Goal: Information Seeking & Learning: Learn about a topic

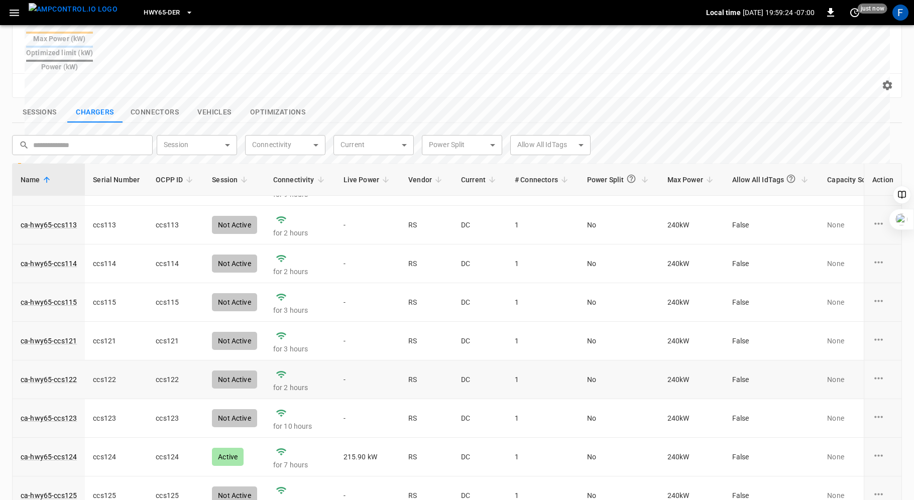
scroll to position [342, 0]
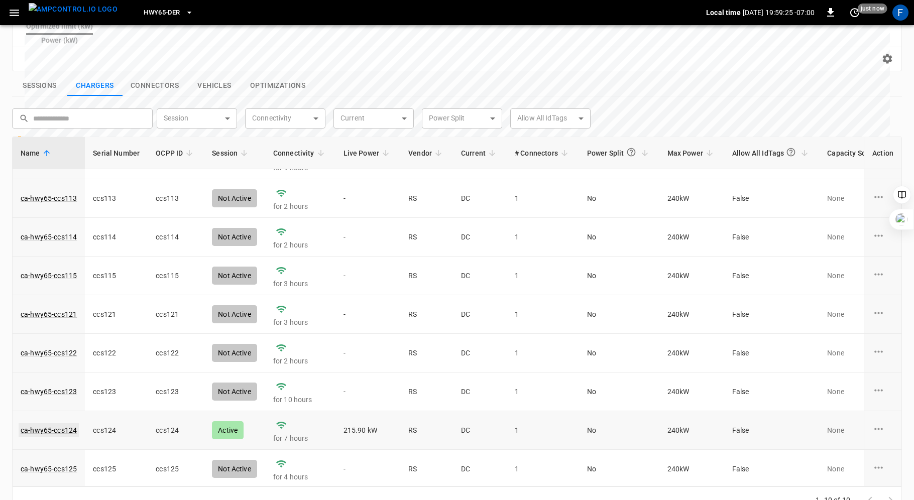
click at [63, 423] on link "ca-hwy65-ccs124" at bounding box center [49, 430] width 60 height 14
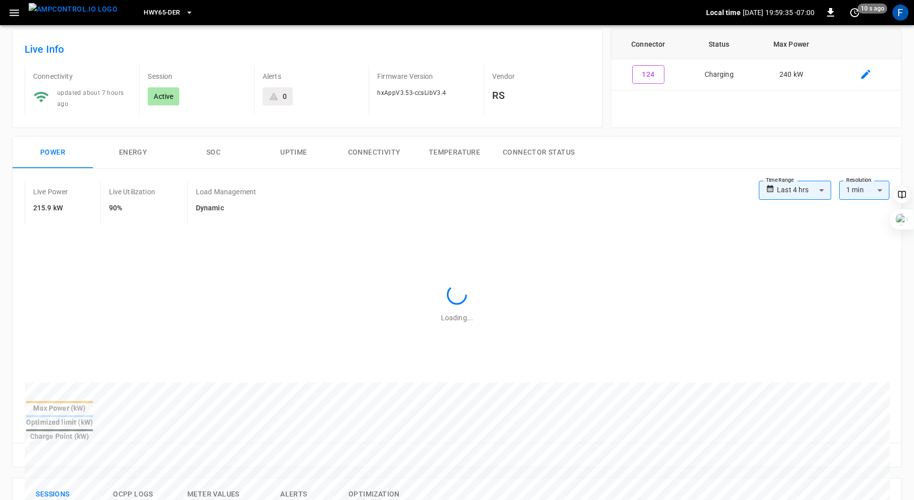
scroll to position [46, 0]
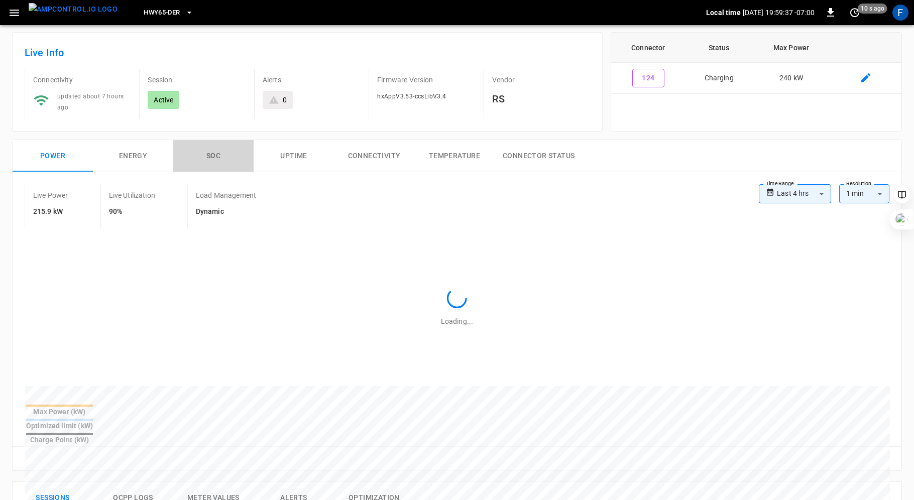
click at [205, 154] on button "SOC" at bounding box center [213, 156] width 80 height 32
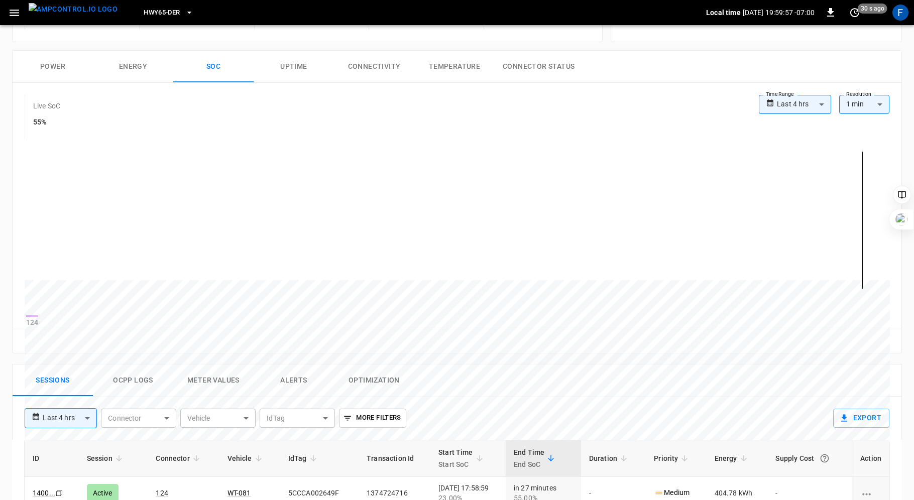
scroll to position [0, 0]
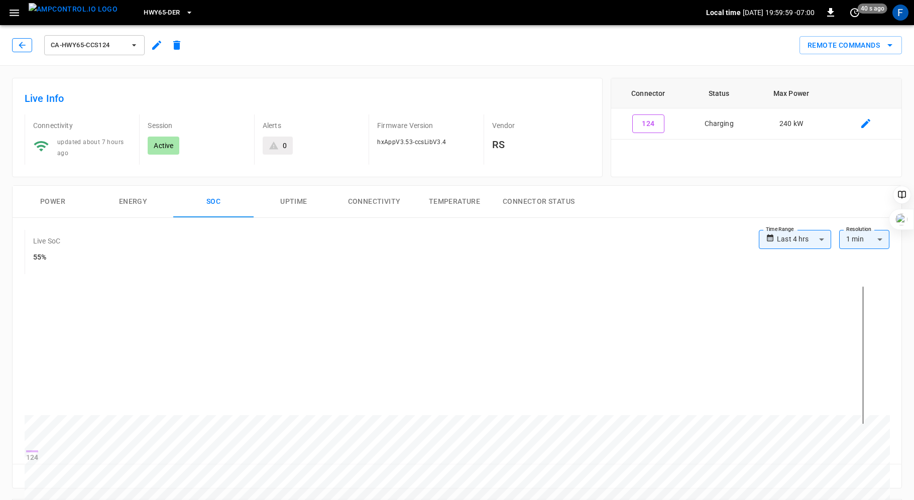
click at [22, 44] on icon "button" at bounding box center [22, 45] width 10 height 10
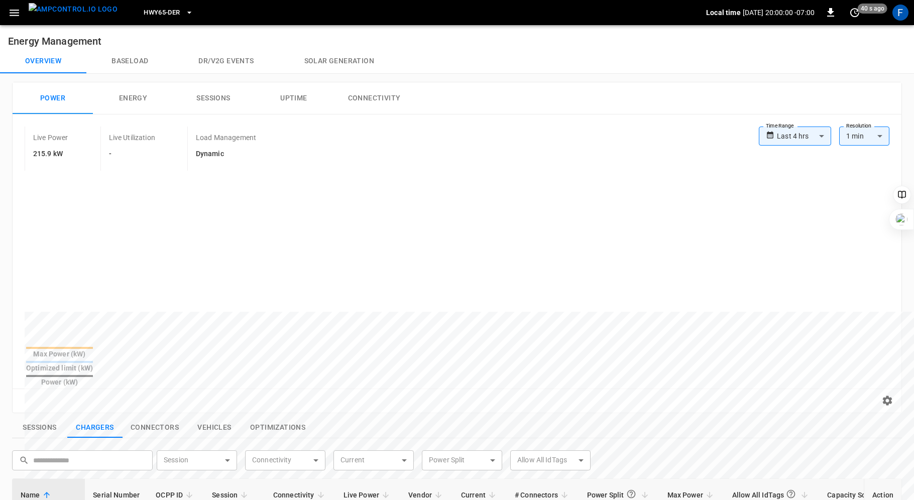
scroll to position [319, 0]
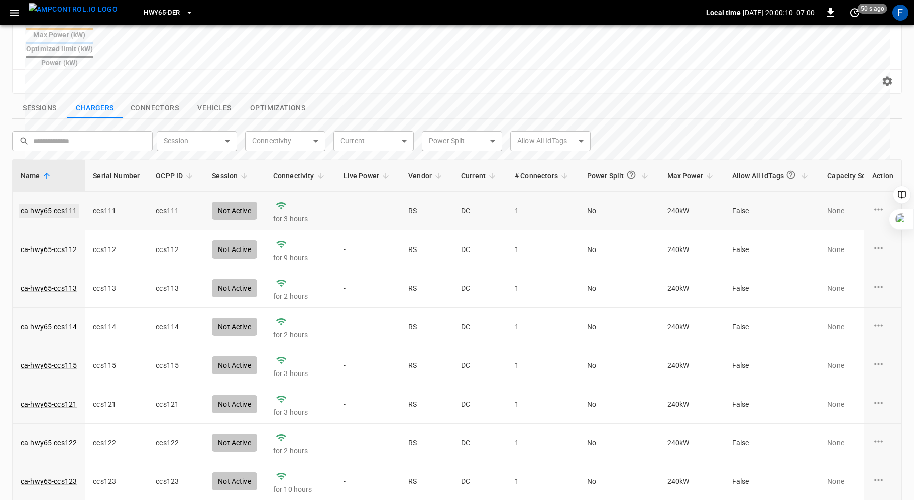
click at [52, 204] on link "ca-hwy65-ccs111" at bounding box center [49, 211] width 60 height 14
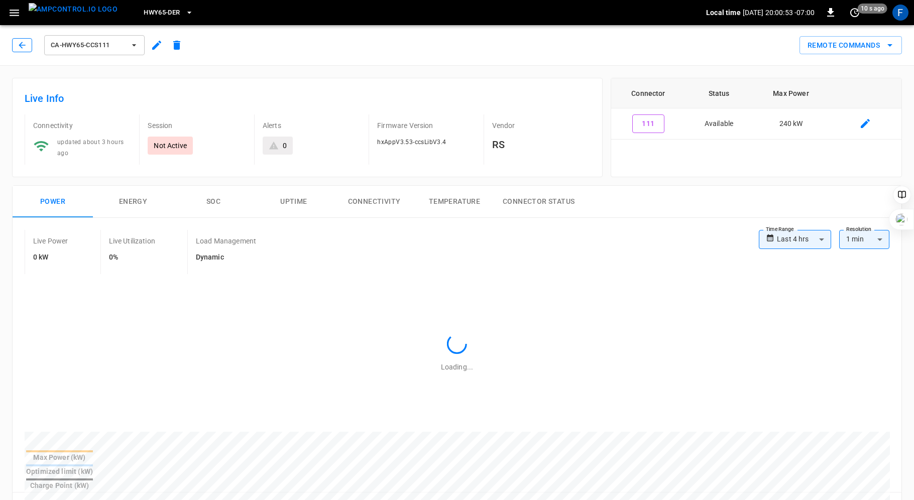
click at [19, 47] on icon "button" at bounding box center [22, 45] width 10 height 10
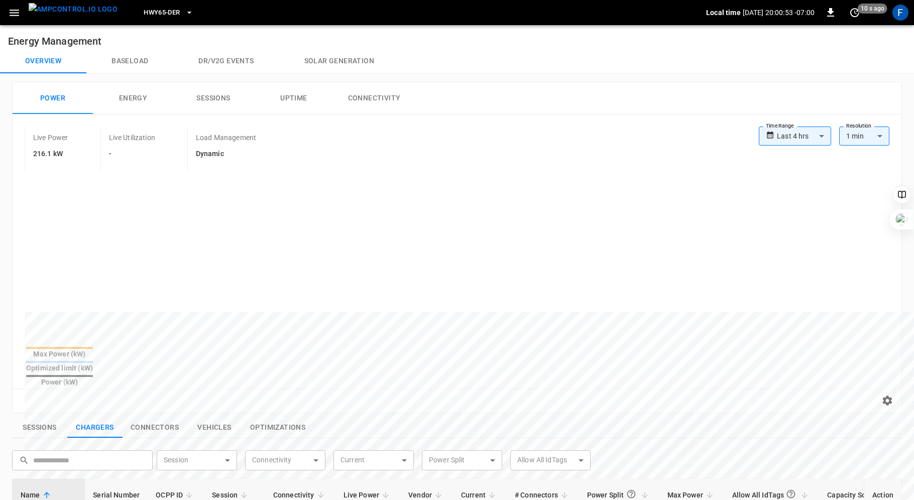
scroll to position [319, 0]
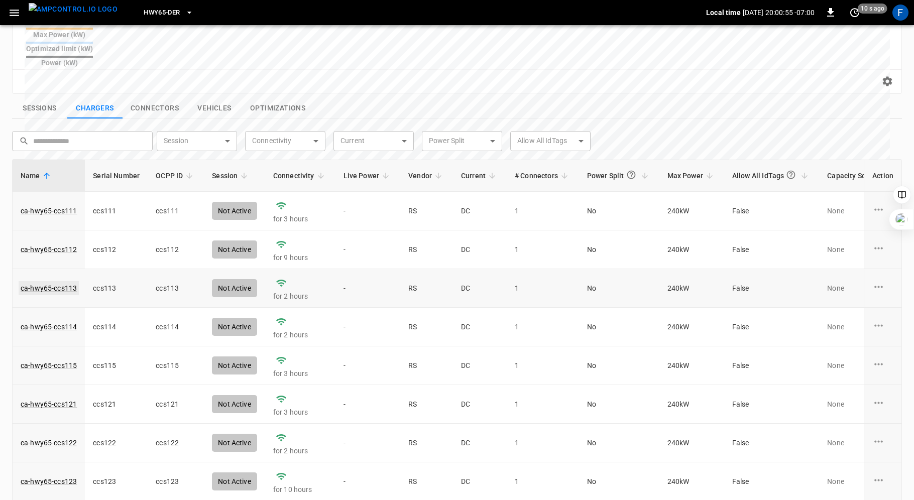
click at [51, 281] on link "ca-hwy65-ccs113" at bounding box center [49, 288] width 60 height 14
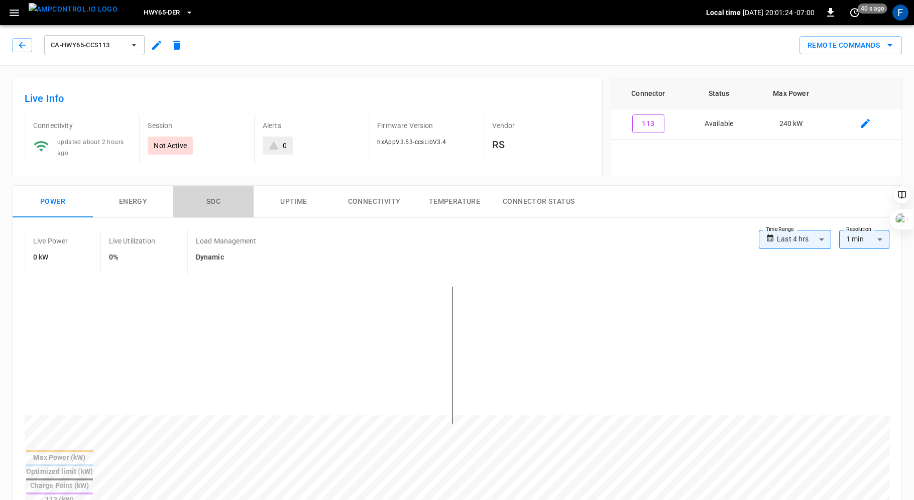
click at [215, 198] on button "SOC" at bounding box center [213, 202] width 80 height 32
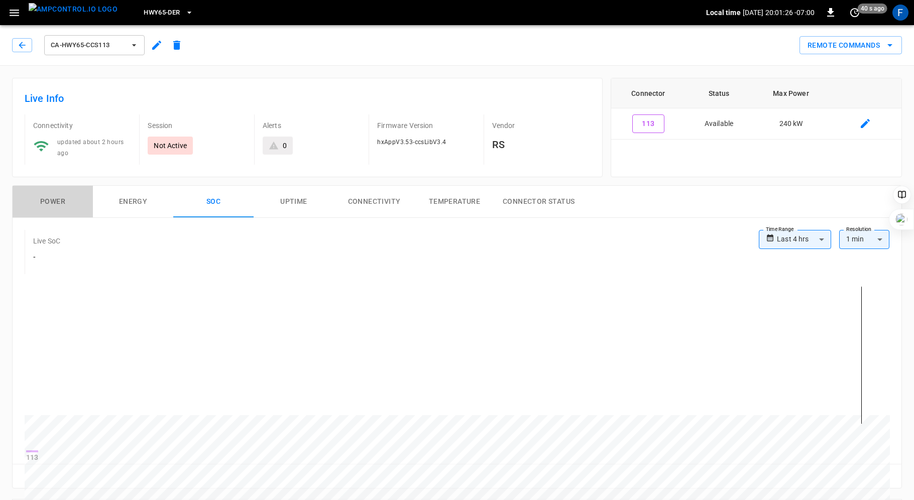
click at [47, 197] on button "Power" at bounding box center [53, 202] width 80 height 32
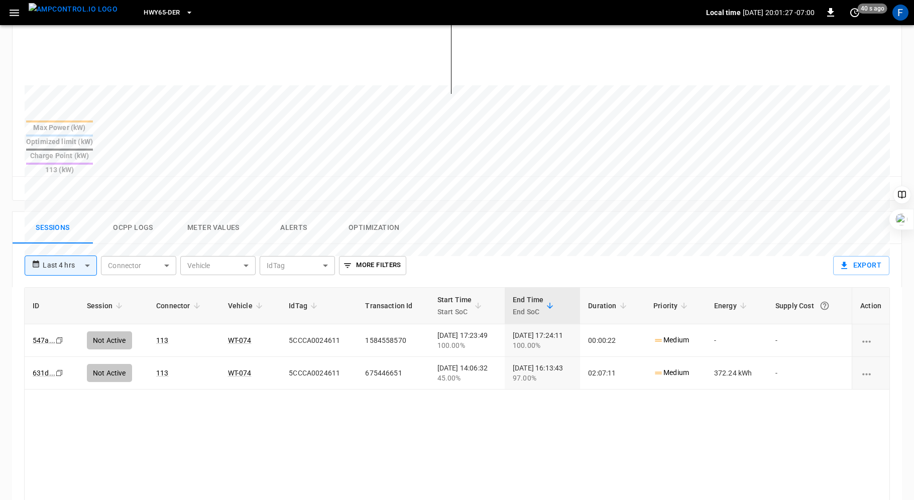
scroll to position [332, 0]
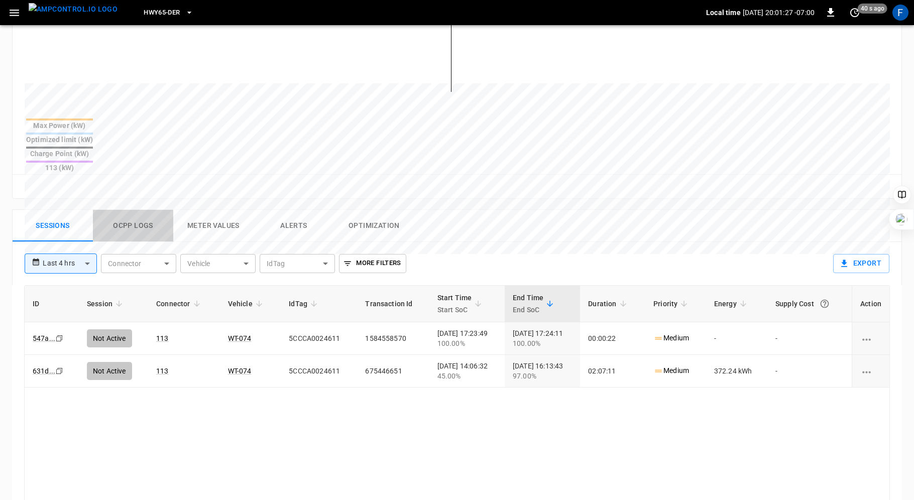
click at [127, 210] on button "Ocpp logs" at bounding box center [133, 226] width 80 height 32
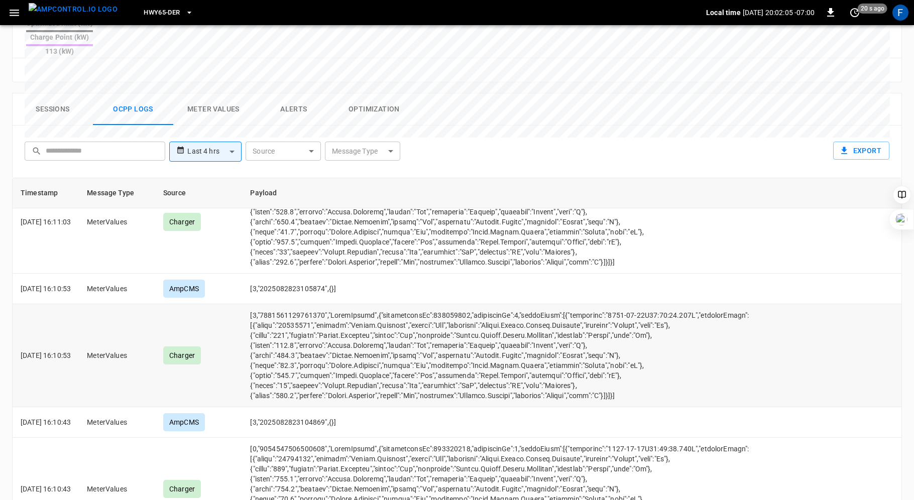
scroll to position [478, 0]
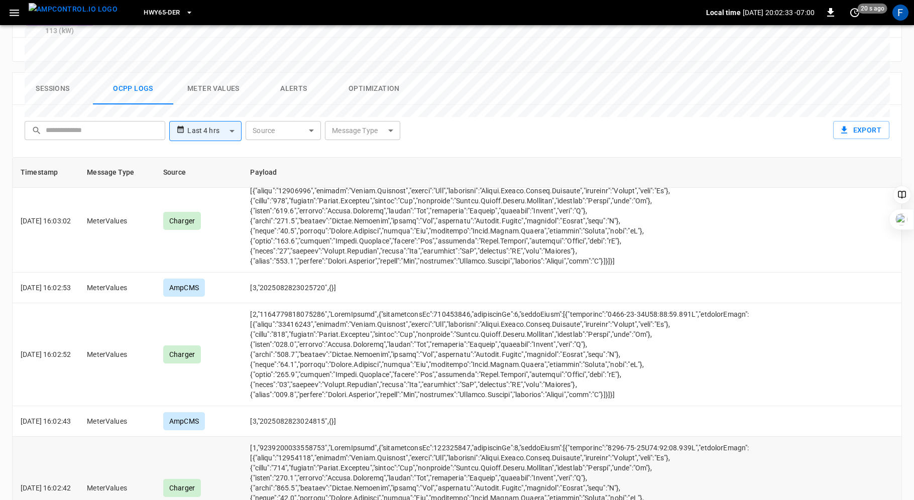
scroll to position [6244, 0]
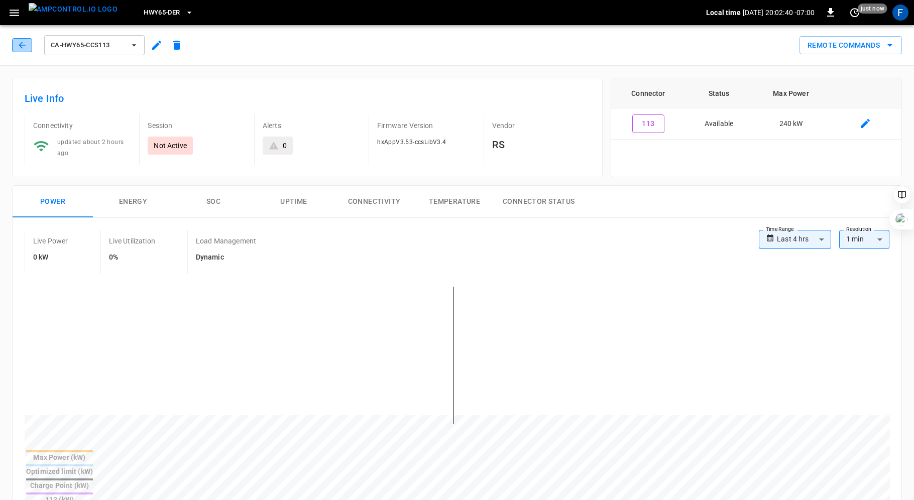
click at [21, 45] on icon "button" at bounding box center [22, 45] width 7 height 7
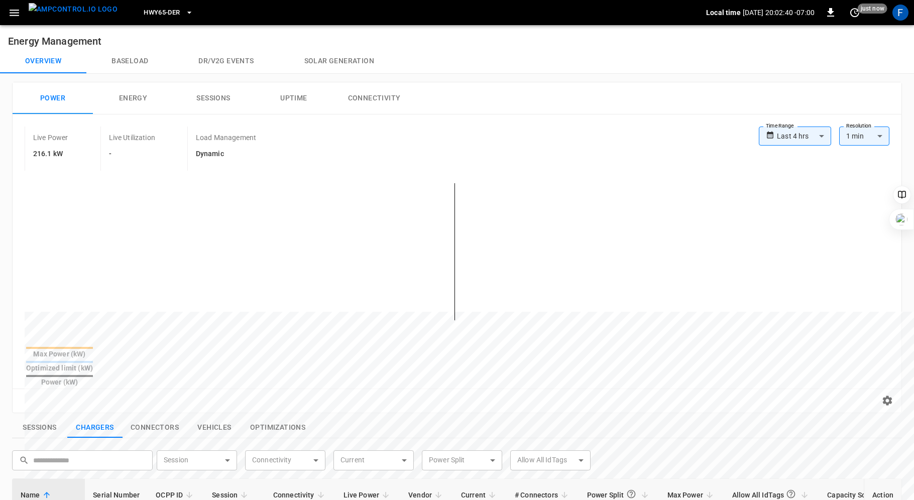
scroll to position [319, 0]
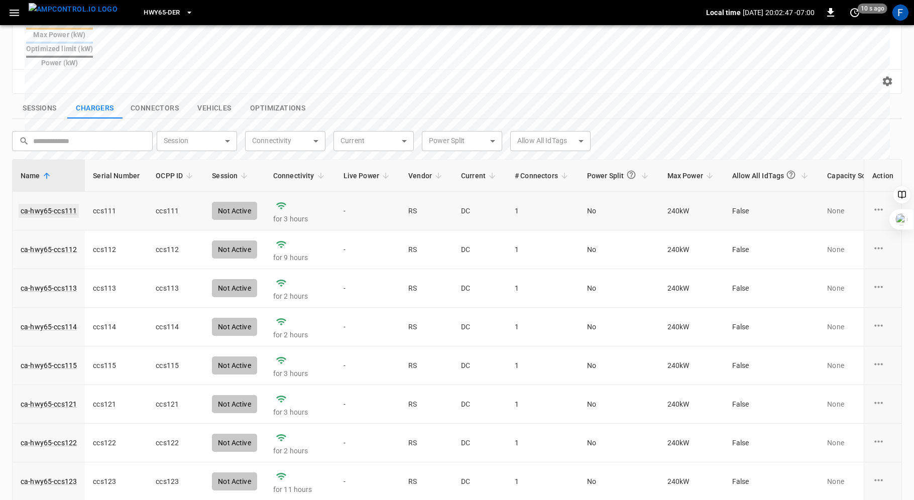
click at [59, 204] on link "ca-hwy65-ccs111" at bounding box center [49, 211] width 60 height 14
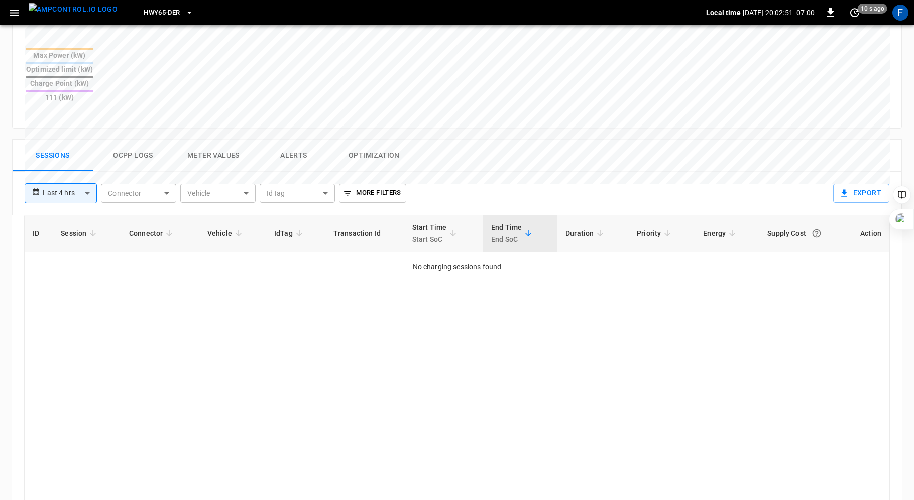
scroll to position [415, 0]
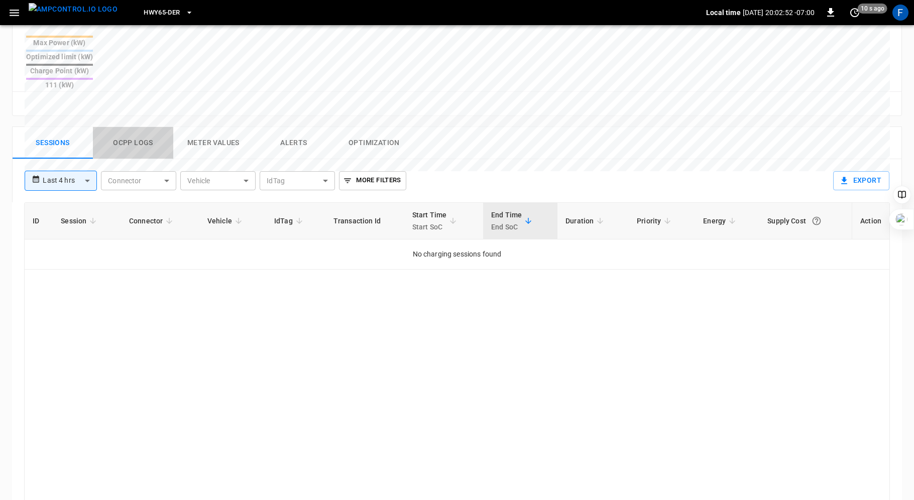
click at [114, 127] on button "Ocpp logs" at bounding box center [133, 143] width 80 height 32
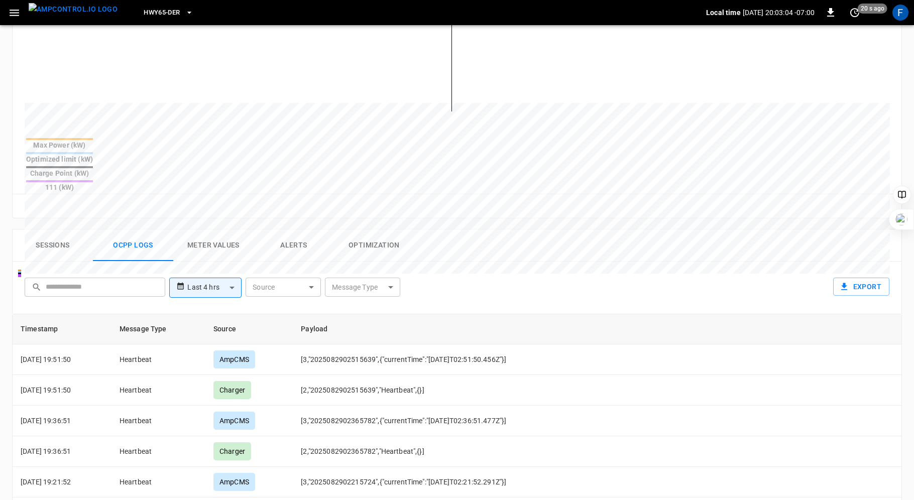
scroll to position [478, 0]
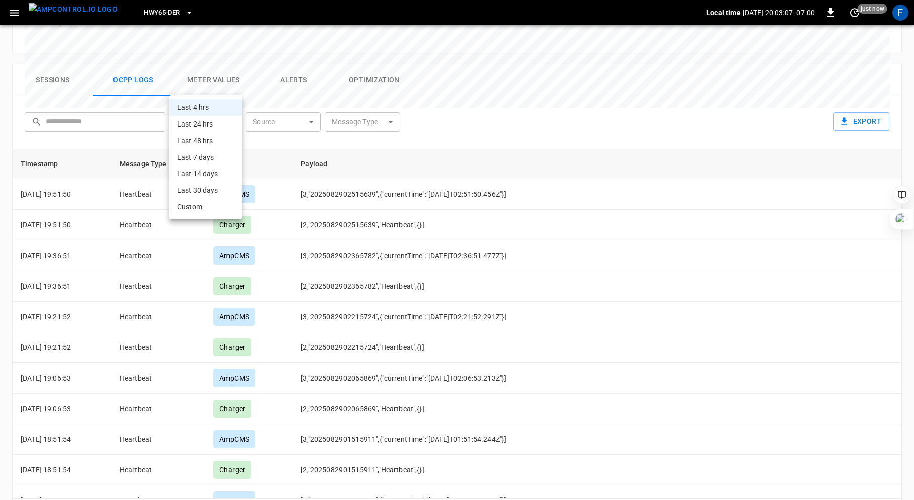
click at [240, 83] on body "**********" at bounding box center [457, 29] width 914 height 1015
click at [220, 126] on li "Last 24 hrs" at bounding box center [205, 124] width 72 height 17
type input "**********"
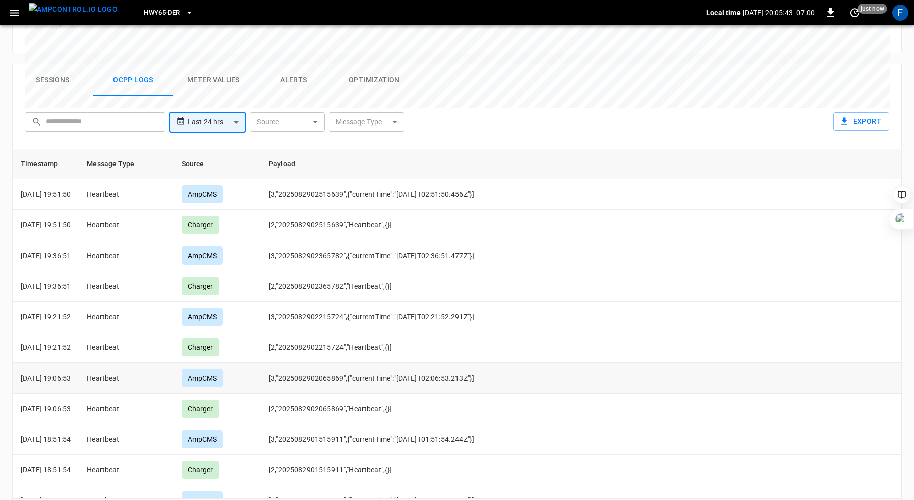
scroll to position [0, 0]
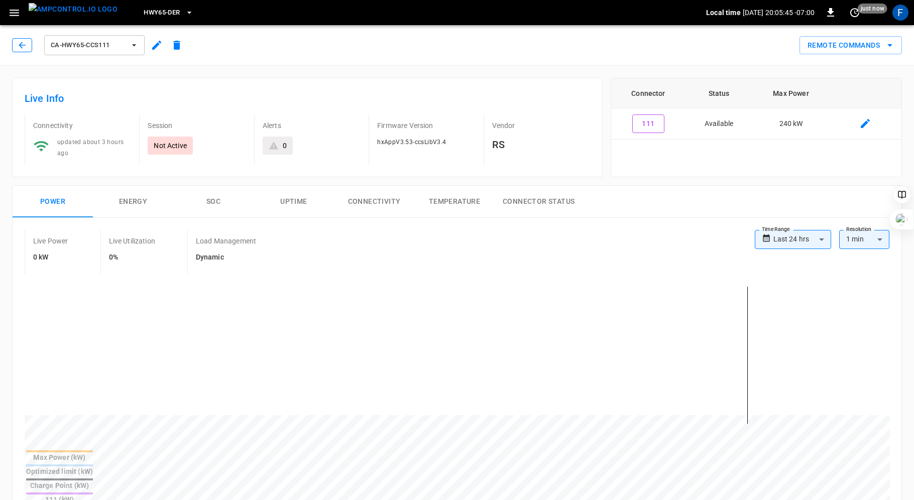
click at [18, 43] on icon "button" at bounding box center [22, 45] width 10 height 10
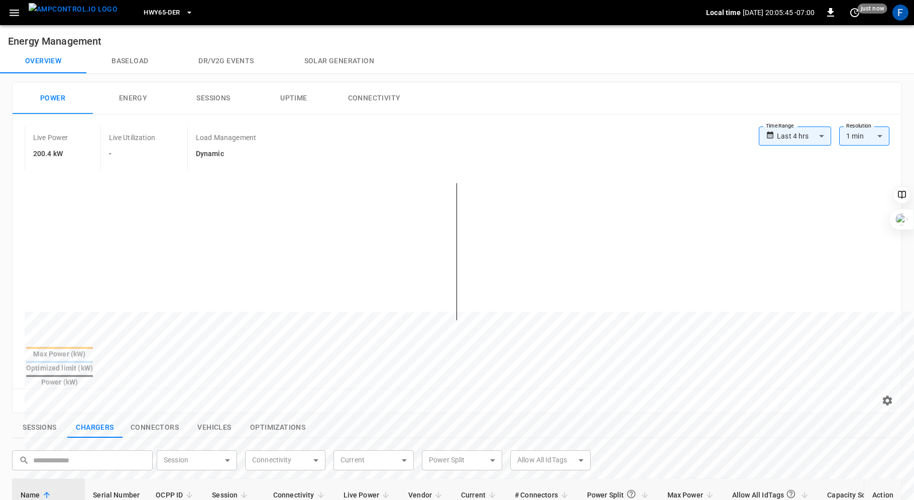
scroll to position [319, 0]
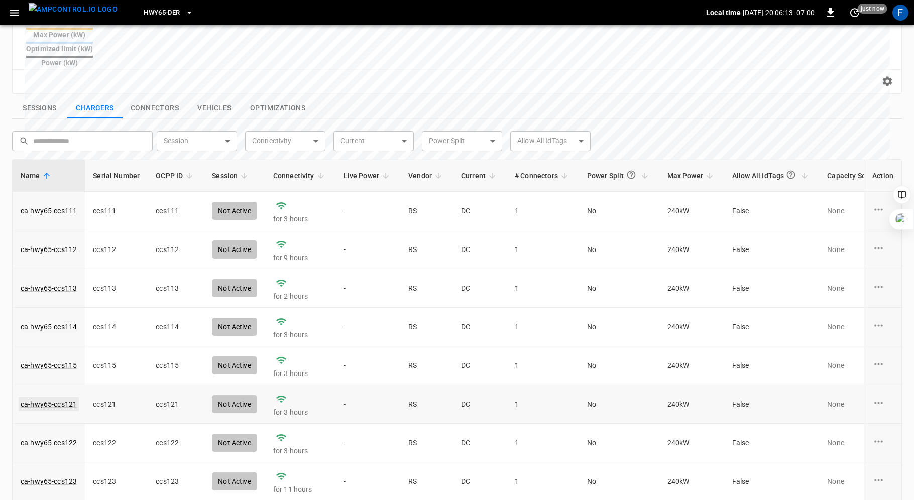
click at [64, 397] on link "ca-hwy65-ccs121" at bounding box center [49, 404] width 60 height 14
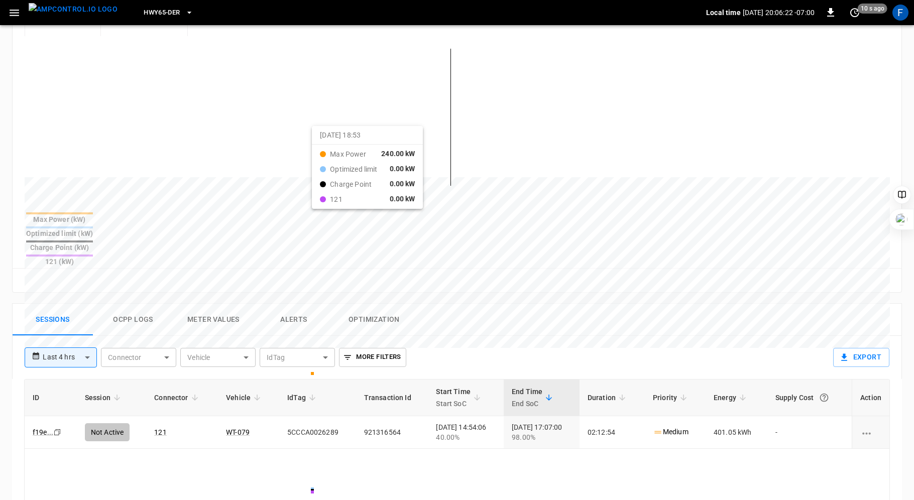
scroll to position [369, 0]
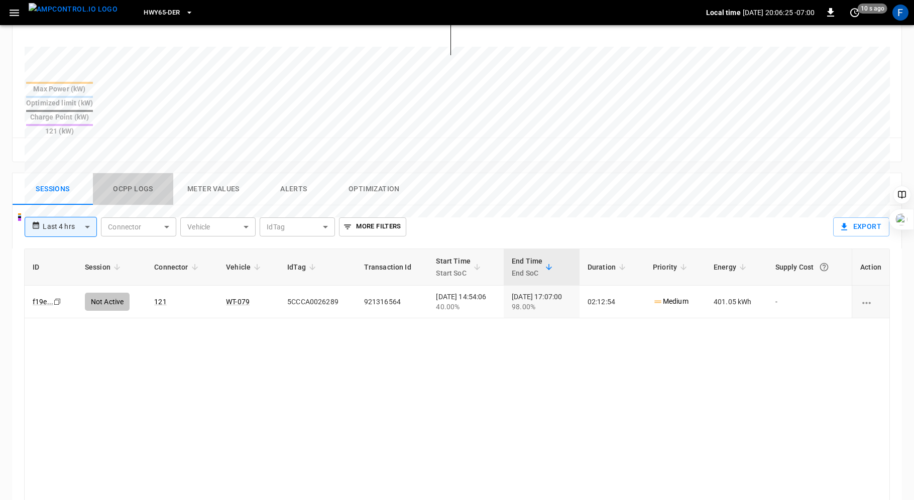
click at [116, 173] on button "Ocpp logs" at bounding box center [133, 189] width 80 height 32
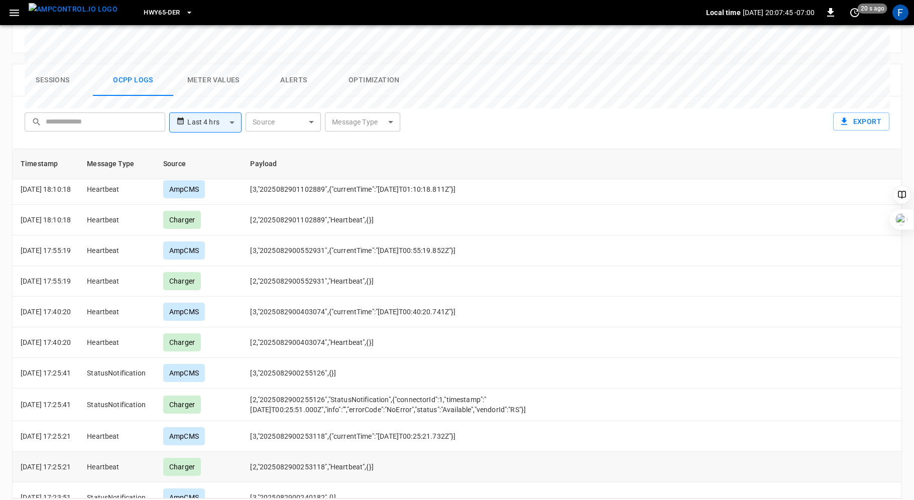
scroll to position [501, 0]
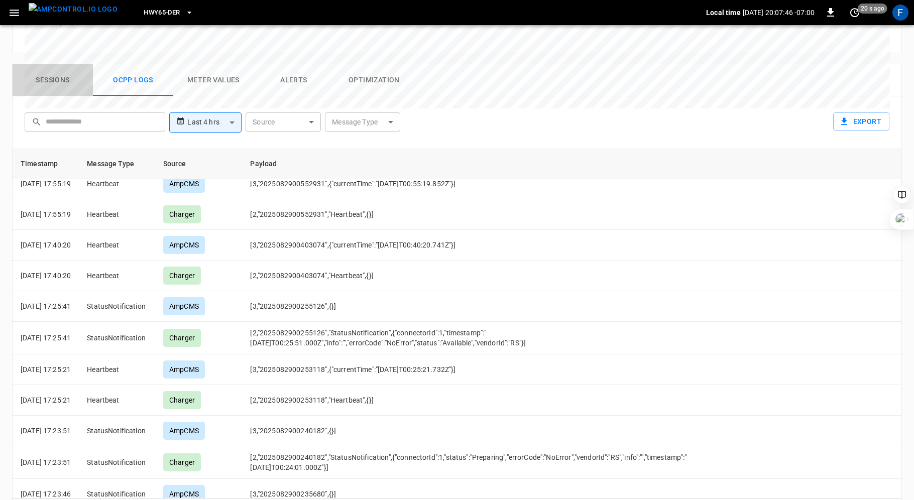
click at [55, 64] on button "Sessions" at bounding box center [53, 80] width 80 height 32
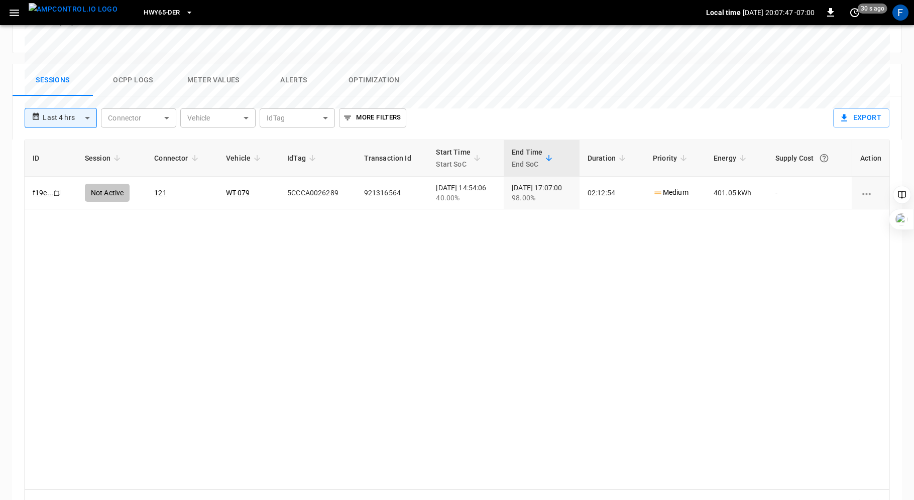
scroll to position [468, 0]
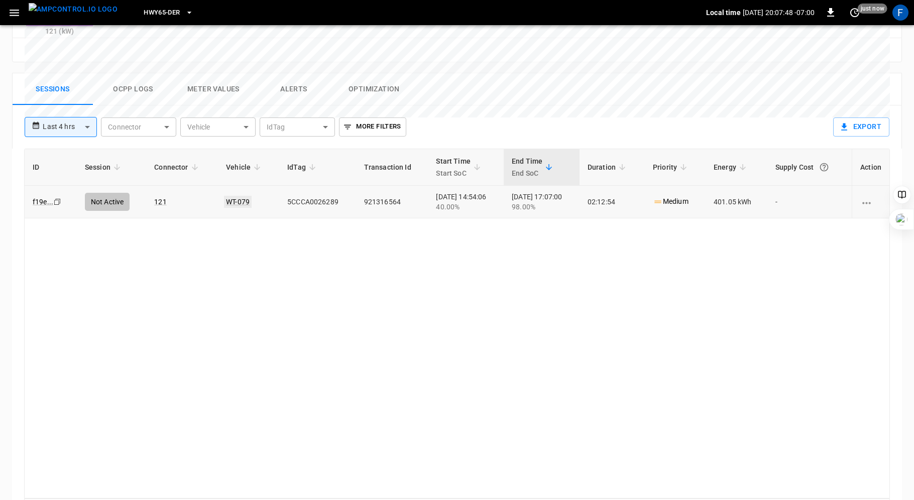
click at [226, 196] on link "WT-079" at bounding box center [238, 202] width 28 height 12
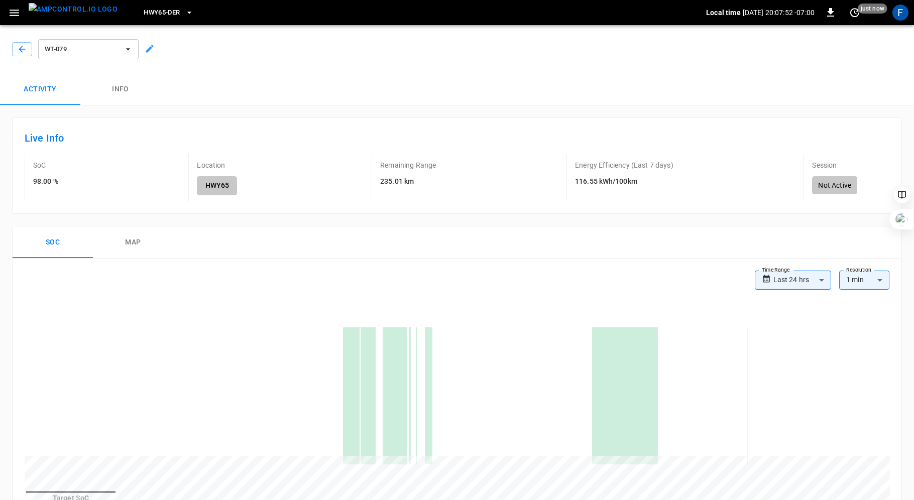
click at [150, 49] on icon at bounding box center [150, 49] width 8 height 8
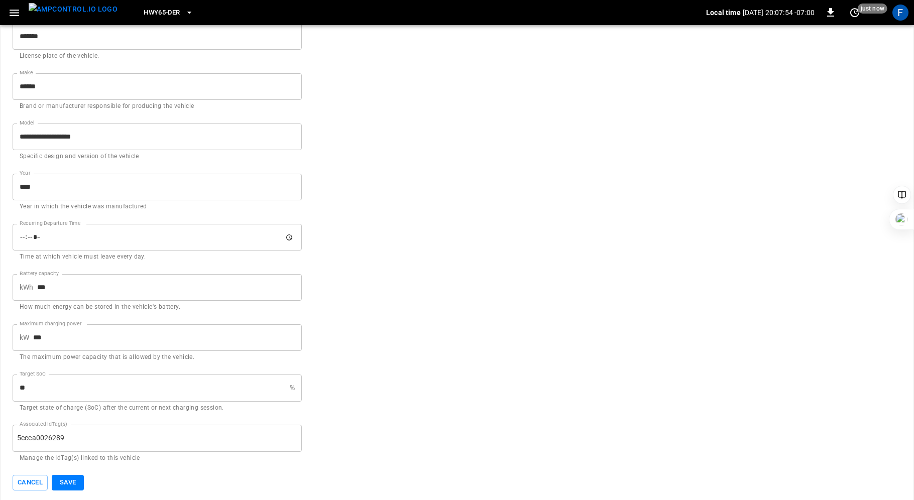
scroll to position [337, 0]
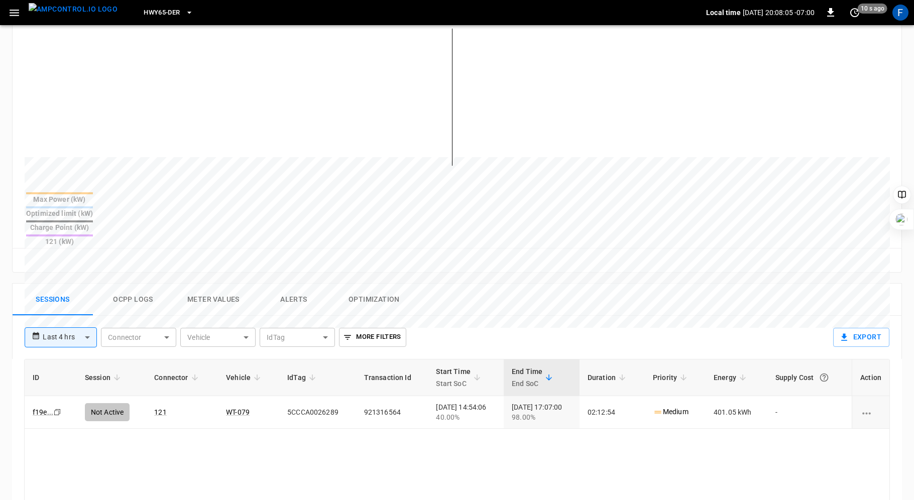
scroll to position [258, 0]
click at [131, 284] on button "Ocpp logs" at bounding box center [133, 300] width 80 height 32
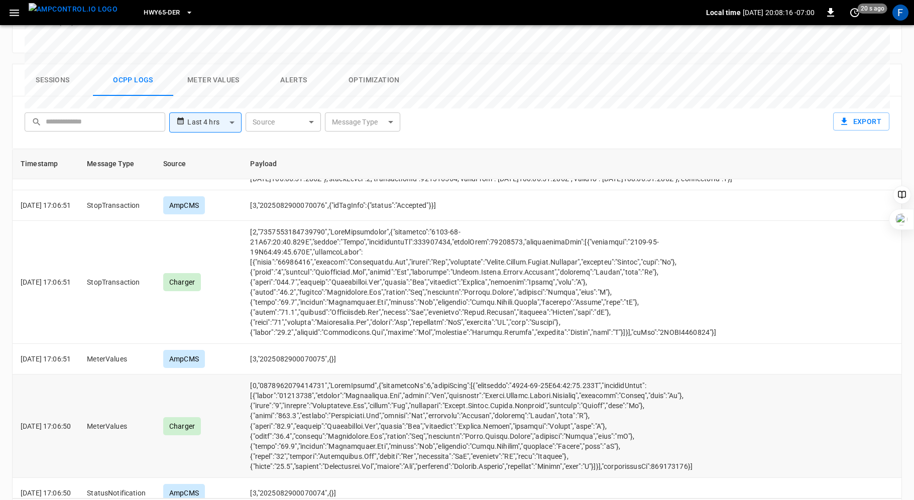
scroll to position [1002, 0]
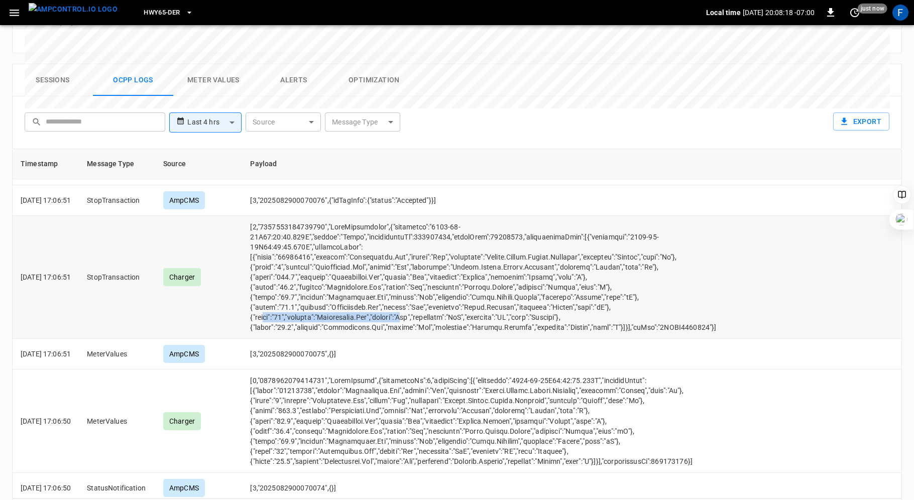
drag, startPoint x: 281, startPoint y: 273, endPoint x: 428, endPoint y: 276, distance: 146.7
click at [428, 276] on td "opcc-messages-table" at bounding box center [505, 277] width 527 height 123
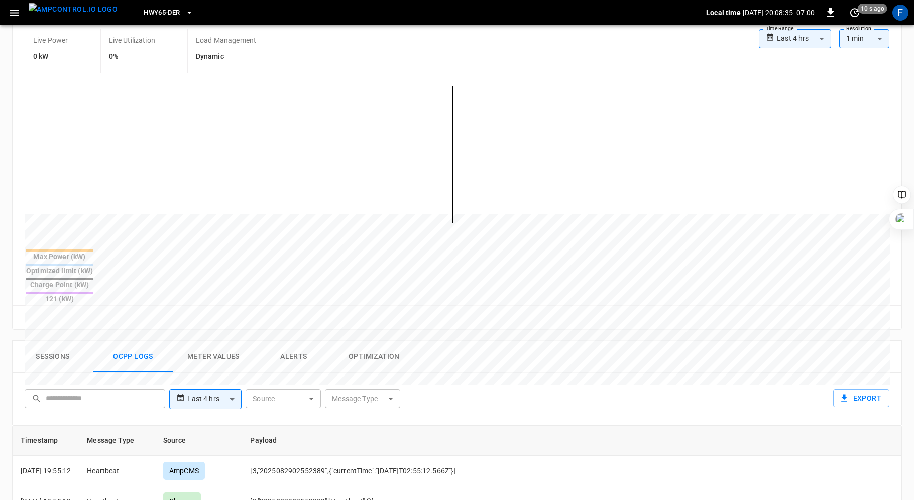
scroll to position [154, 0]
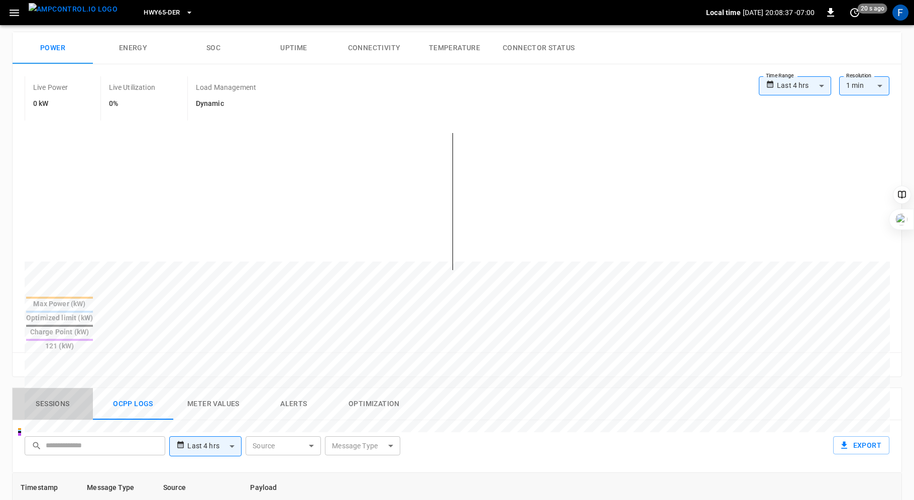
click at [56, 388] on button "Sessions" at bounding box center [53, 404] width 80 height 32
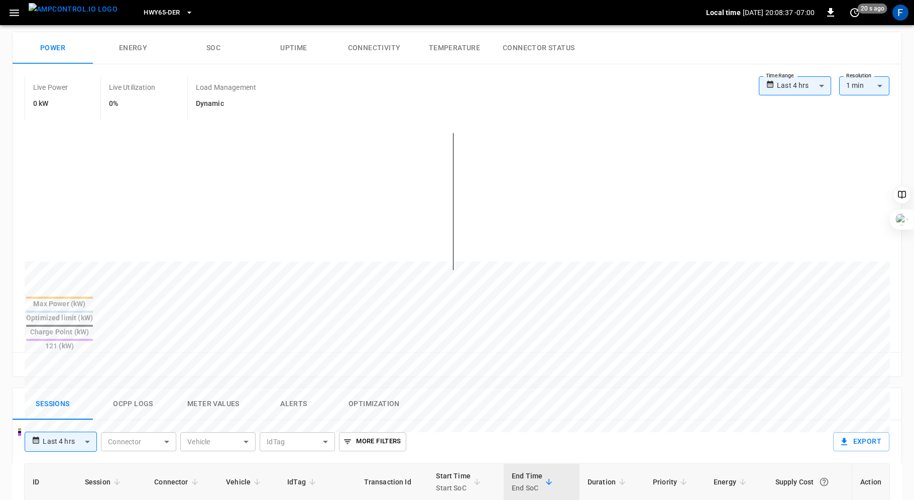
scroll to position [308, 0]
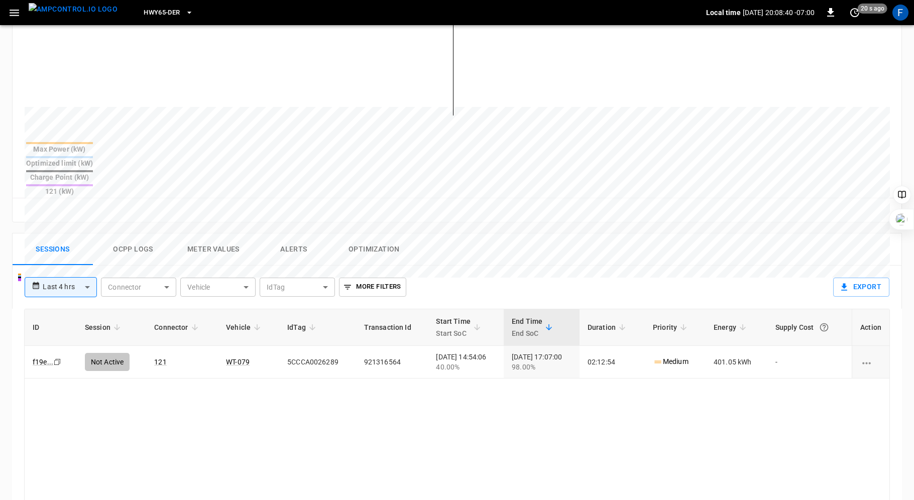
click at [82, 247] on body "**********" at bounding box center [457, 195] width 914 height 1006
click at [73, 287] on li "Last 24 hrs" at bounding box center [61, 289] width 72 height 17
type input "**********"
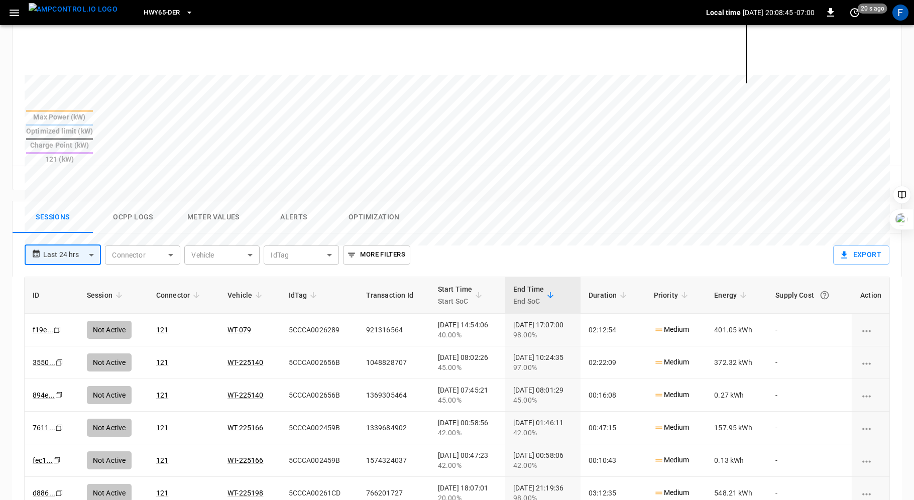
scroll to position [347, 0]
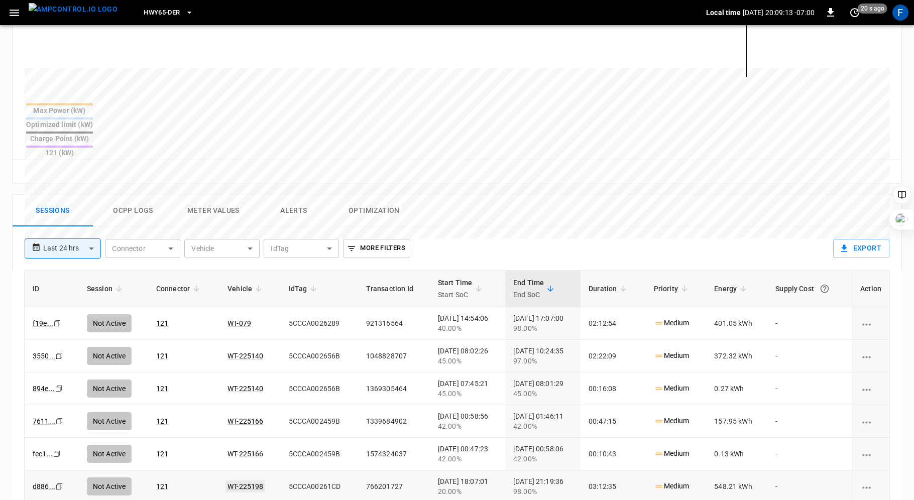
click at [234, 481] on link "WT-225198" at bounding box center [245, 487] width 40 height 12
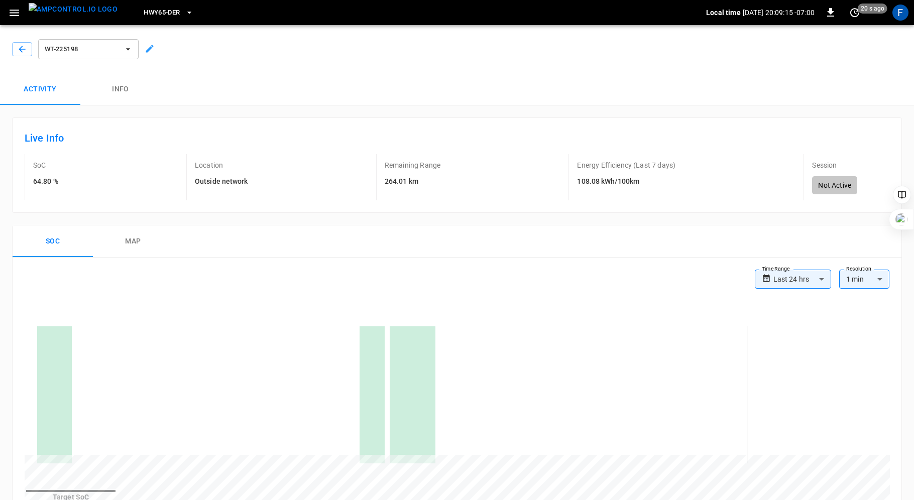
click at [150, 48] on icon at bounding box center [150, 49] width 8 height 8
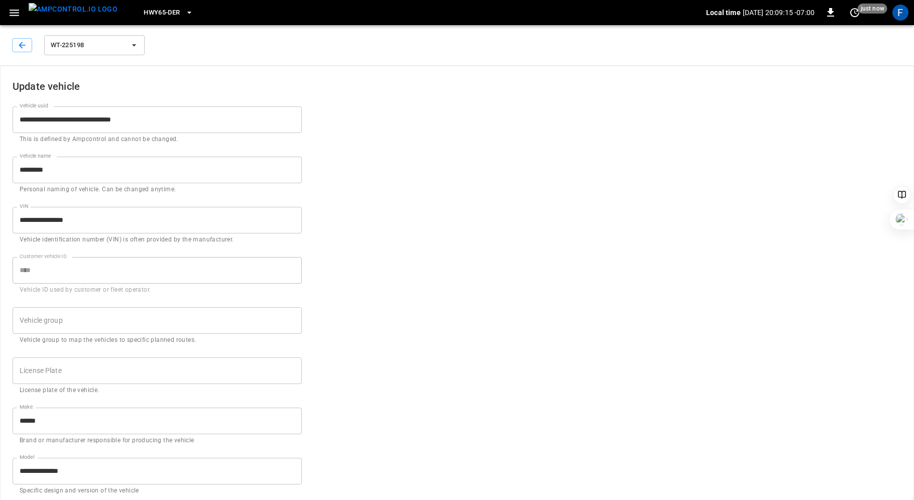
type input "******"
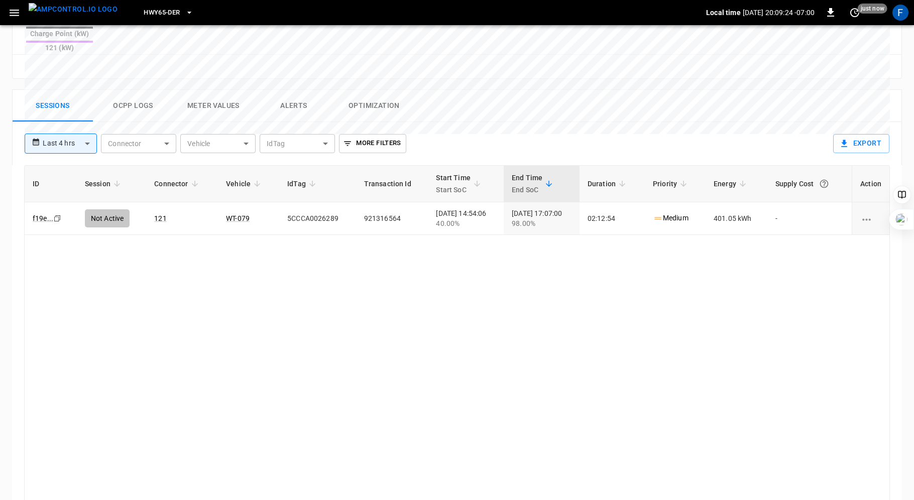
scroll to position [468, 0]
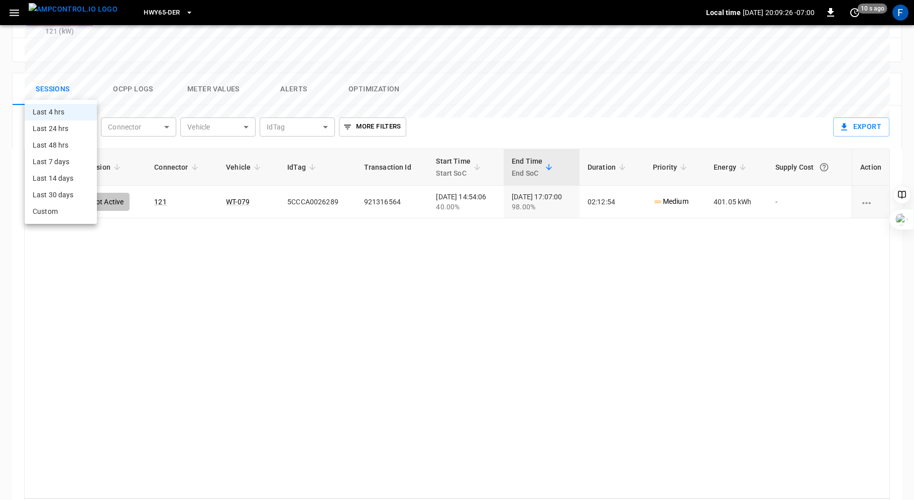
click at [68, 87] on body "**********" at bounding box center [457, 35] width 914 height 1006
click at [64, 129] on li "Last 24 hrs" at bounding box center [61, 129] width 72 height 17
type input "**********"
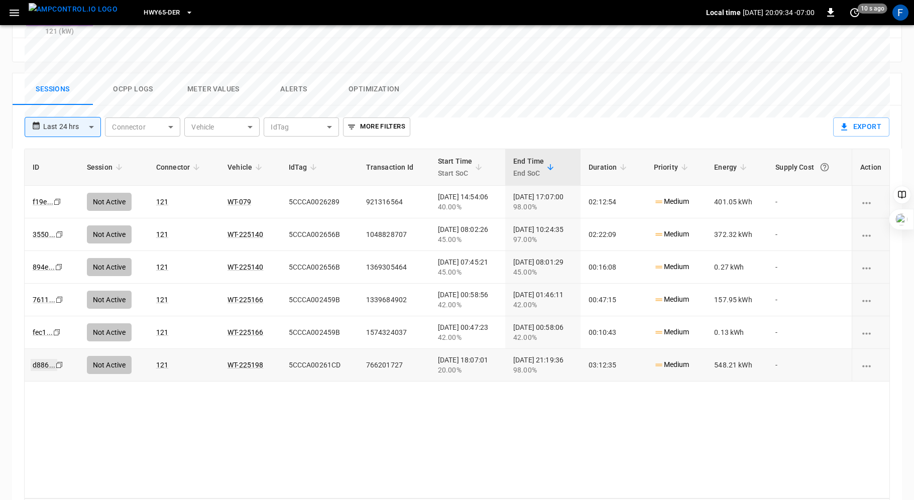
click at [40, 359] on link "d886 ..." at bounding box center [44, 365] width 27 height 12
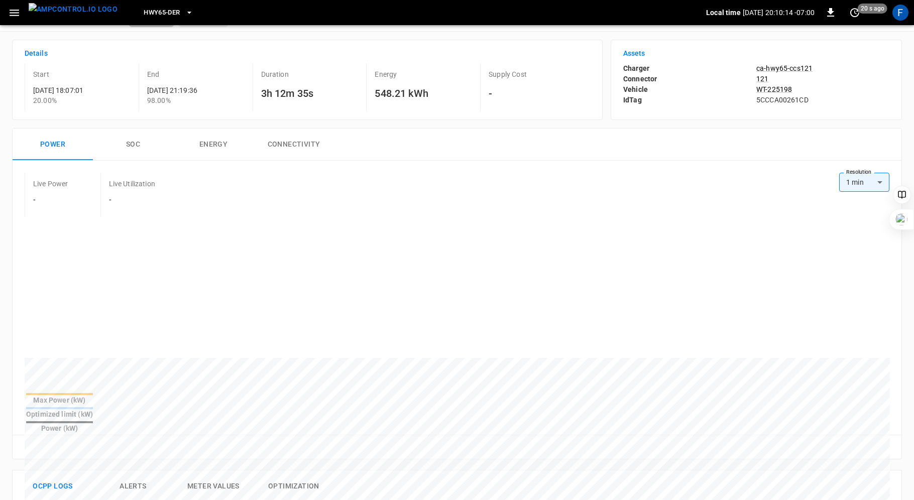
scroll to position [44, 0]
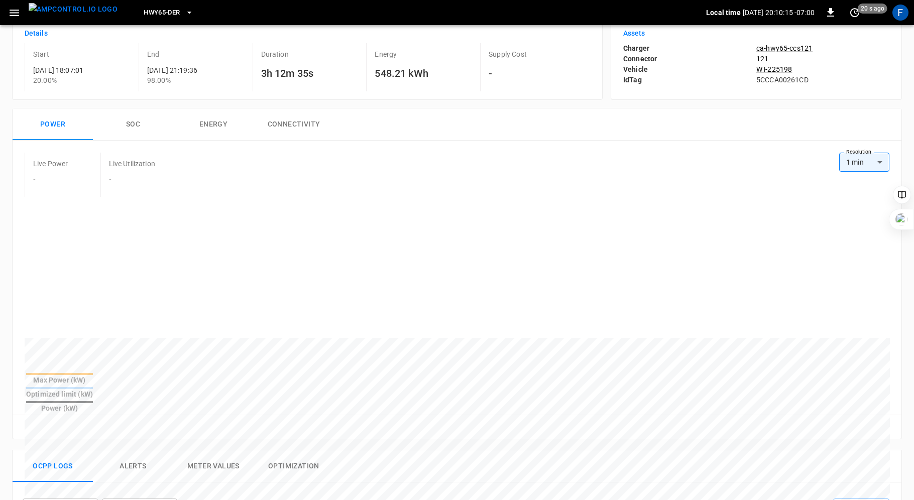
click at [132, 125] on button "SOC" at bounding box center [133, 124] width 80 height 32
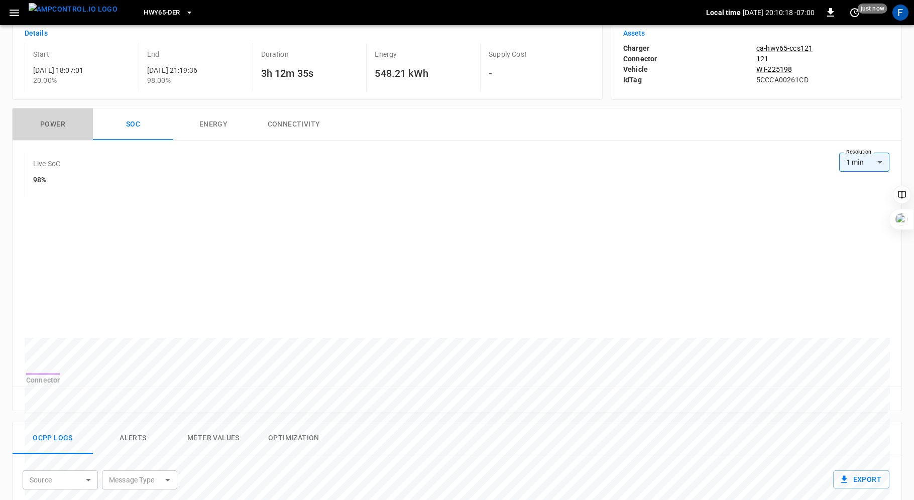
click at [52, 124] on button "Power" at bounding box center [53, 124] width 80 height 32
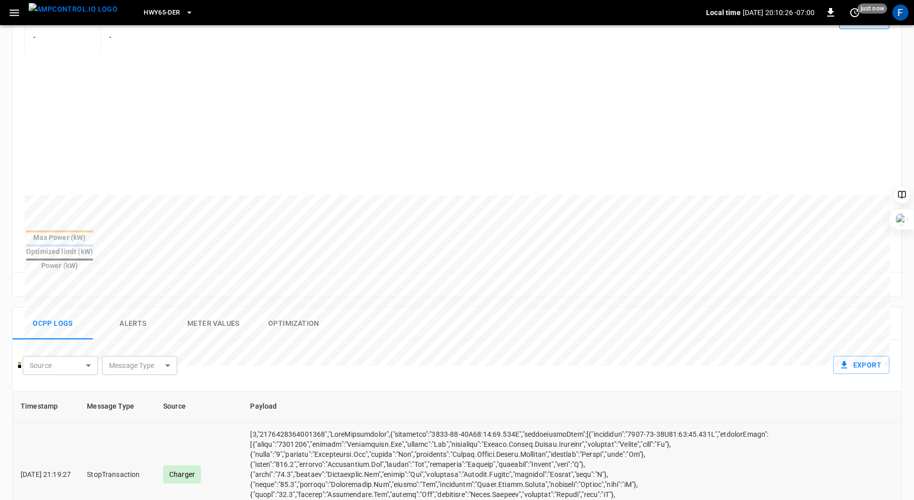
scroll to position [183, 0]
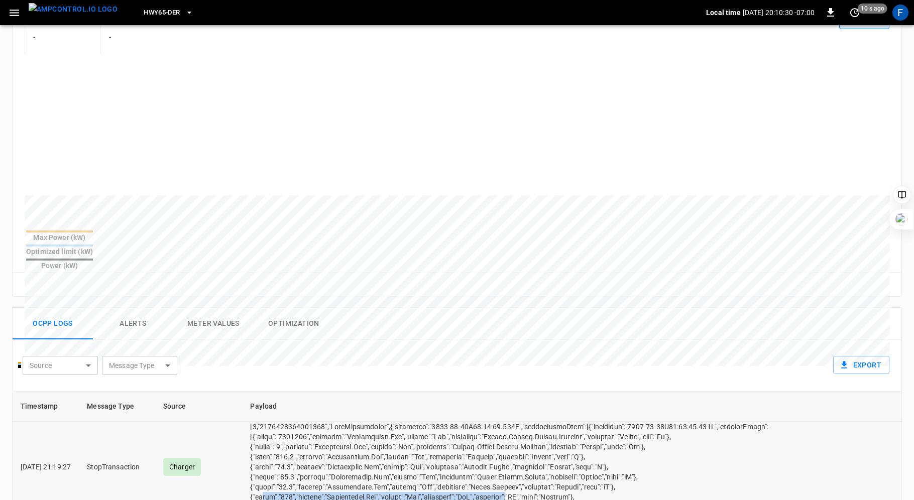
drag, startPoint x: 279, startPoint y: 470, endPoint x: 536, endPoint y: 480, distance: 257.7
click at [536, 480] on td "opcc-messages-table" at bounding box center [581, 467] width 679 height 103
drag, startPoint x: 610, startPoint y: 474, endPoint x: 262, endPoint y: 474, distance: 348.5
click at [261, 474] on td "opcc-messages-table" at bounding box center [581, 467] width 679 height 103
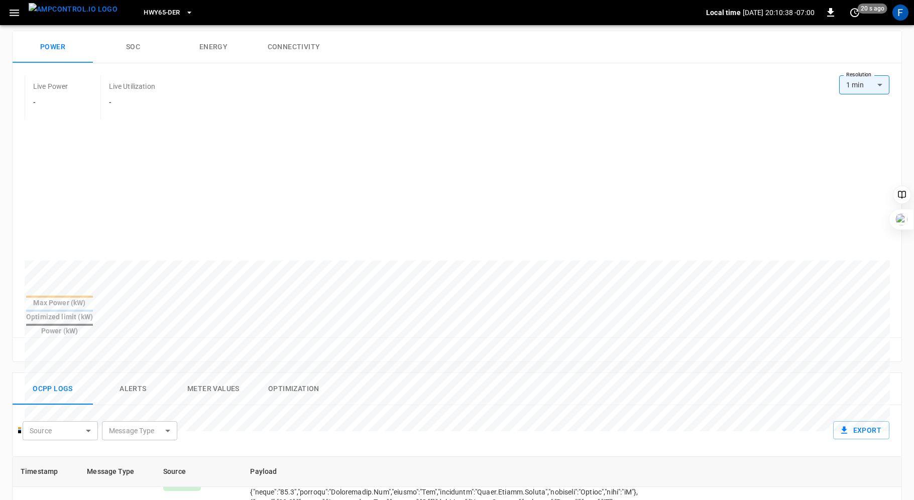
scroll to position [119, 0]
click at [86, 406] on body "HWY65-DER Local time [DATE] 20:10:40 -07:00 0 20 s ago F Session d886 ... Copy …" at bounding box center [457, 364] width 914 height 967
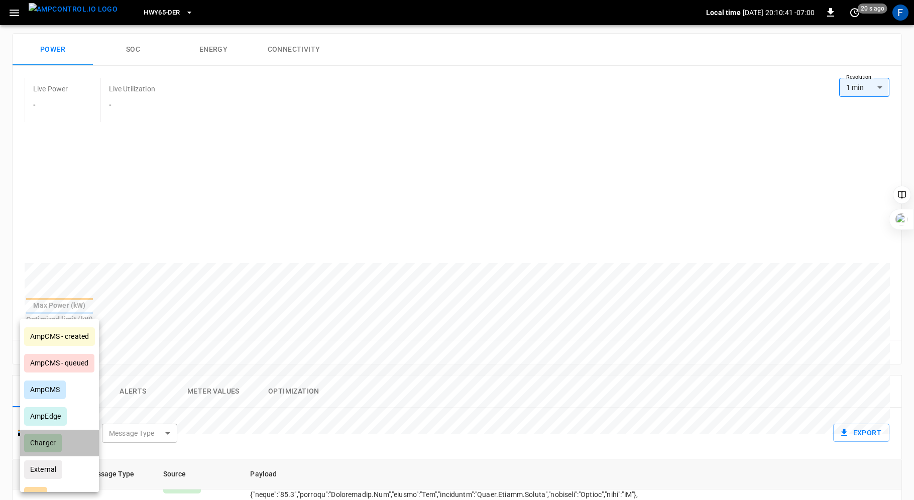
click at [58, 444] on div "Charger" at bounding box center [43, 443] width 38 height 19
type input "*******"
click at [163, 411] on div at bounding box center [457, 250] width 914 height 500
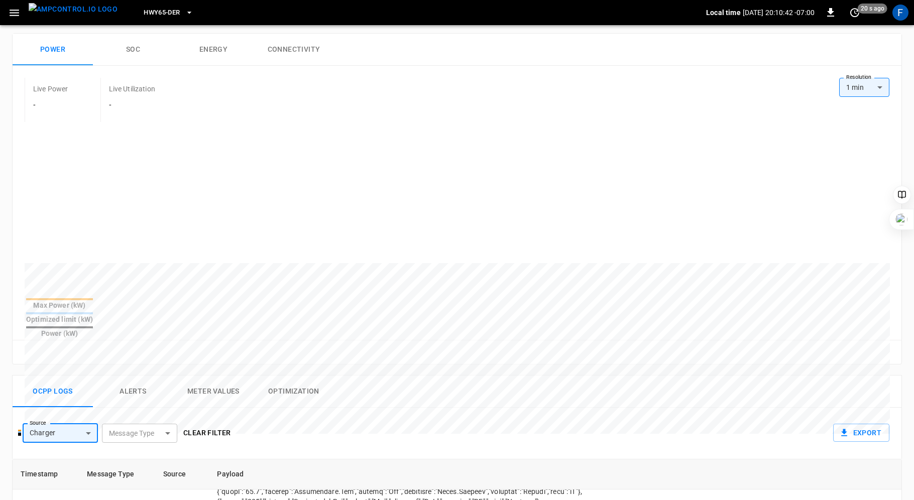
scroll to position [118, 0]
click at [150, 411] on body "HWY65-DER Local time [DATE] 20:10:42 -07:00 0 20 s ago F Session d886 ... Copy …" at bounding box center [457, 364] width 914 height 967
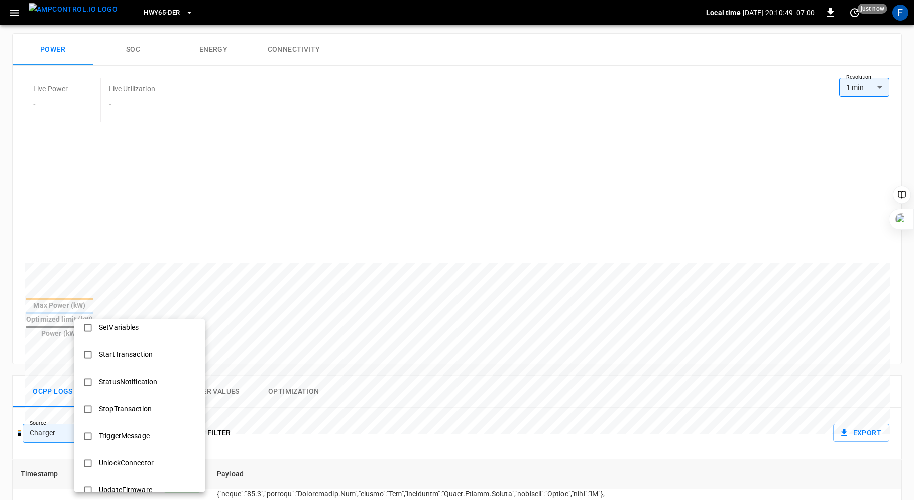
scroll to position [585, 0]
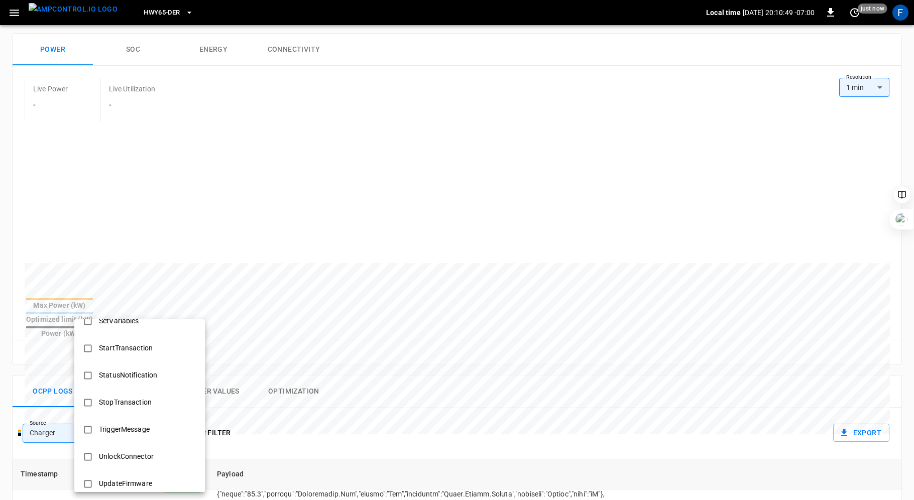
click at [132, 393] on div "StopTransaction" at bounding box center [125, 402] width 65 height 19
type input "**********"
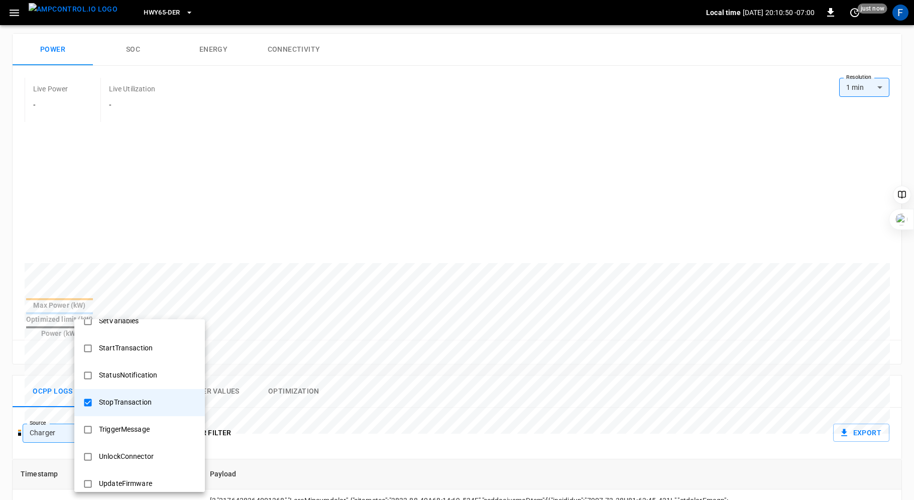
scroll to position [0, 0]
click at [394, 340] on div at bounding box center [457, 250] width 914 height 500
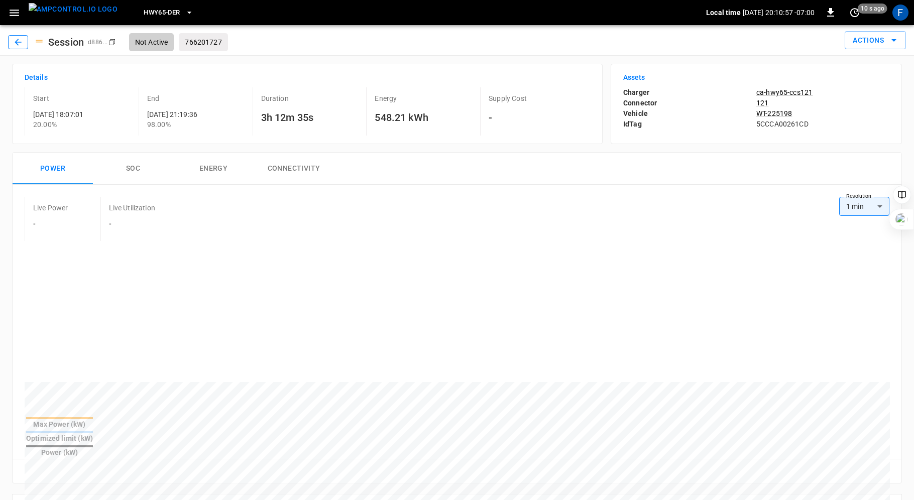
click at [18, 41] on icon "button" at bounding box center [18, 42] width 10 height 10
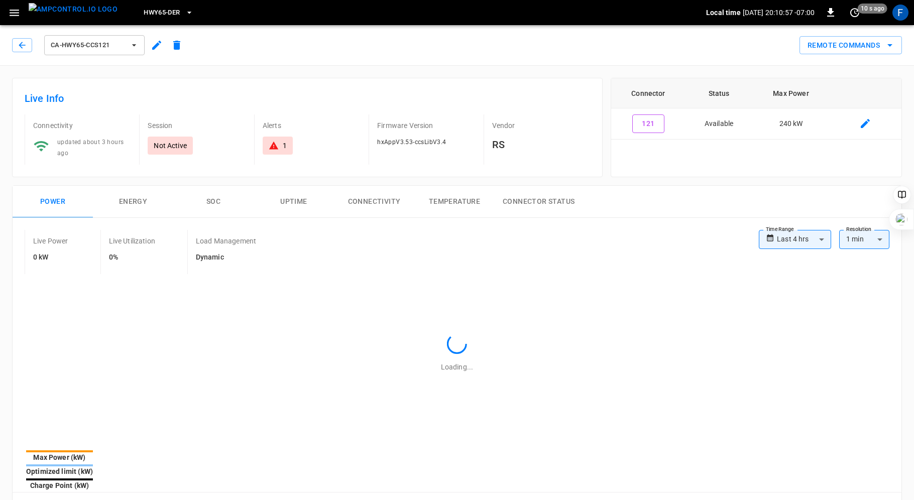
type input "**********"
click at [18, 41] on icon "button" at bounding box center [22, 45] width 10 height 10
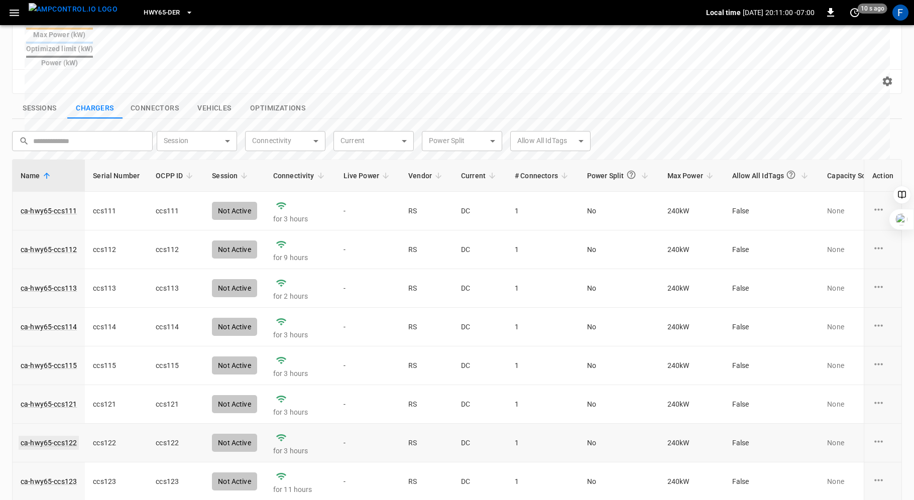
click at [59, 436] on link "ca-hwy65-ccs122" at bounding box center [49, 443] width 60 height 14
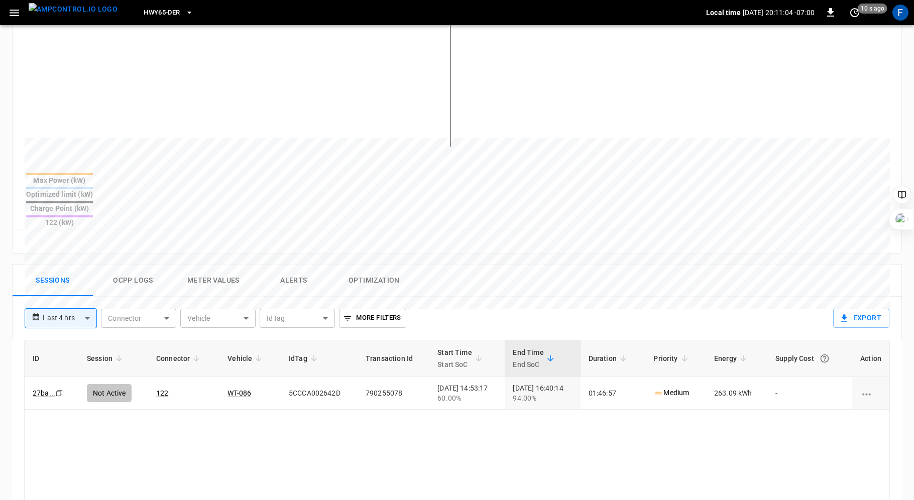
click at [127, 265] on button "Ocpp logs" at bounding box center [133, 281] width 80 height 32
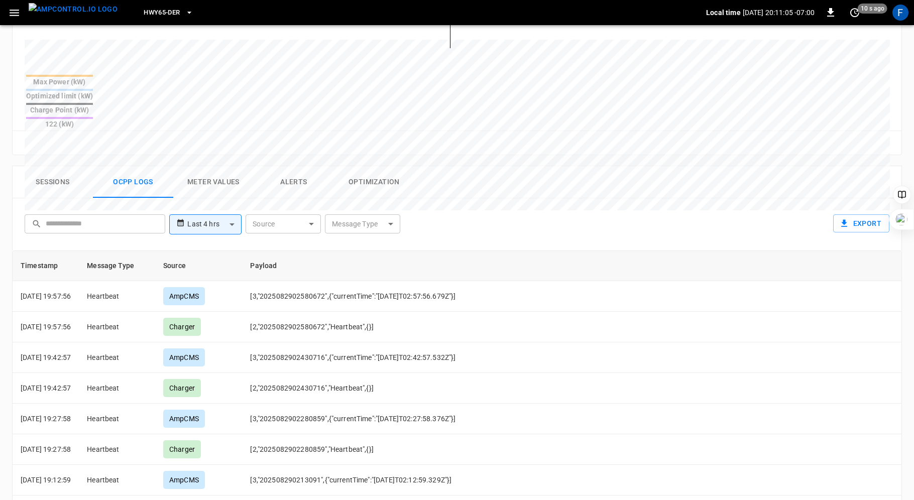
scroll to position [384, 0]
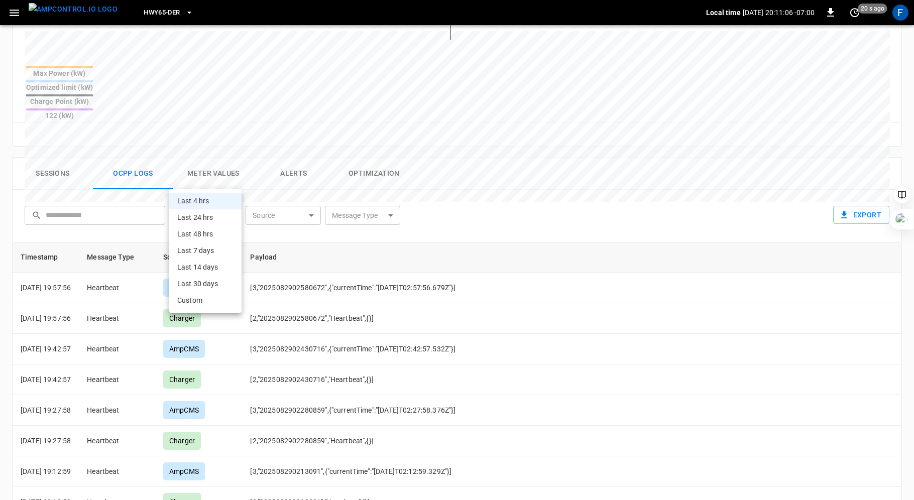
click at [230, 180] on body "**********" at bounding box center [457, 123] width 914 height 1015
click at [215, 218] on li "Last 24 hrs" at bounding box center [205, 217] width 72 height 17
type input "**********"
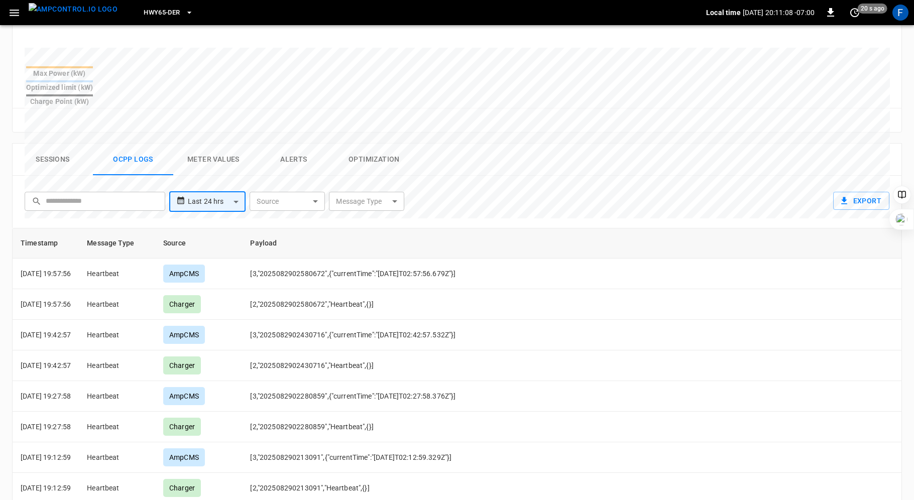
click at [319, 171] on body "**********" at bounding box center [457, 116] width 914 height 1001
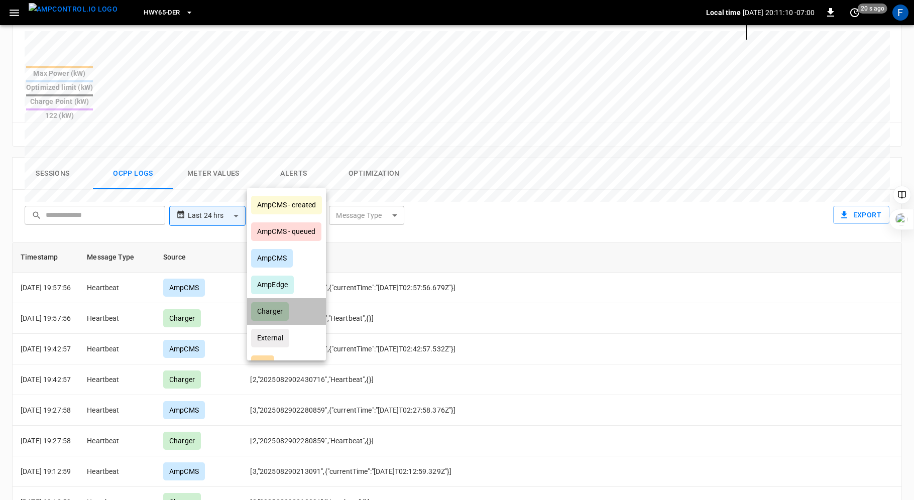
click at [279, 312] on div "Charger" at bounding box center [270, 311] width 38 height 19
type input "*******"
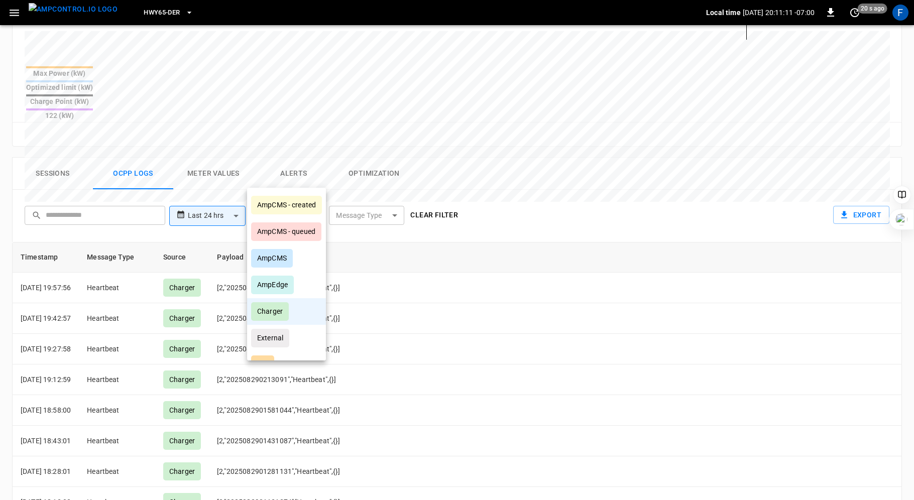
click at [396, 175] on div at bounding box center [457, 250] width 914 height 500
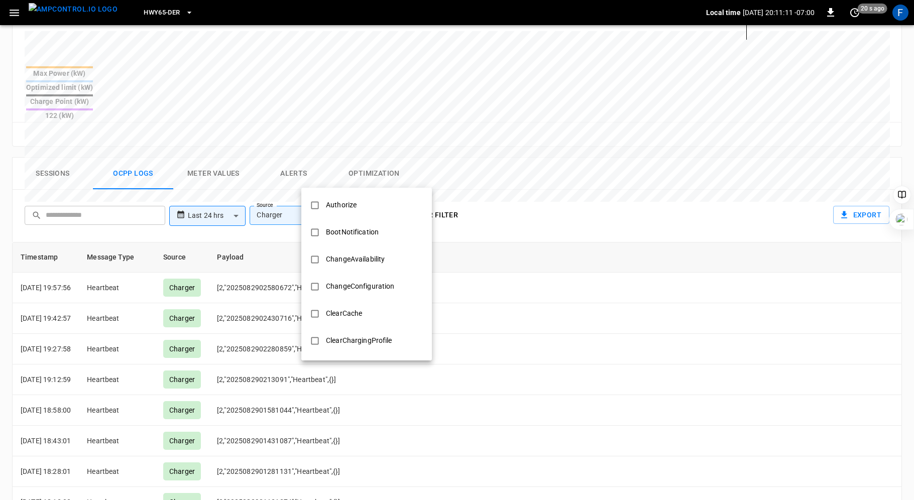
click at [393, 179] on body "**********" at bounding box center [457, 123] width 914 height 1015
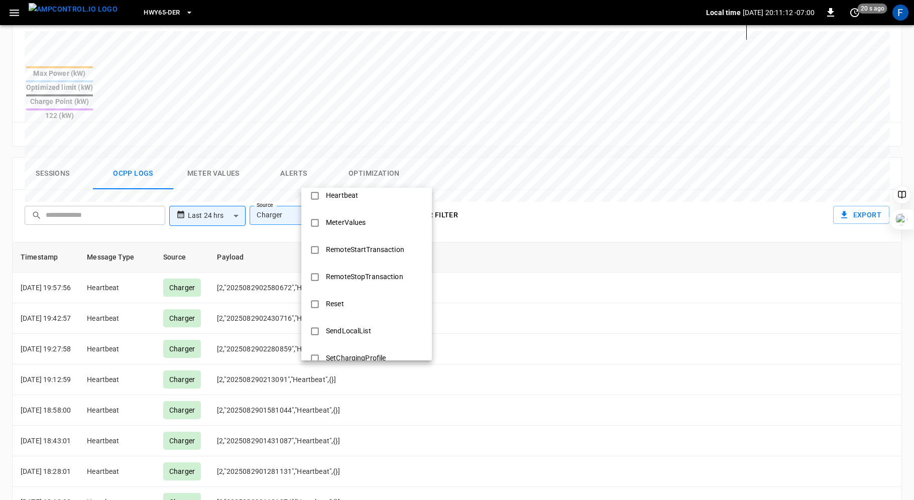
scroll to position [486, 0]
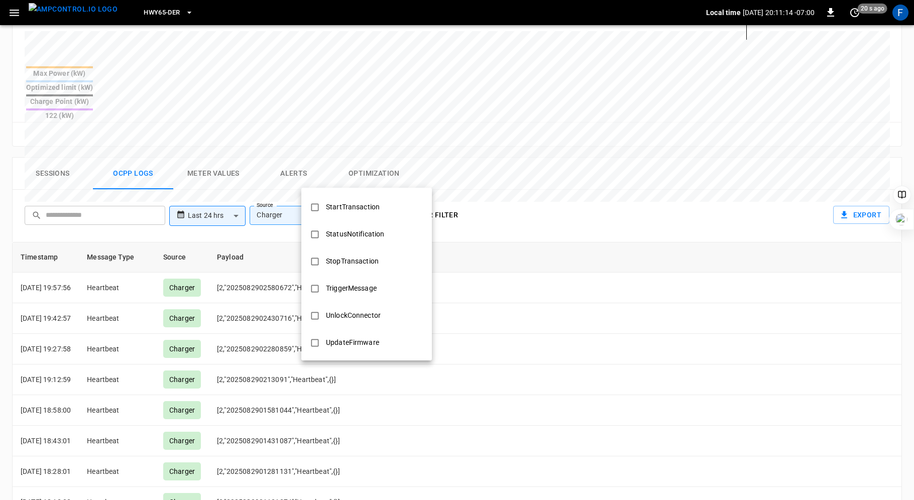
click at [326, 260] on div "StopTransaction" at bounding box center [352, 261] width 65 height 19
type input "**********"
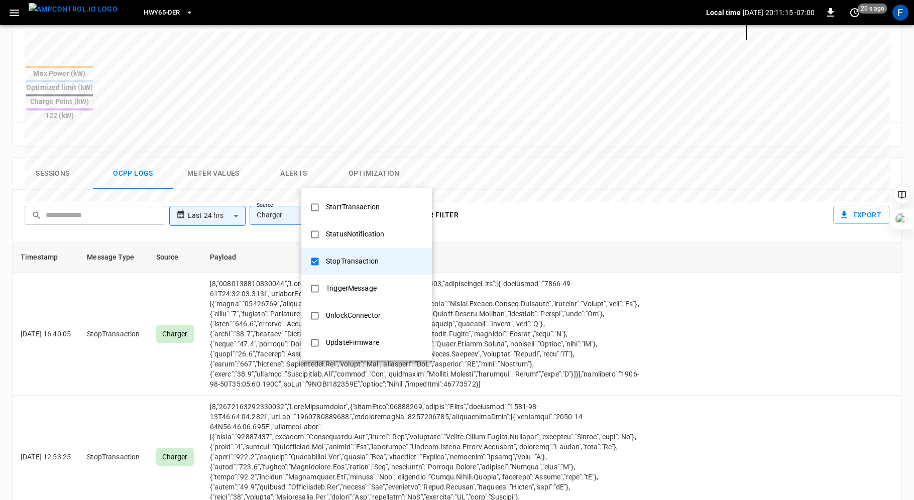
click at [552, 135] on div at bounding box center [457, 250] width 914 height 500
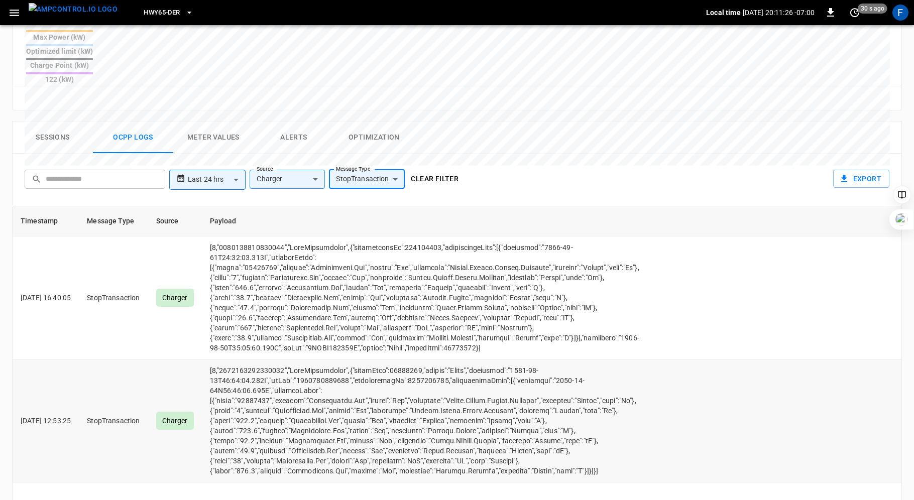
scroll to position [421, 0]
drag, startPoint x: 240, startPoint y: 420, endPoint x: 346, endPoint y: 418, distance: 106.5
click at [346, 418] on td "opcc-messages-table" at bounding box center [424, 420] width 445 height 123
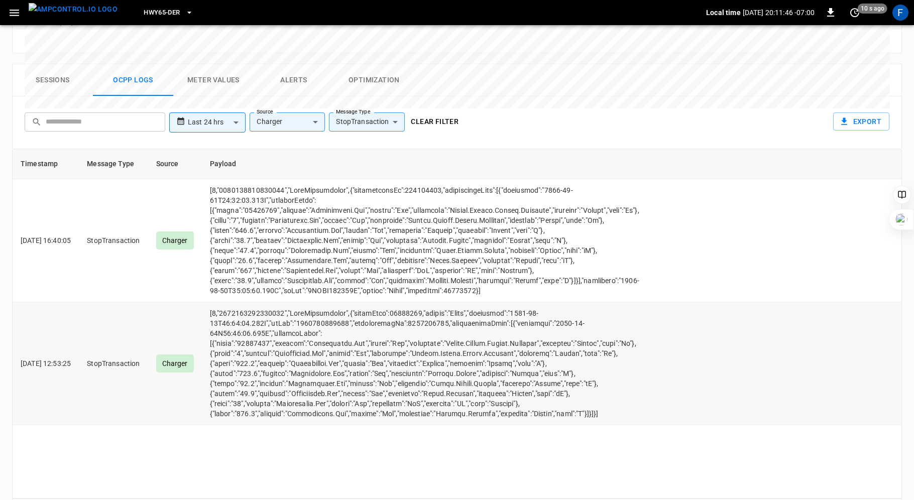
click at [338, 302] on td "opcc-messages-table" at bounding box center [424, 363] width 445 height 123
drag, startPoint x: 247, startPoint y: 367, endPoint x: 393, endPoint y: 363, distance: 146.2
click at [393, 363] on td "opcc-messages-table" at bounding box center [424, 363] width 445 height 123
drag, startPoint x: 449, startPoint y: 369, endPoint x: 310, endPoint y: 370, distance: 138.6
click at [310, 370] on td "opcc-messages-table" at bounding box center [424, 363] width 445 height 123
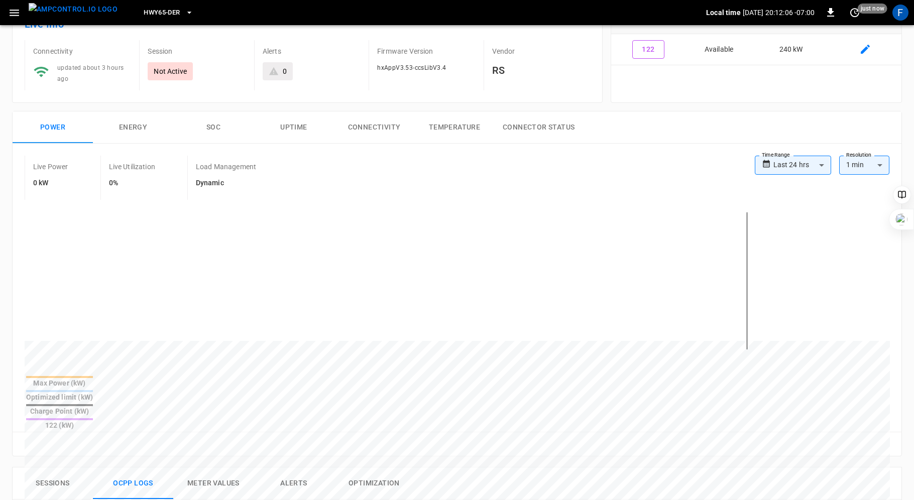
scroll to position [0, 0]
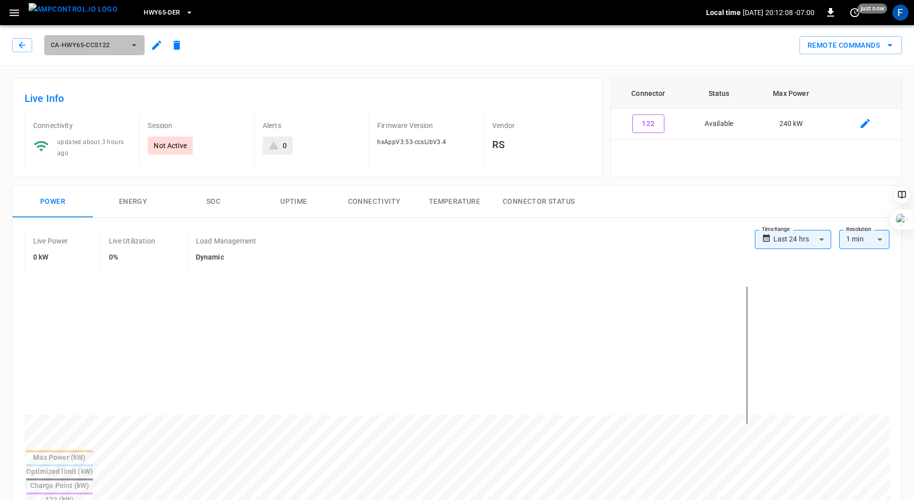
click at [136, 43] on icon "button" at bounding box center [134, 45] width 10 height 10
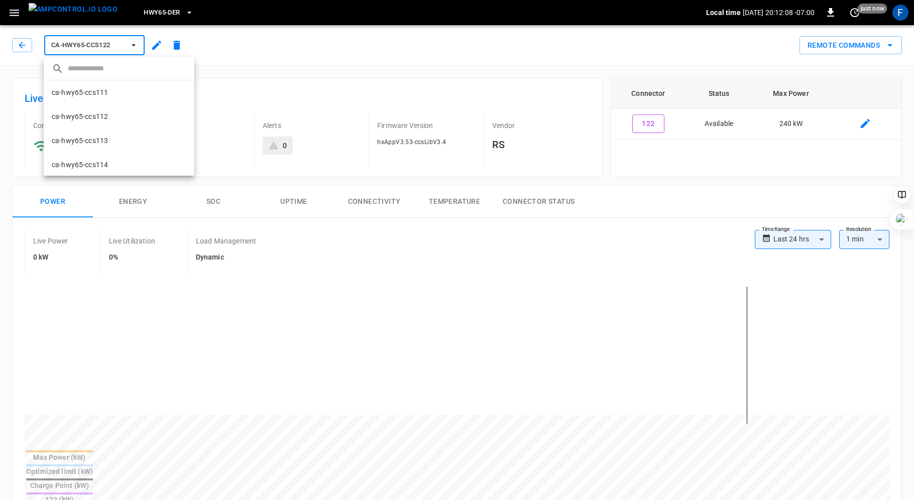
scroll to position [138, 0]
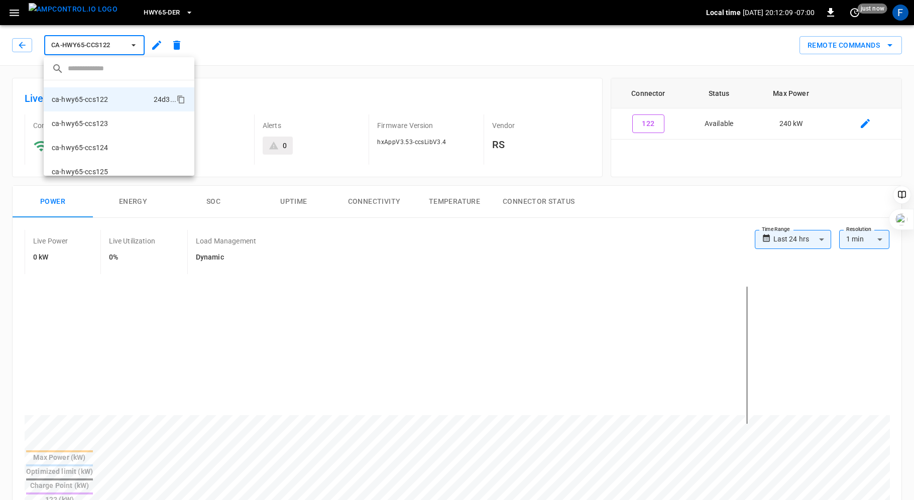
click at [305, 55] on div at bounding box center [457, 250] width 914 height 500
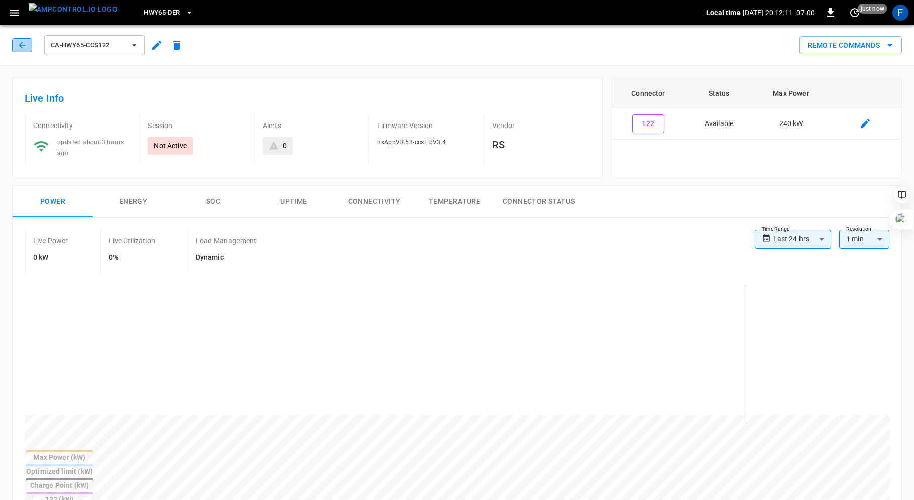
click at [18, 46] on icon "button" at bounding box center [22, 45] width 10 height 10
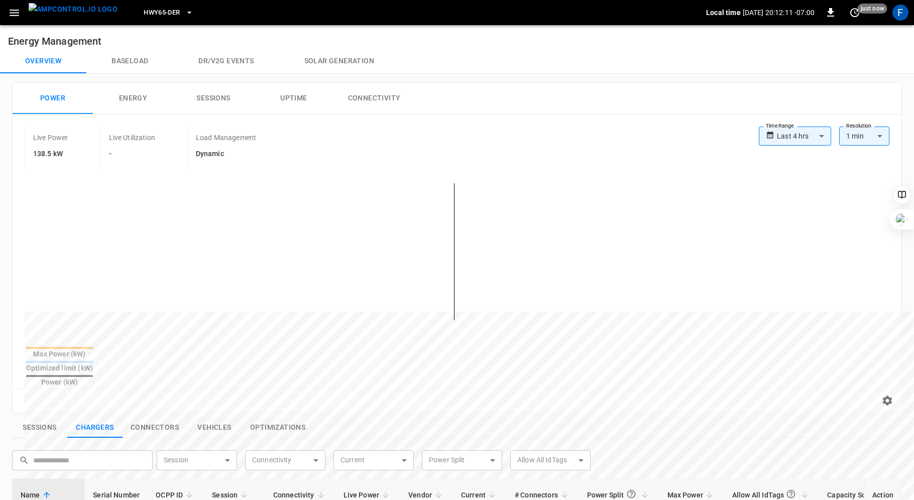
scroll to position [319, 0]
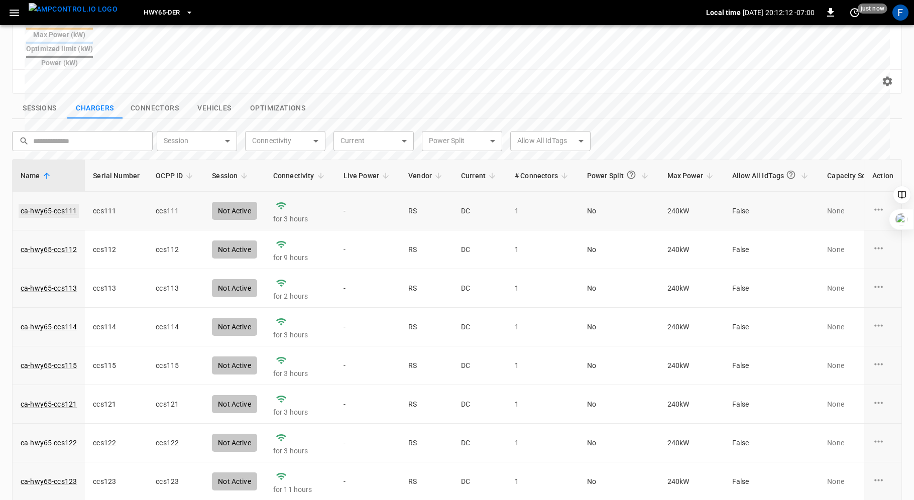
click at [45, 204] on link "ca-hwy65-ccs111" at bounding box center [49, 211] width 60 height 14
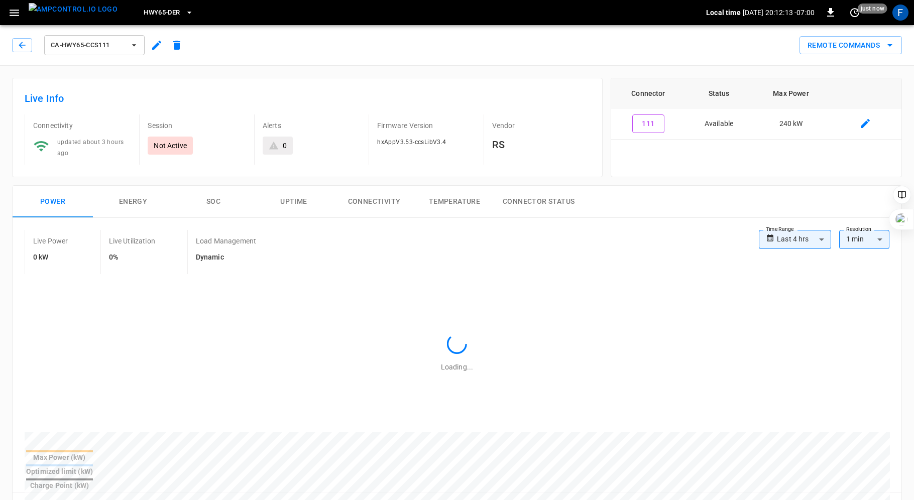
scroll to position [390, 0]
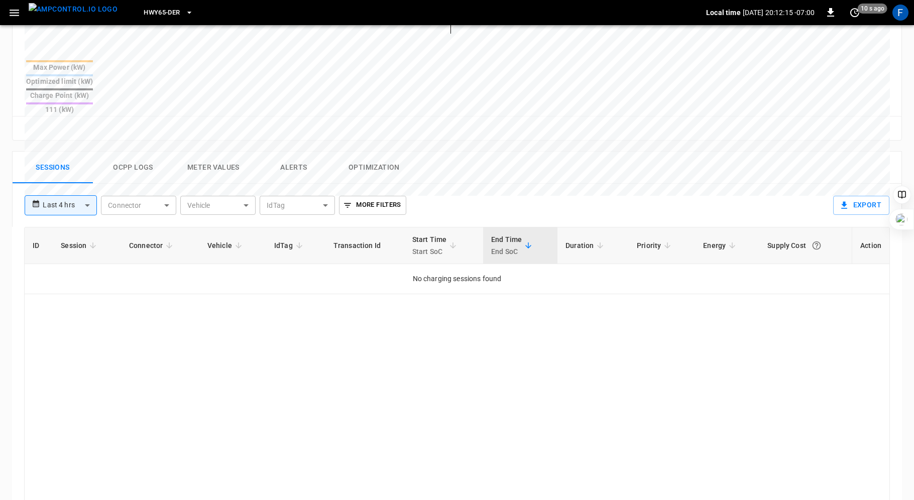
click at [150, 152] on button "Ocpp logs" at bounding box center [133, 168] width 80 height 32
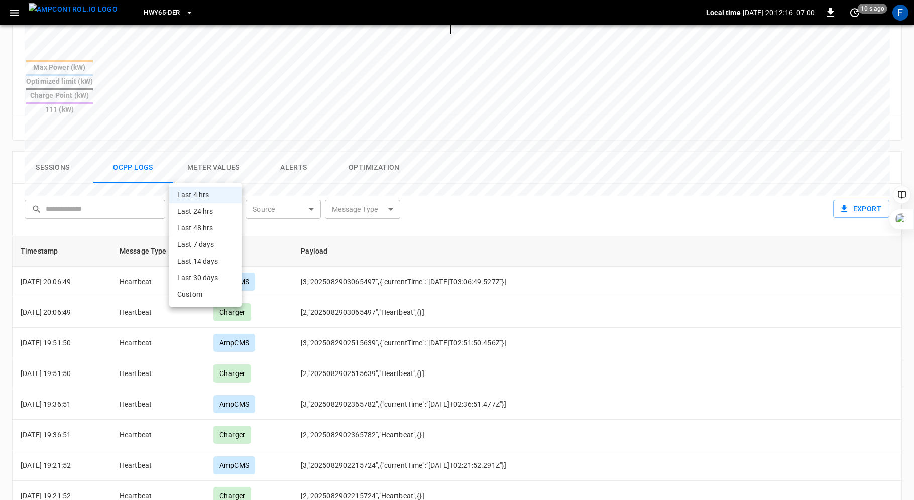
click at [226, 175] on body "**********" at bounding box center [457, 117] width 914 height 1015
click at [211, 211] on li "Last 24 hrs" at bounding box center [205, 211] width 72 height 17
type input "**********"
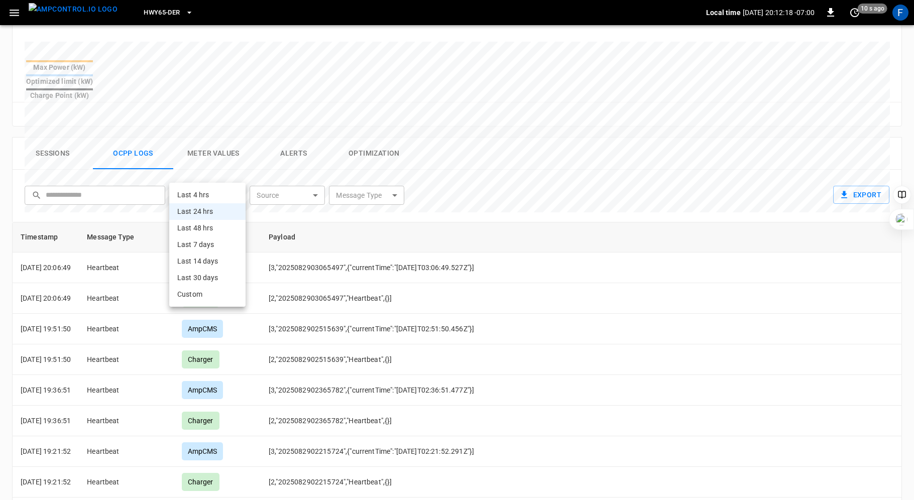
click at [232, 172] on body "**********" at bounding box center [457, 110] width 914 height 1001
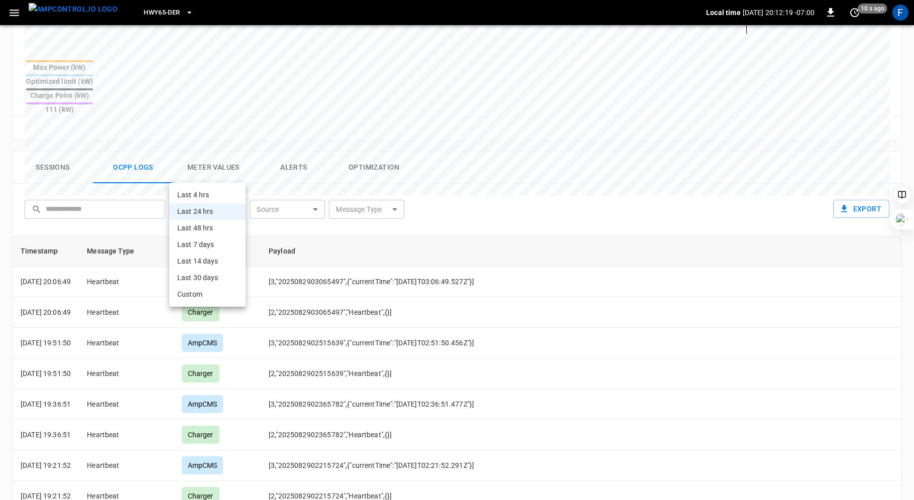
click at [212, 222] on li "Last 48 hrs" at bounding box center [207, 228] width 76 height 17
type input "**********"
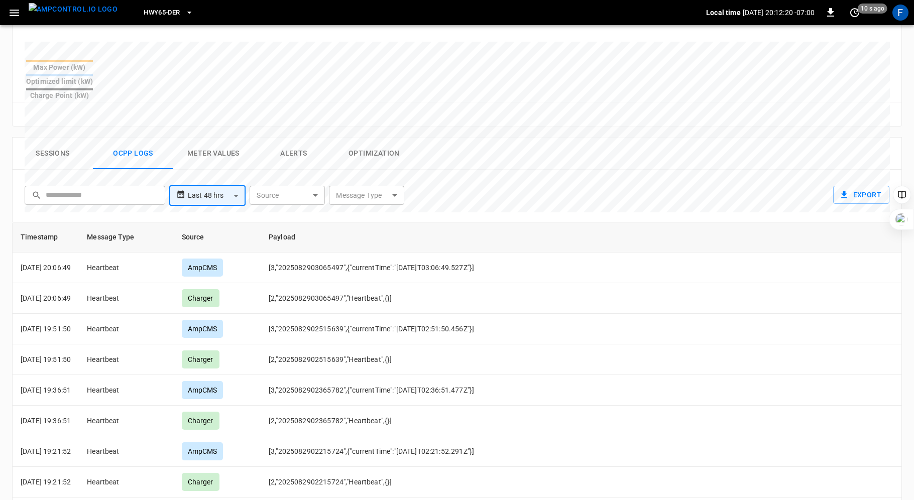
click at [320, 168] on body "**********" at bounding box center [457, 110] width 914 height 1001
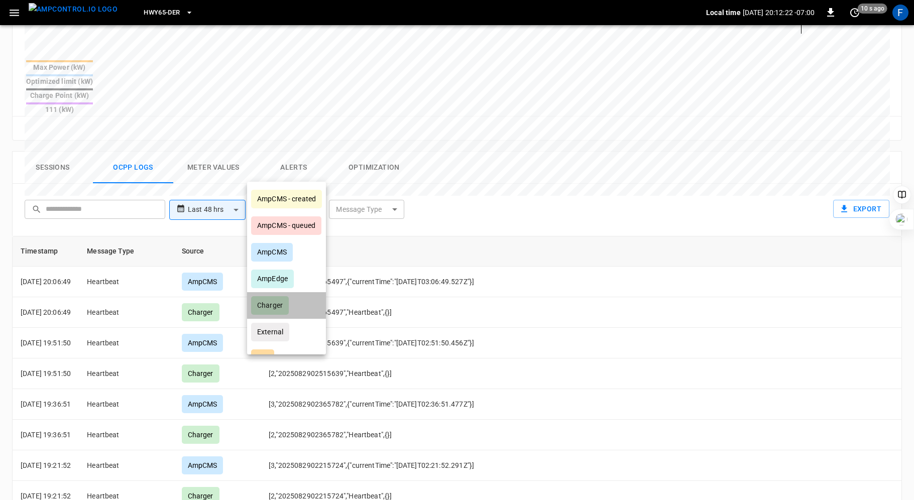
click at [277, 303] on div "Charger" at bounding box center [270, 305] width 38 height 19
type input "*******"
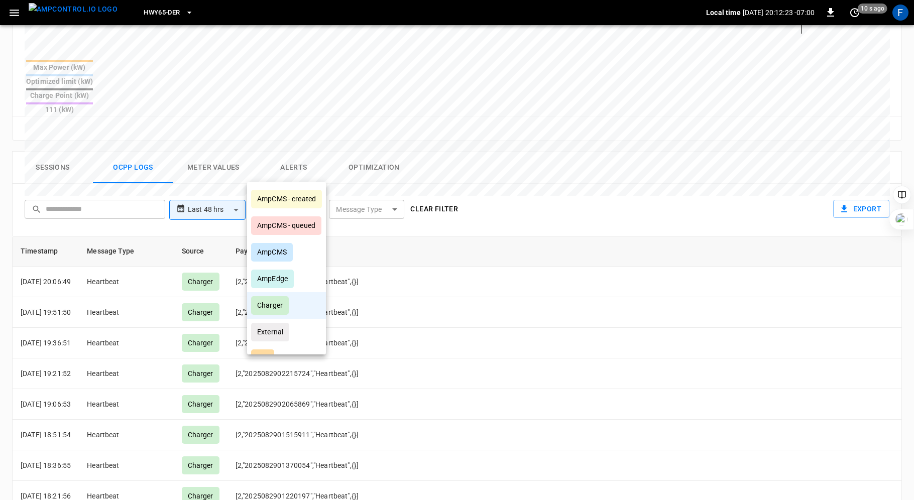
click at [396, 170] on div at bounding box center [457, 250] width 914 height 500
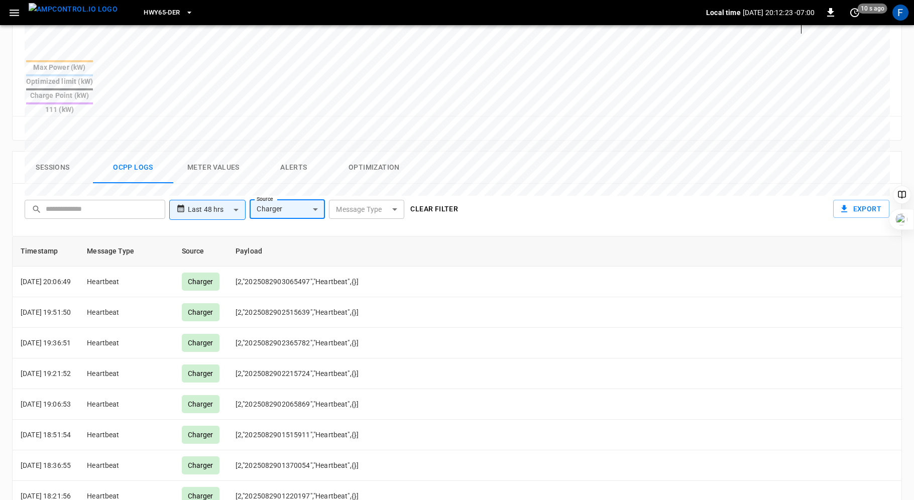
click at [391, 171] on body "**********" at bounding box center [457, 117] width 914 height 1015
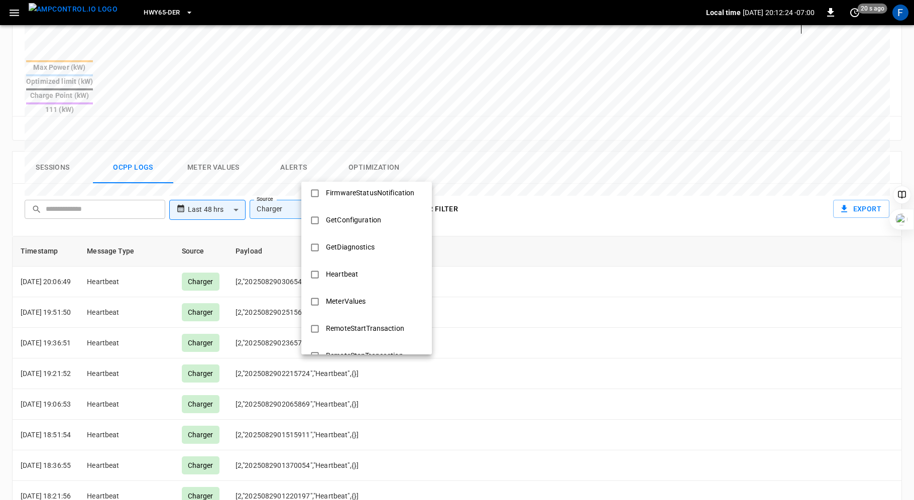
scroll to position [486, 0]
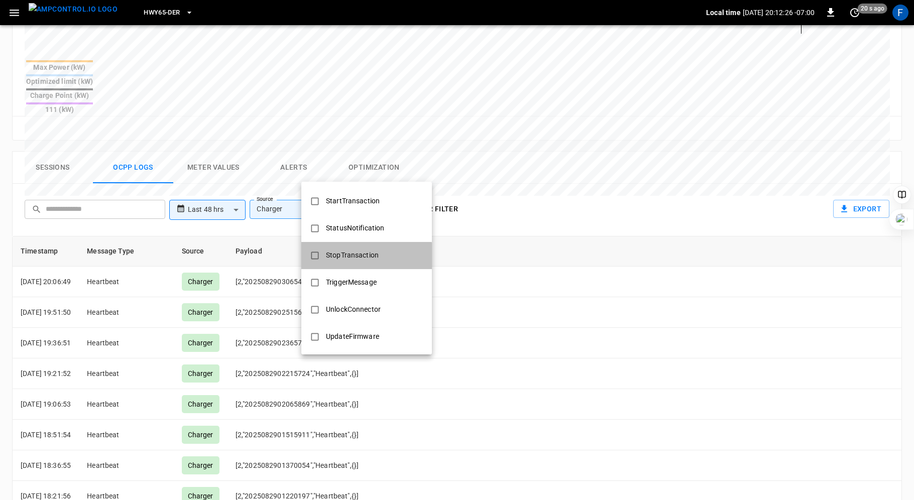
click at [329, 258] on div "StopTransaction" at bounding box center [352, 255] width 65 height 19
type input "**********"
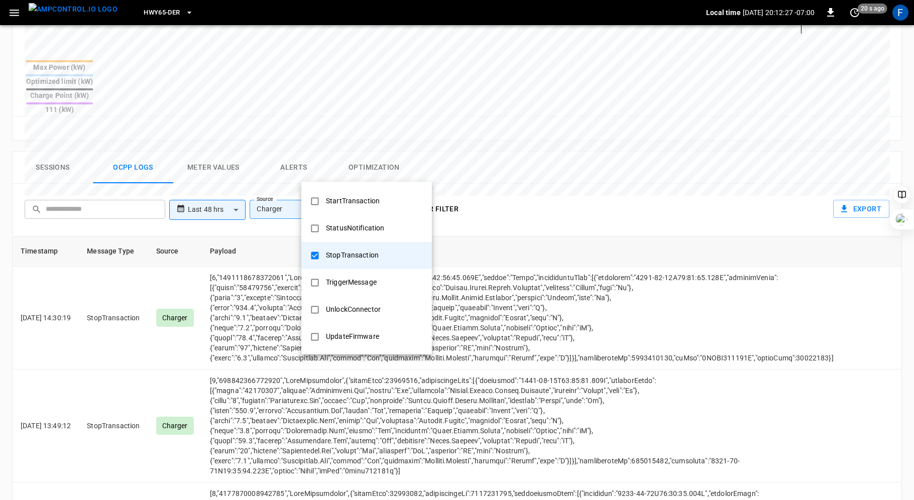
click at [546, 140] on div at bounding box center [457, 250] width 914 height 500
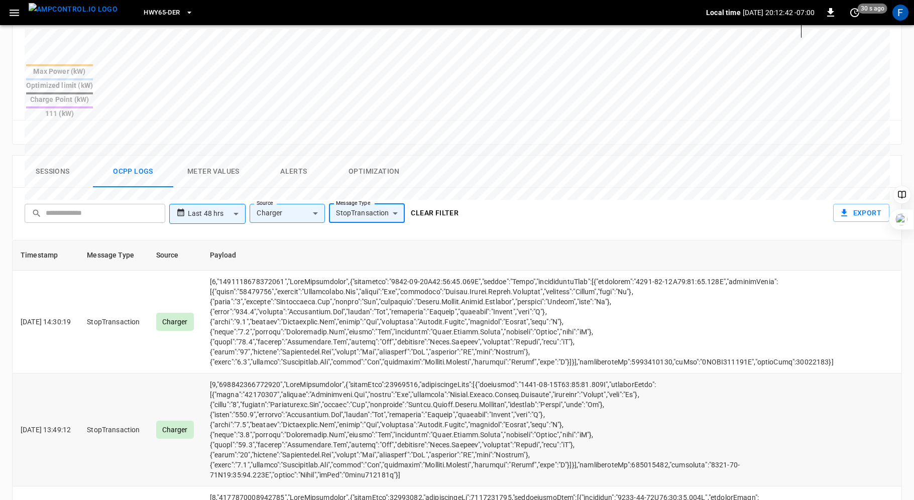
scroll to position [1, 0]
drag, startPoint x: 248, startPoint y: 417, endPoint x: 350, endPoint y: 416, distance: 101.9
click at [350, 416] on td "opcc-messages-table" at bounding box center [522, 429] width 640 height 113
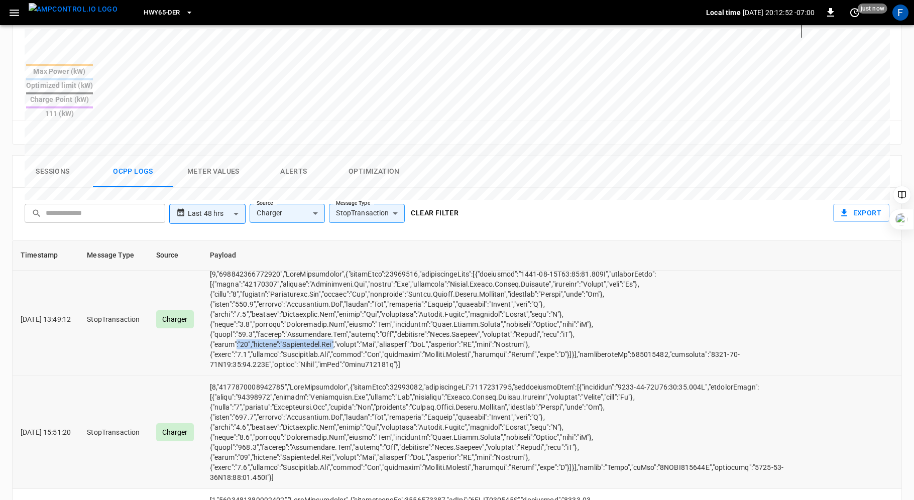
scroll to position [111, 0]
drag, startPoint x: 247, startPoint y: 421, endPoint x: 355, endPoint y: 418, distance: 109.0
click at [355, 418] on td "opcc-messages-table" at bounding box center [522, 432] width 640 height 113
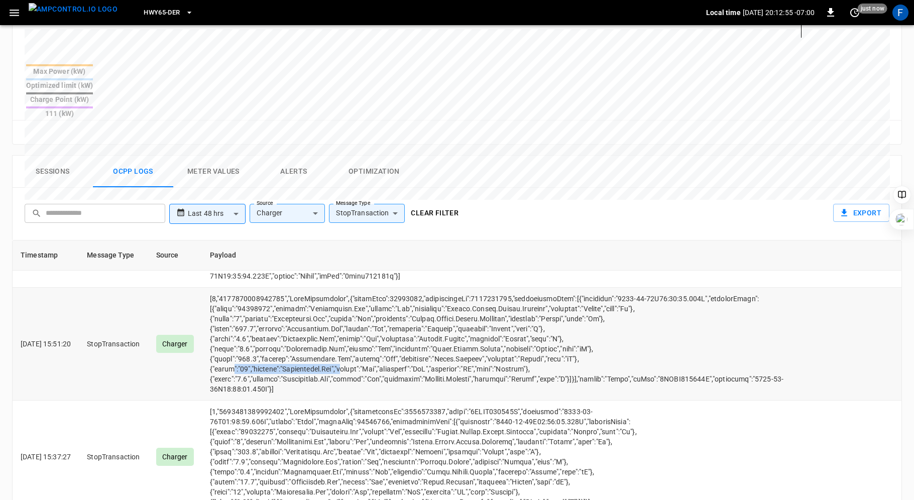
scroll to position [202, 0]
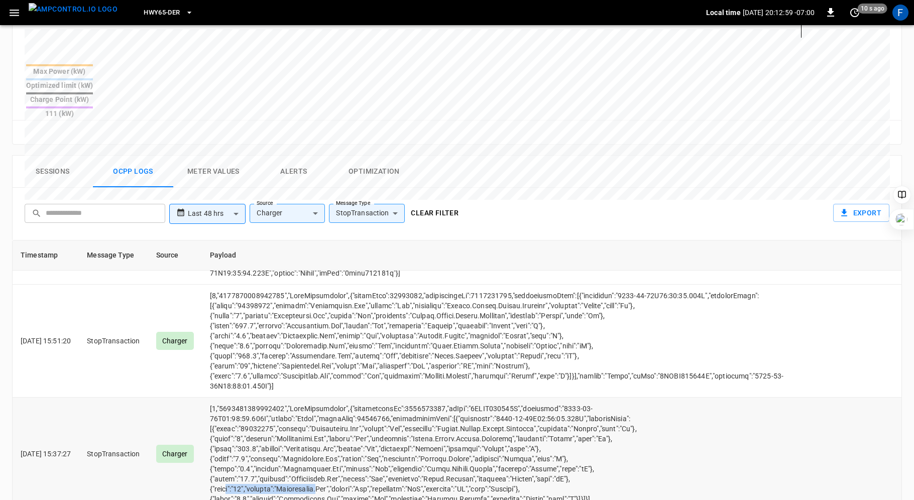
drag, startPoint x: 241, startPoint y: 432, endPoint x: 337, endPoint y: 428, distance: 96.5
click at [337, 428] on td "opcc-messages-table" at bounding box center [522, 454] width 640 height 113
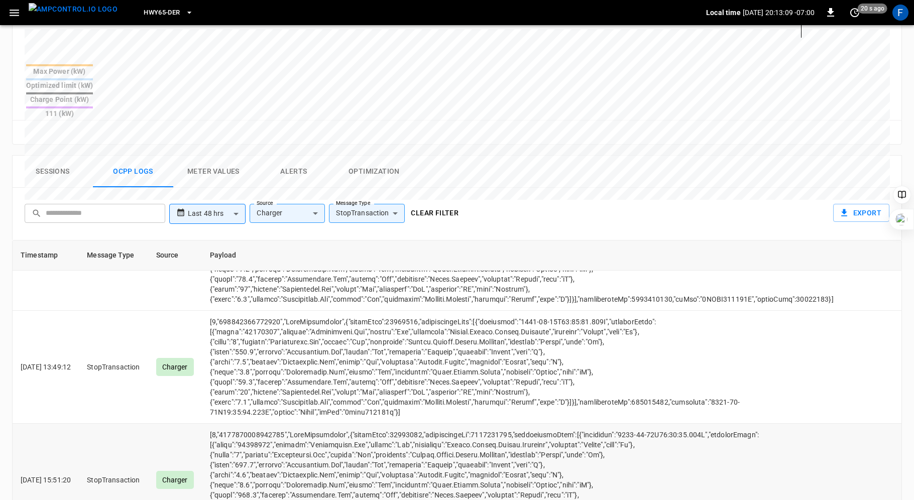
scroll to position [0, 0]
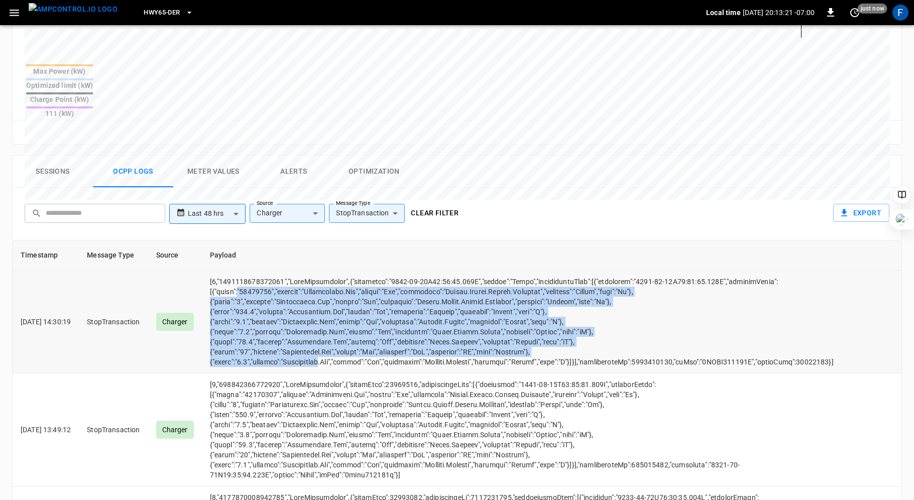
drag, startPoint x: 252, startPoint y: 253, endPoint x: 335, endPoint y: 320, distance: 107.4
click at [335, 320] on td "opcc-messages-table" at bounding box center [522, 322] width 640 height 103
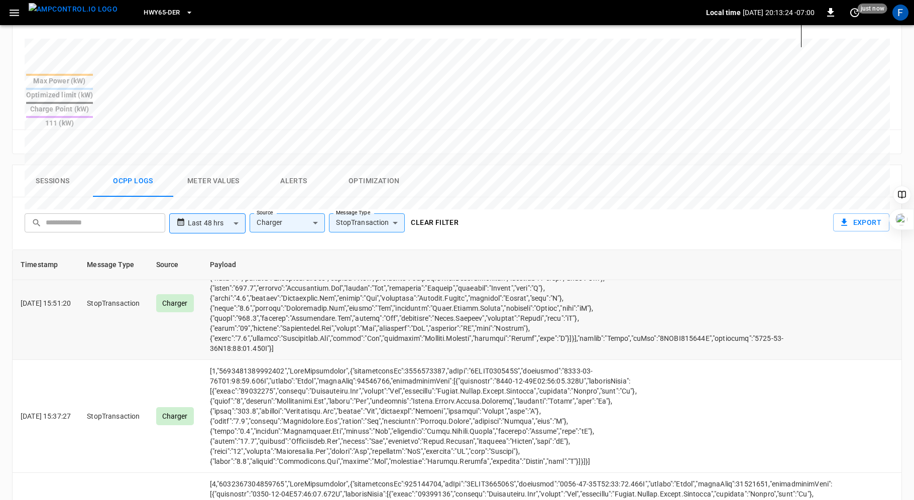
scroll to position [251, 0]
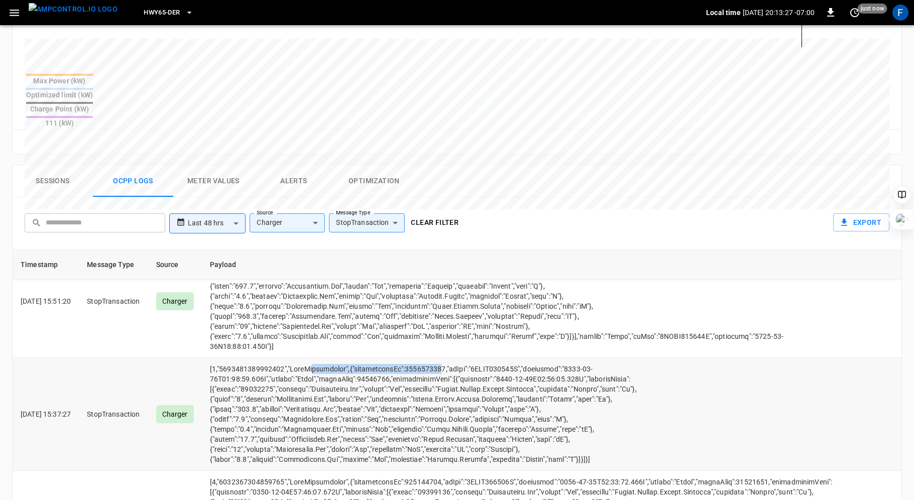
drag, startPoint x: 326, startPoint y: 322, endPoint x: 446, endPoint y: 324, distance: 120.5
click at [446, 358] on td "opcc-messages-table" at bounding box center [522, 414] width 640 height 113
click at [279, 401] on td "opcc-messages-table" at bounding box center [522, 414] width 640 height 113
drag, startPoint x: 240, startPoint y: 382, endPoint x: 335, endPoint y: 377, distance: 95.5
click at [335, 377] on td "opcc-messages-table" at bounding box center [522, 414] width 640 height 113
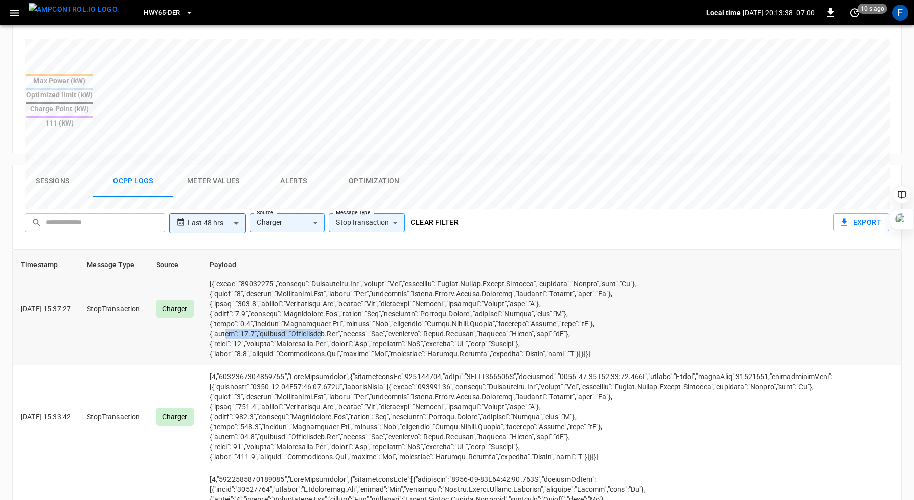
scroll to position [368, 0]
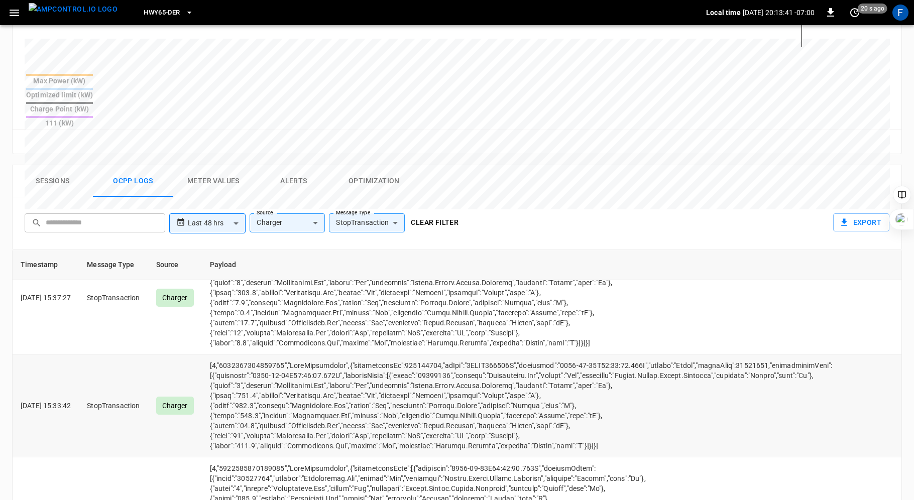
click at [243, 381] on td "opcc-messages-table" at bounding box center [522, 405] width 640 height 103
drag, startPoint x: 243, startPoint y: 366, endPoint x: 320, endPoint y: 366, distance: 77.3
click at [320, 366] on td "opcc-messages-table" at bounding box center [522, 405] width 640 height 103
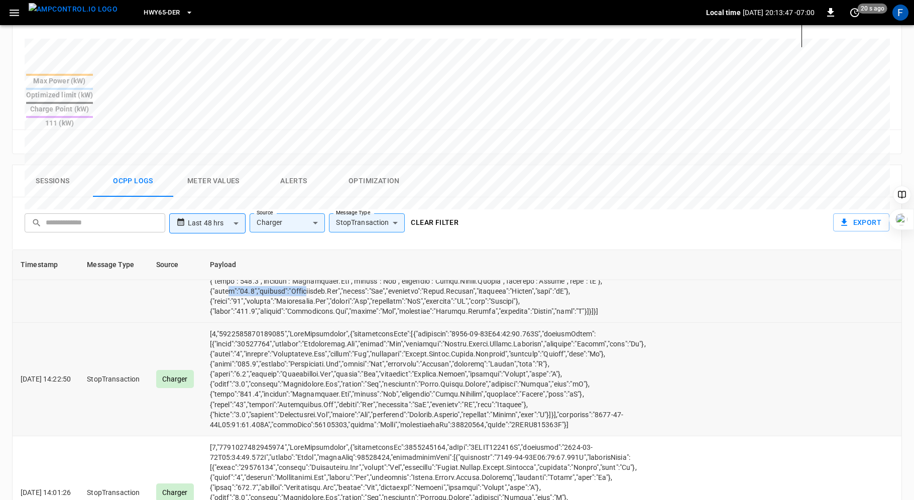
scroll to position [507, 0]
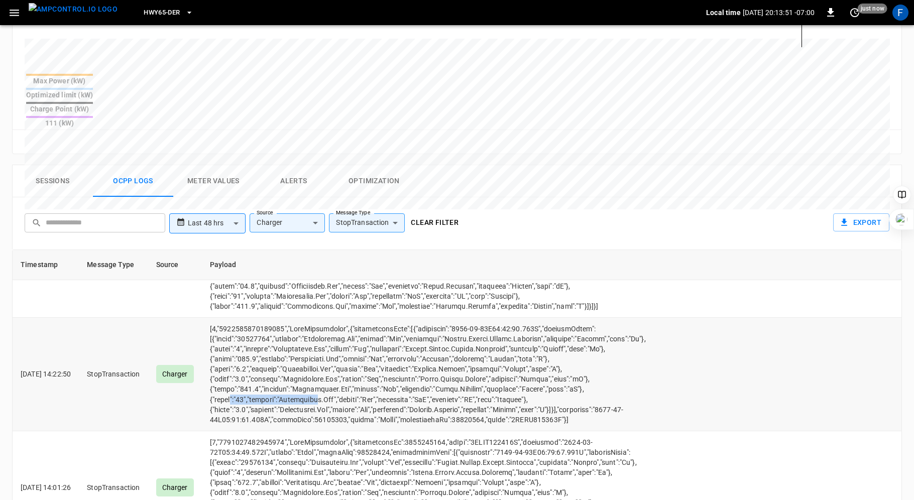
drag, startPoint x: 244, startPoint y: 342, endPoint x: 330, endPoint y: 343, distance: 85.9
click at [330, 343] on td "opcc-messages-table" at bounding box center [522, 374] width 640 height 113
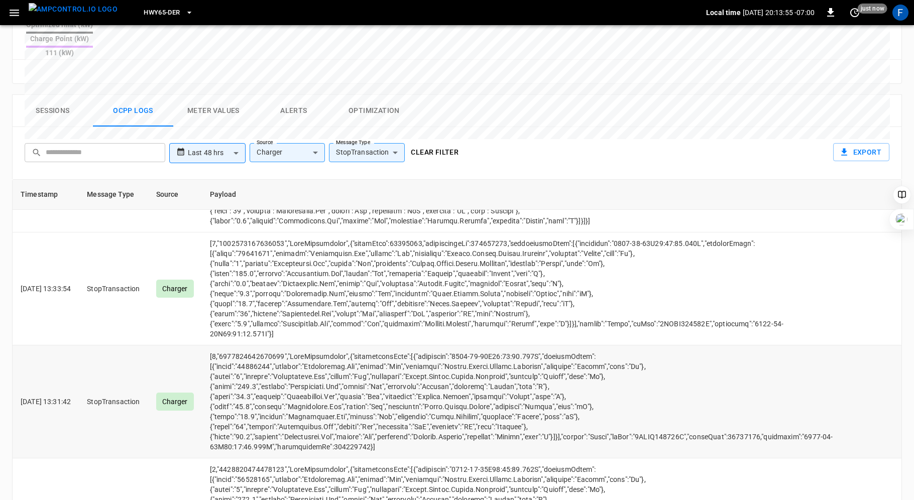
scroll to position [478, 0]
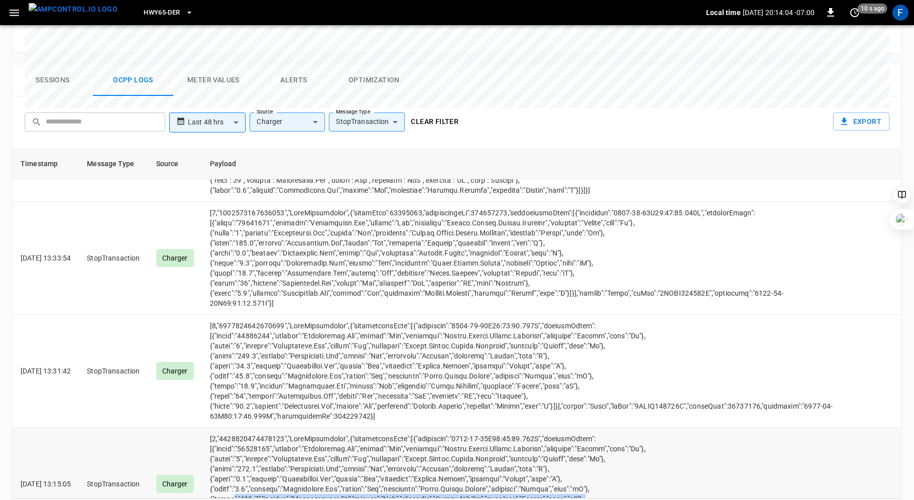
drag, startPoint x: 246, startPoint y: 422, endPoint x: 287, endPoint y: 428, distance: 42.2
click at [287, 429] on td "opcc-messages-table" at bounding box center [522, 484] width 640 height 113
click at [315, 428] on td "opcc-messages-table" at bounding box center [522, 484] width 640 height 113
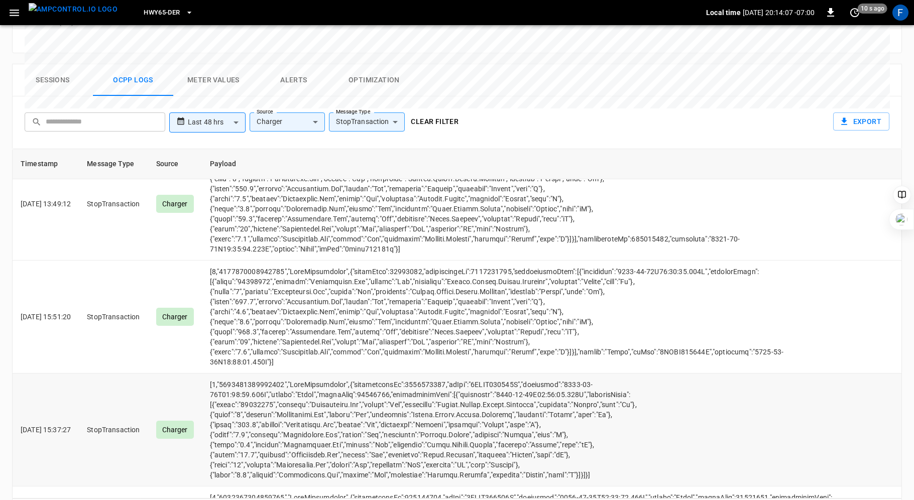
scroll to position [0, 0]
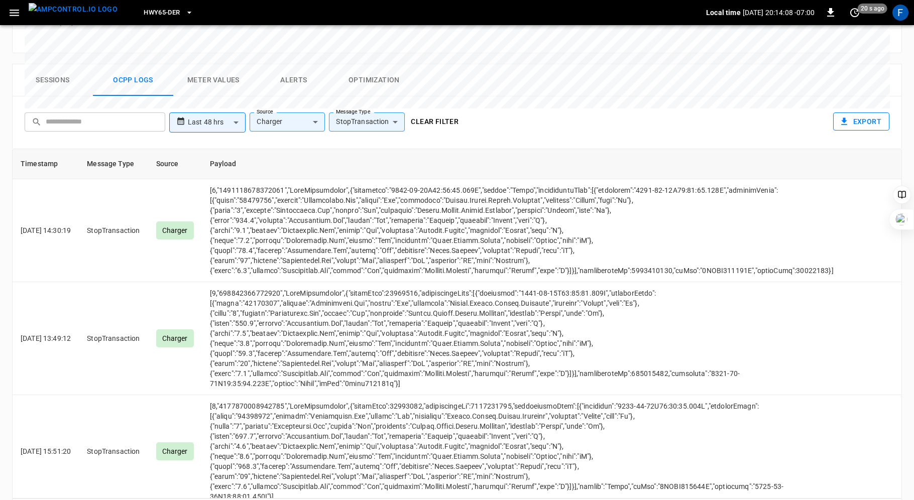
click at [852, 112] on button "Export" at bounding box center [861, 121] width 56 height 19
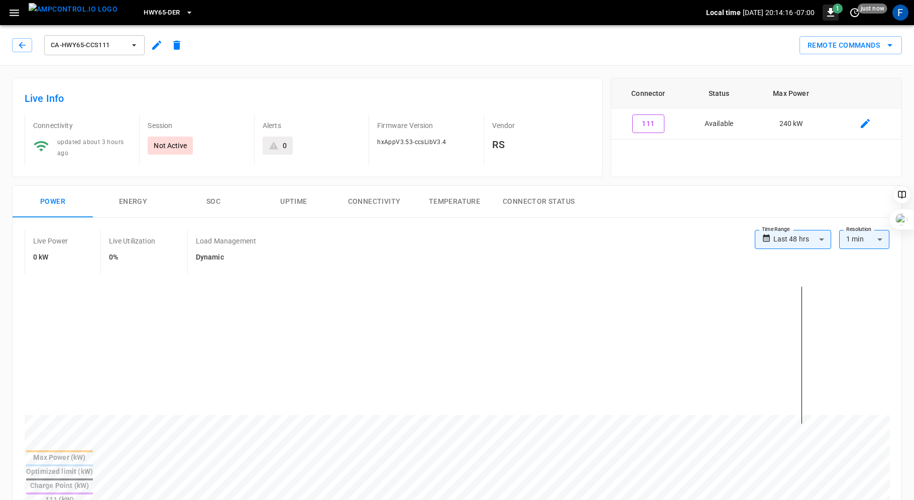
click at [833, 11] on span "1" at bounding box center [838, 9] width 10 height 10
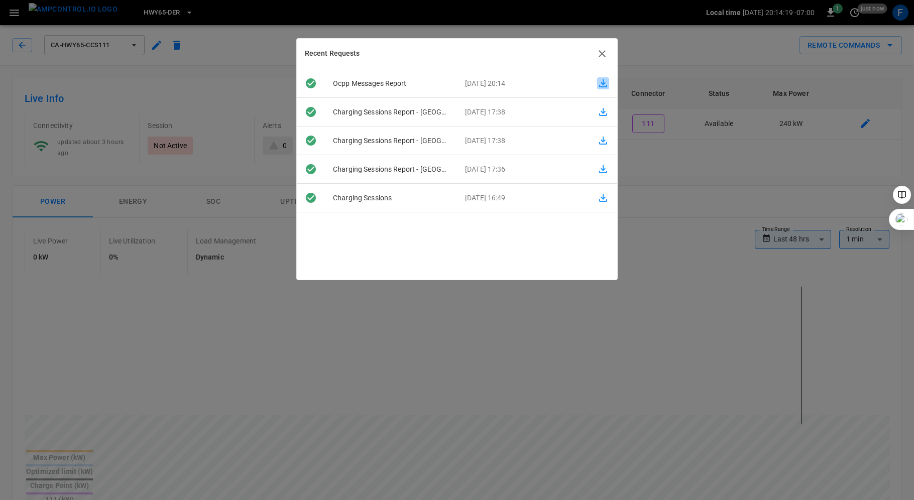
click at [603, 84] on icon "button" at bounding box center [603, 83] width 8 height 8
click at [604, 51] on icon "button" at bounding box center [602, 53] width 7 height 7
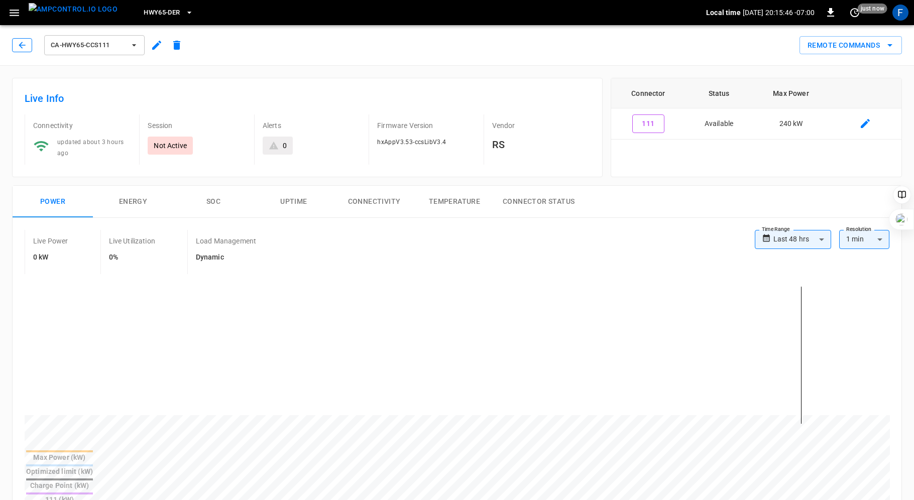
click at [25, 47] on icon "button" at bounding box center [22, 45] width 10 height 10
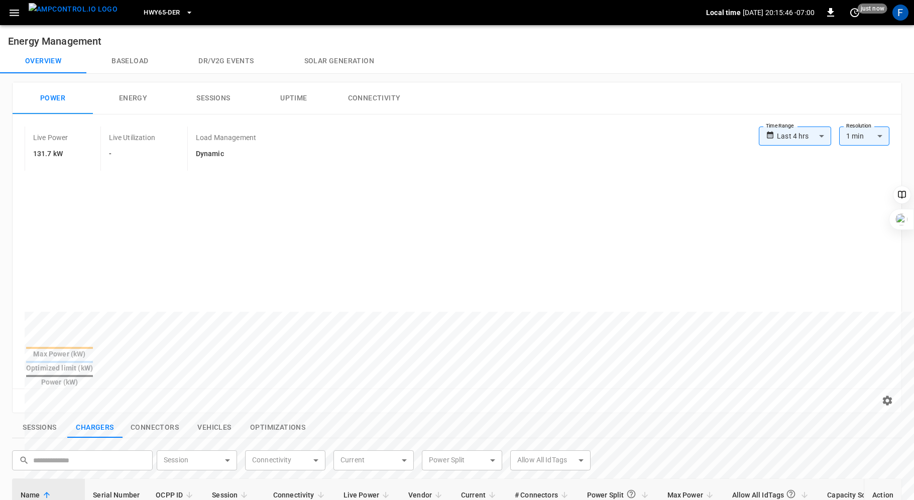
scroll to position [319, 0]
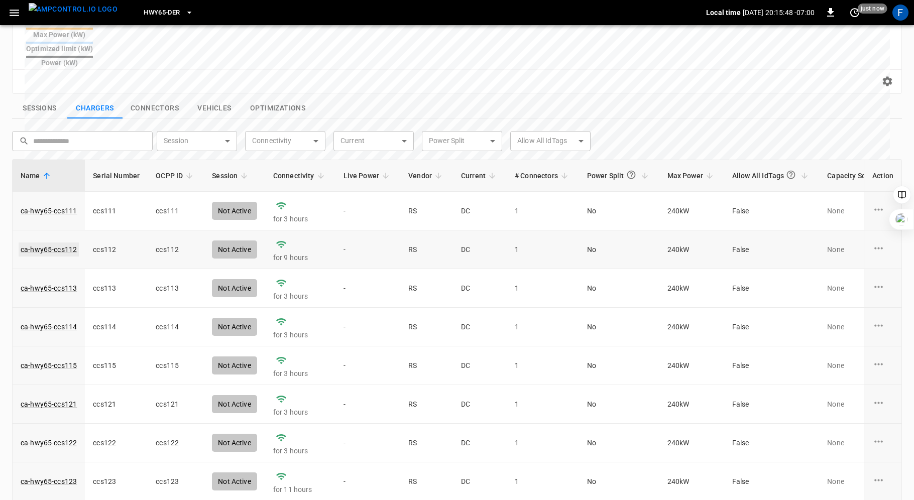
click at [60, 243] on link "ca-hwy65-ccs112" at bounding box center [49, 250] width 60 height 14
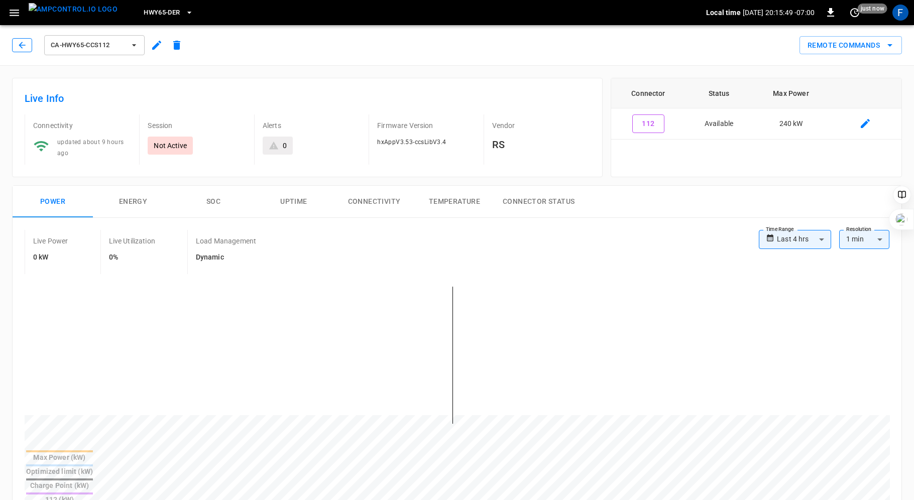
click at [19, 44] on icon "button" at bounding box center [22, 45] width 10 height 10
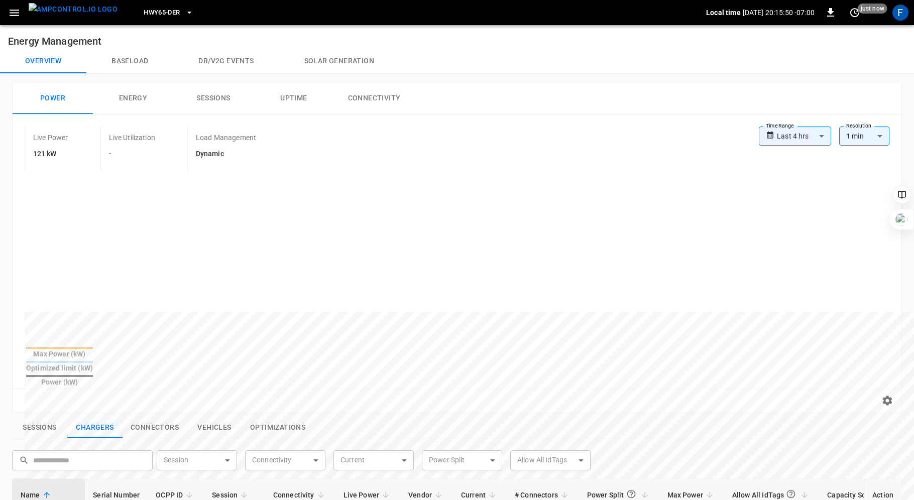
scroll to position [319, 0]
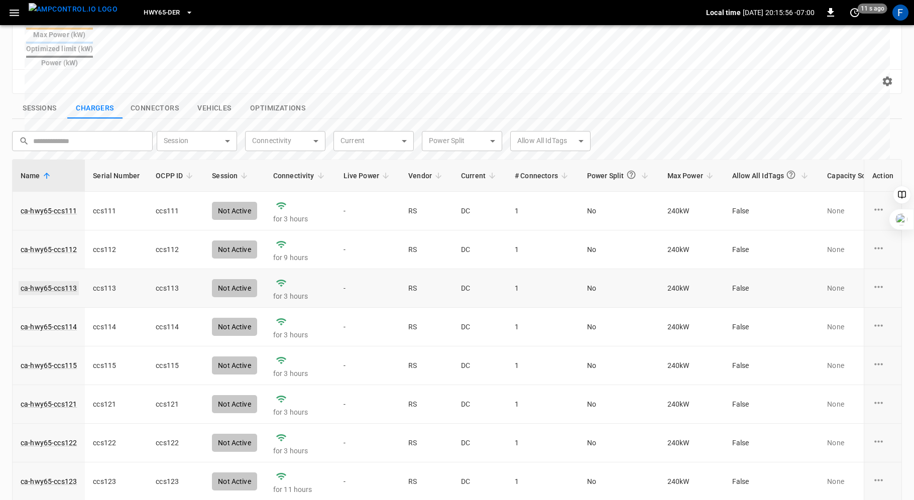
click at [64, 281] on link "ca-hwy65-ccs113" at bounding box center [49, 288] width 60 height 14
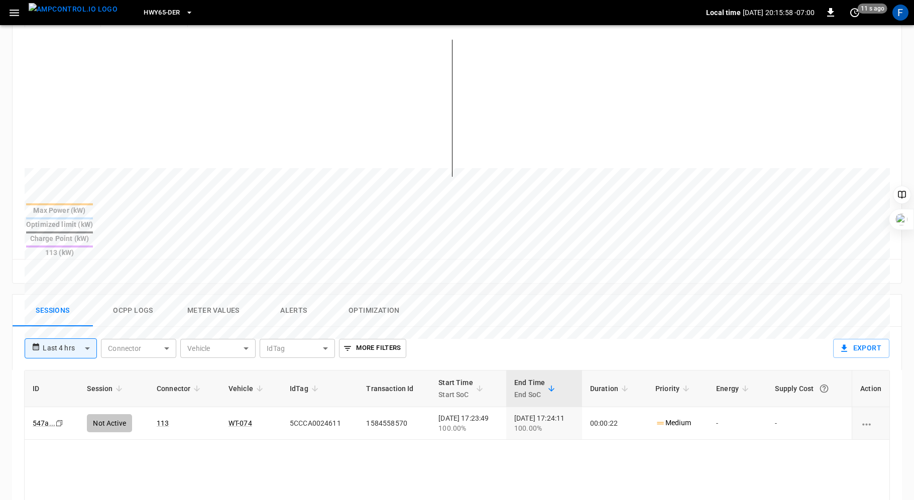
scroll to position [406, 0]
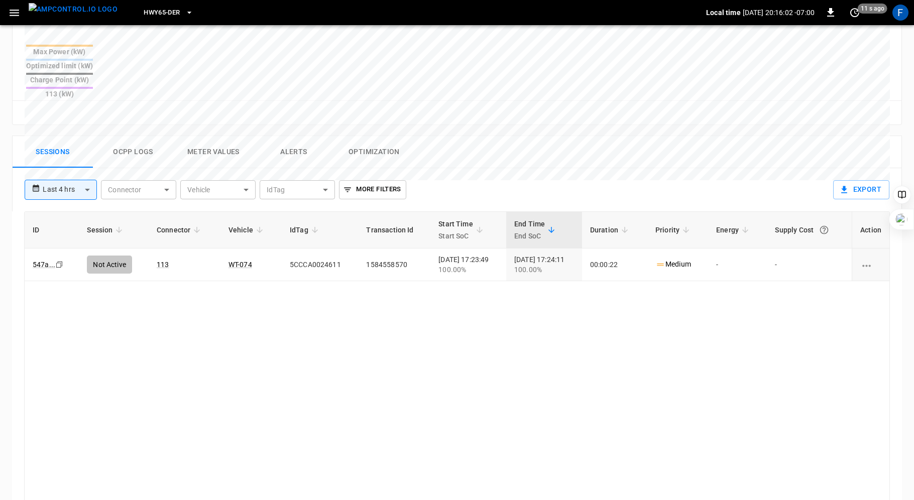
click at [143, 136] on button "Ocpp logs" at bounding box center [133, 152] width 80 height 32
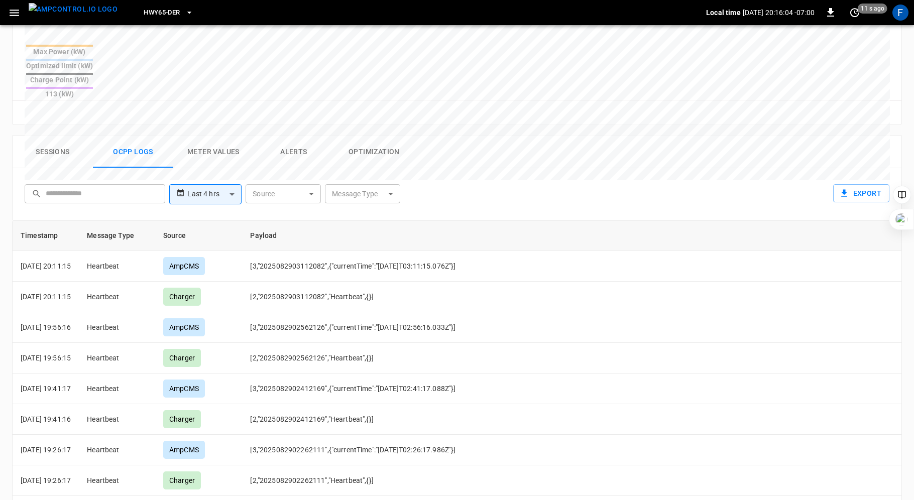
click at [221, 163] on body "**********" at bounding box center [457, 101] width 914 height 1015
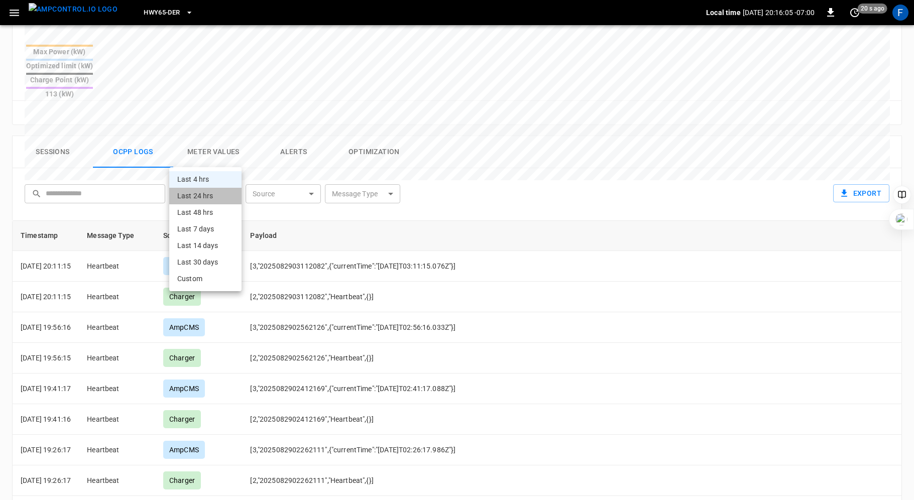
click at [213, 193] on li "Last 24 hrs" at bounding box center [205, 196] width 72 height 17
type input "**********"
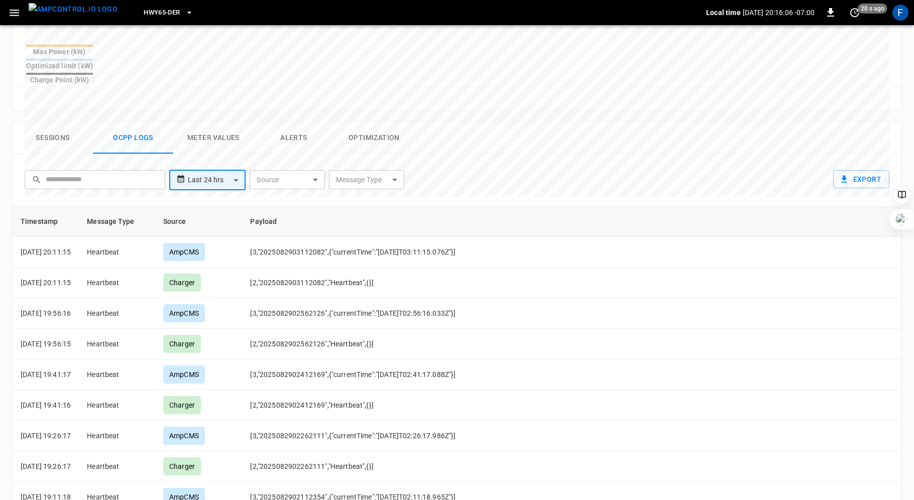
click at [318, 155] on body "**********" at bounding box center [457, 94] width 914 height 1001
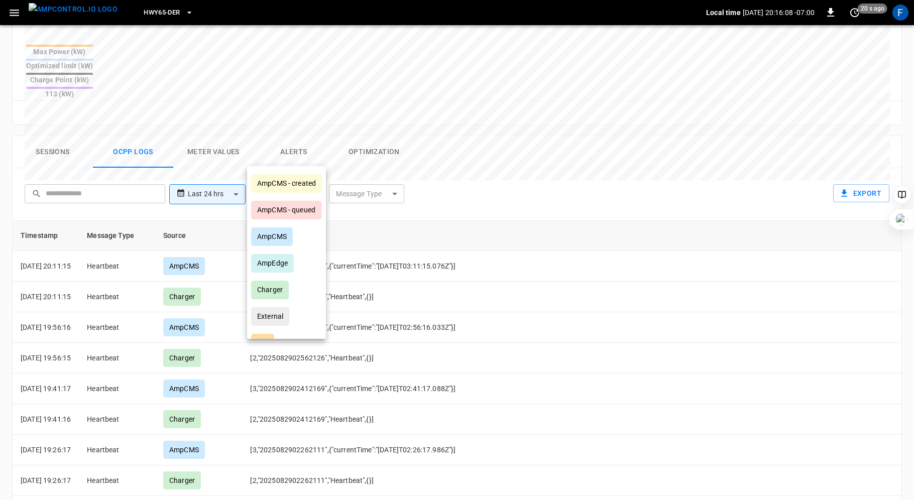
click at [276, 284] on div "Charger" at bounding box center [270, 290] width 38 height 19
type input "*******"
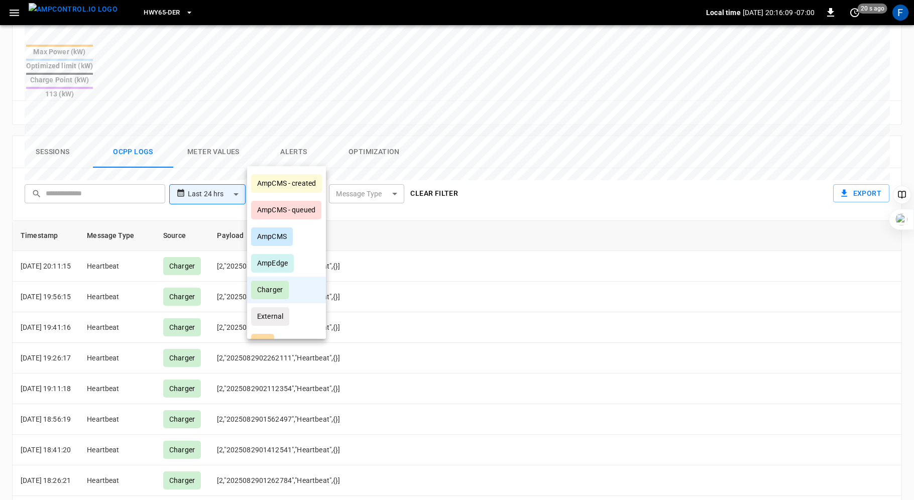
click at [393, 154] on div at bounding box center [457, 250] width 914 height 500
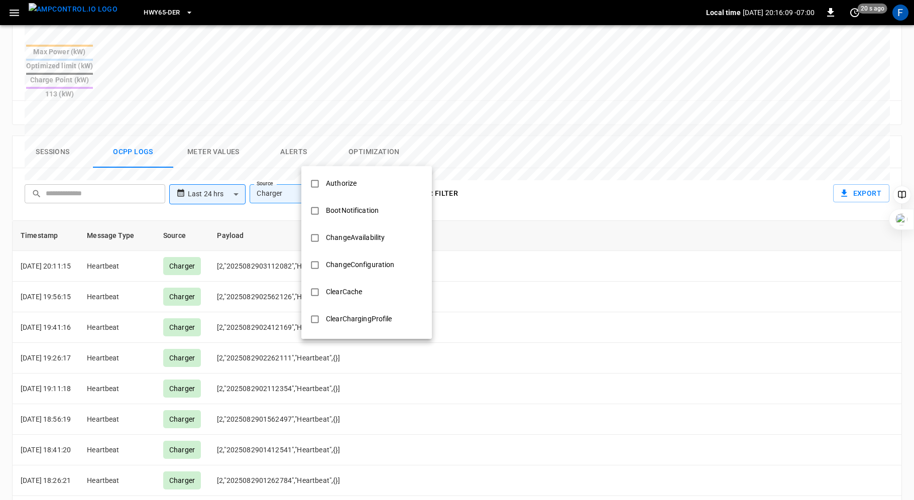
click at [394, 158] on body "**********" at bounding box center [457, 101] width 914 height 1015
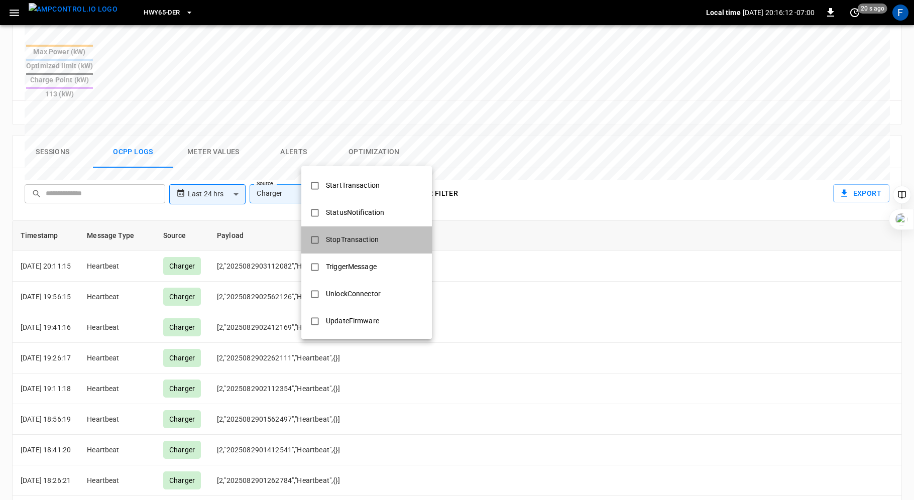
click at [340, 243] on div "StopTransaction" at bounding box center [352, 239] width 65 height 19
type input "**********"
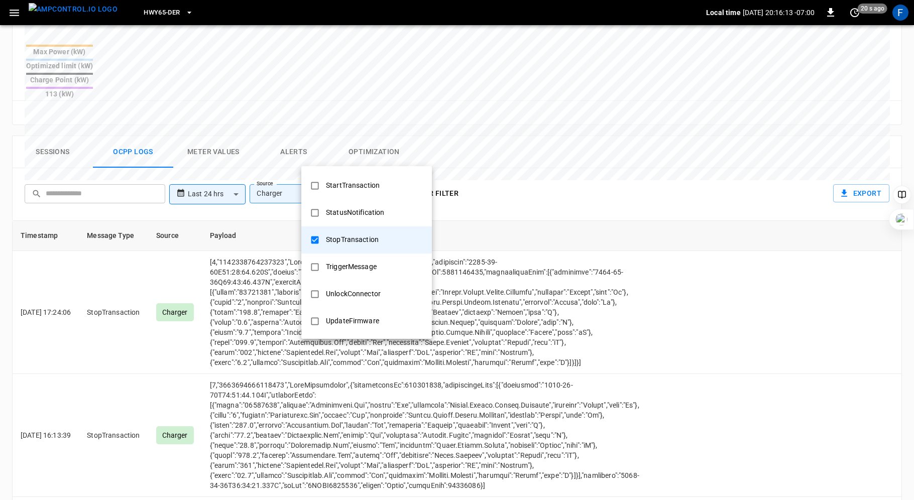
click at [539, 124] on div at bounding box center [457, 250] width 914 height 500
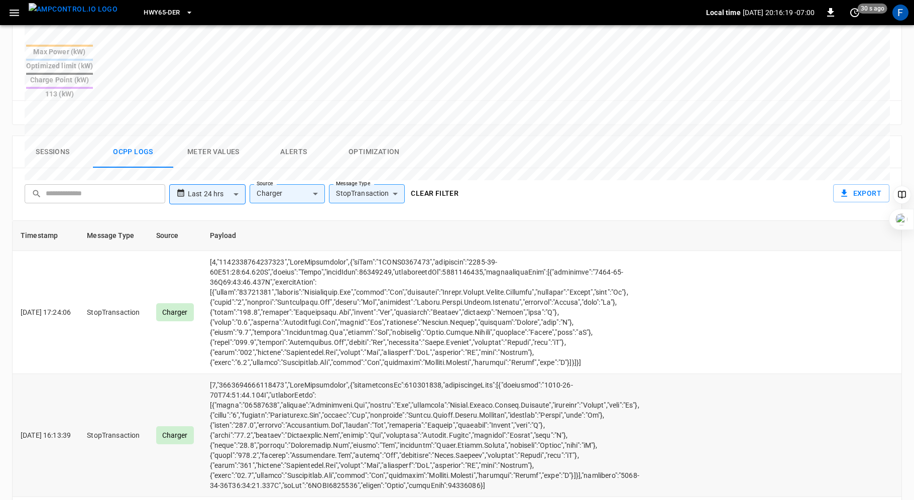
click at [248, 422] on td "opcc-messages-table" at bounding box center [424, 435] width 445 height 123
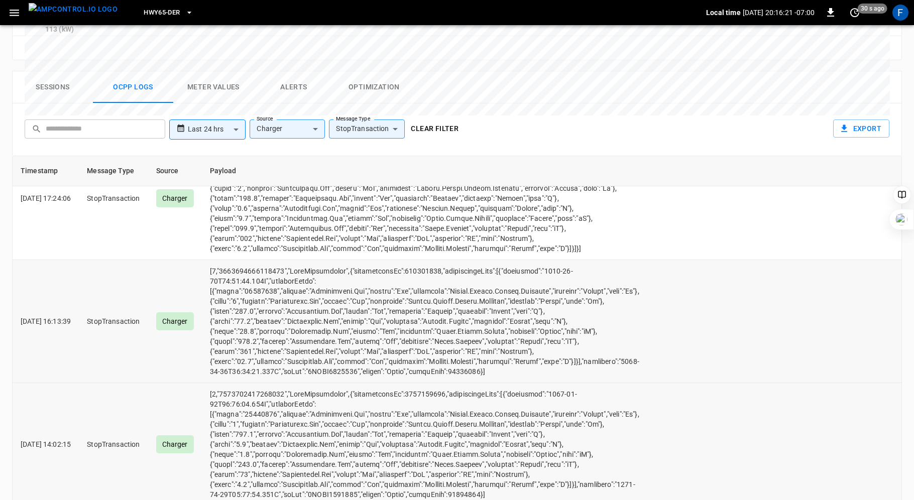
scroll to position [474, 0]
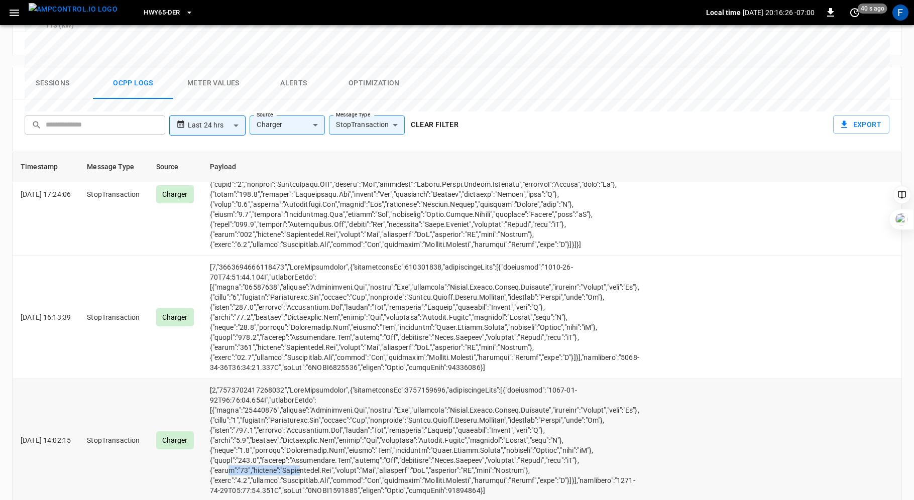
drag, startPoint x: 243, startPoint y: 435, endPoint x: 312, endPoint y: 431, distance: 69.4
click at [312, 431] on td "opcc-messages-table" at bounding box center [424, 440] width 445 height 123
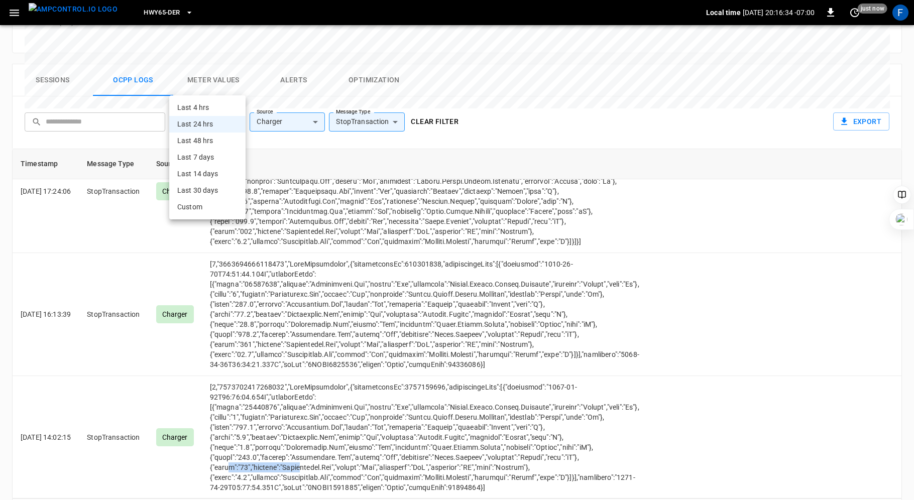
click at [237, 83] on body "**********" at bounding box center [457, 29] width 914 height 1015
click at [206, 142] on li "Last 48 hrs" at bounding box center [207, 141] width 76 height 17
type input "**********"
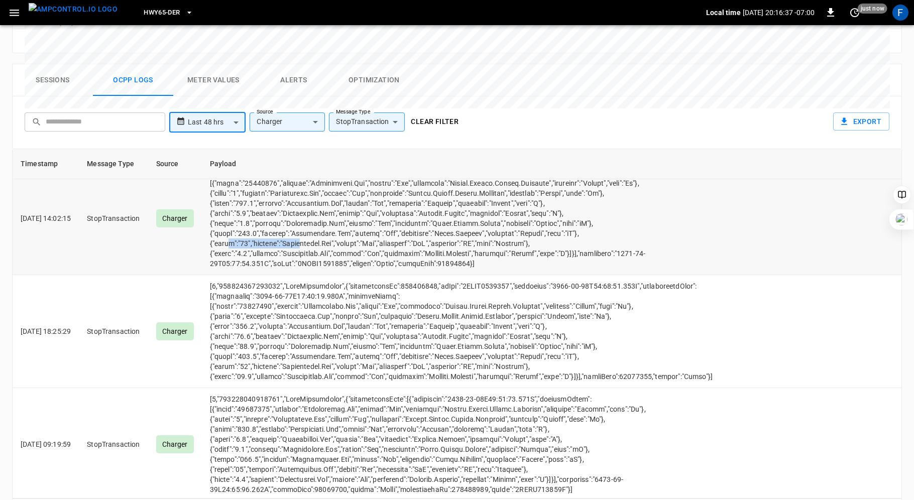
scroll to position [255, 0]
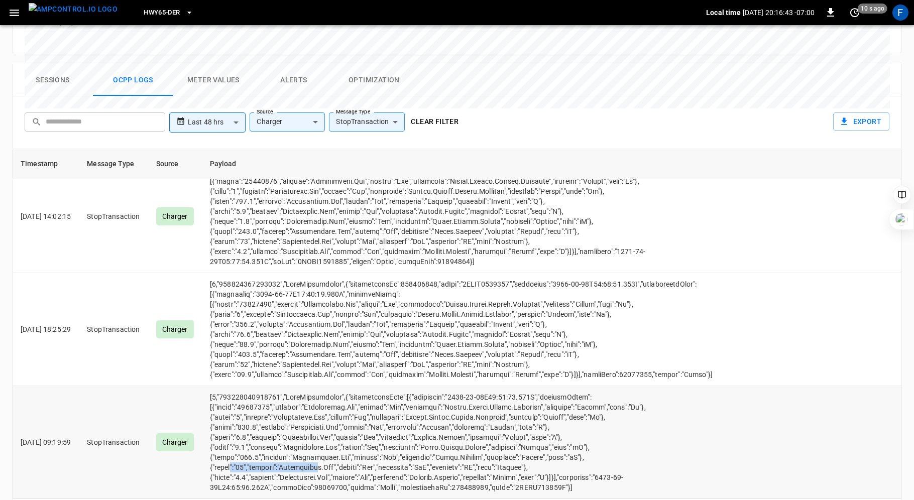
drag, startPoint x: 246, startPoint y: 428, endPoint x: 329, endPoint y: 427, distance: 83.4
click at [329, 427] on td "opcc-messages-table" at bounding box center [461, 442] width 519 height 113
click at [260, 431] on td "opcc-messages-table" at bounding box center [461, 442] width 519 height 113
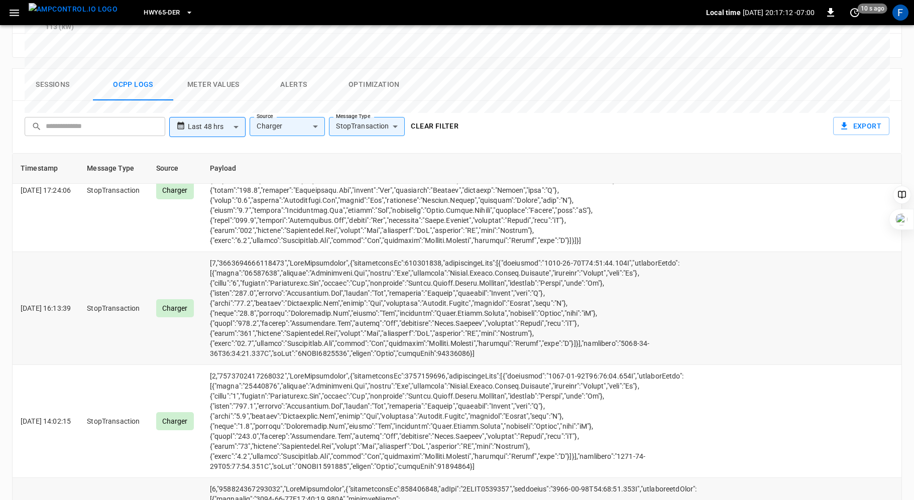
scroll to position [63, 0]
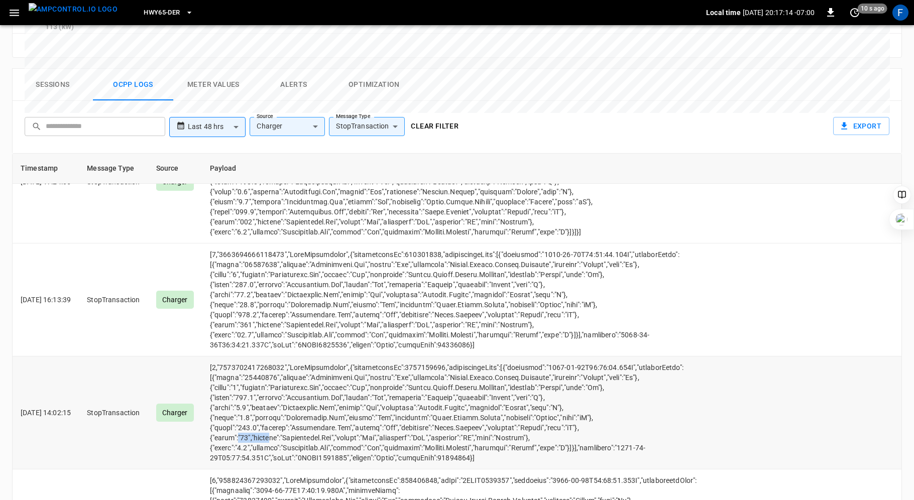
drag, startPoint x: 249, startPoint y: 401, endPoint x: 291, endPoint y: 398, distance: 42.3
click at [291, 398] on td "opcc-messages-table" at bounding box center [461, 413] width 519 height 113
drag, startPoint x: 323, startPoint y: 326, endPoint x: 437, endPoint y: 331, distance: 113.6
click at [437, 357] on td "opcc-messages-table" at bounding box center [461, 413] width 519 height 113
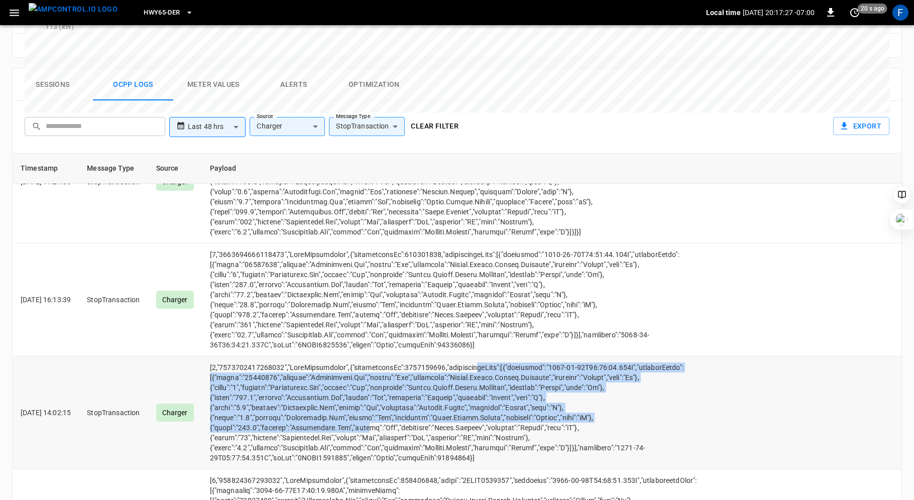
drag, startPoint x: 481, startPoint y: 330, endPoint x: 379, endPoint y: 392, distance: 119.2
click at [379, 392] on td "opcc-messages-table" at bounding box center [461, 413] width 519 height 113
click at [319, 394] on td "opcc-messages-table" at bounding box center [461, 413] width 519 height 113
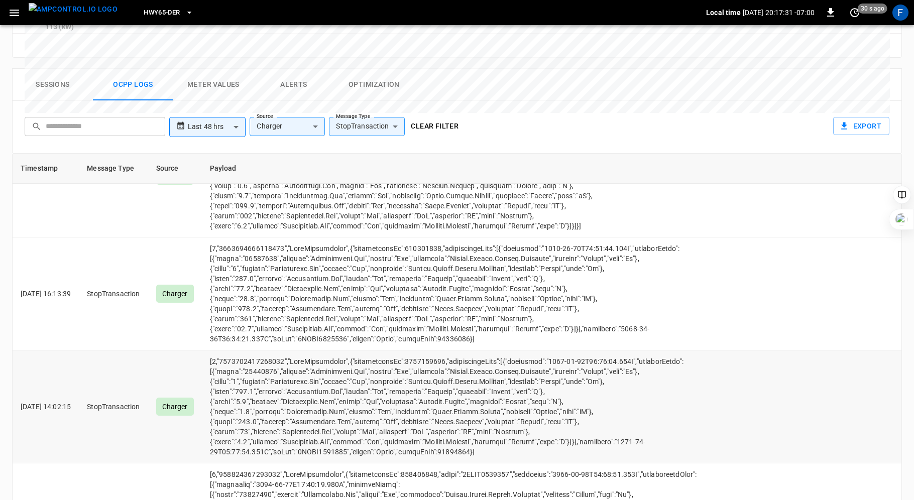
scroll to position [72, 0]
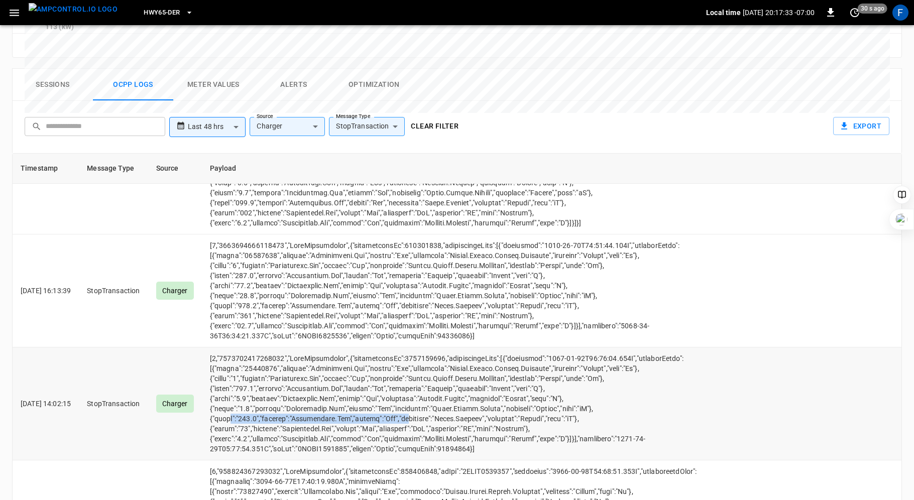
drag, startPoint x: 241, startPoint y: 381, endPoint x: 429, endPoint y: 385, distance: 187.8
click at [427, 383] on td "opcc-messages-table" at bounding box center [461, 403] width 519 height 113
drag, startPoint x: 456, startPoint y: 382, endPoint x: 577, endPoint y: 382, distance: 121.0
click at [576, 381] on td "opcc-messages-table" at bounding box center [461, 403] width 519 height 113
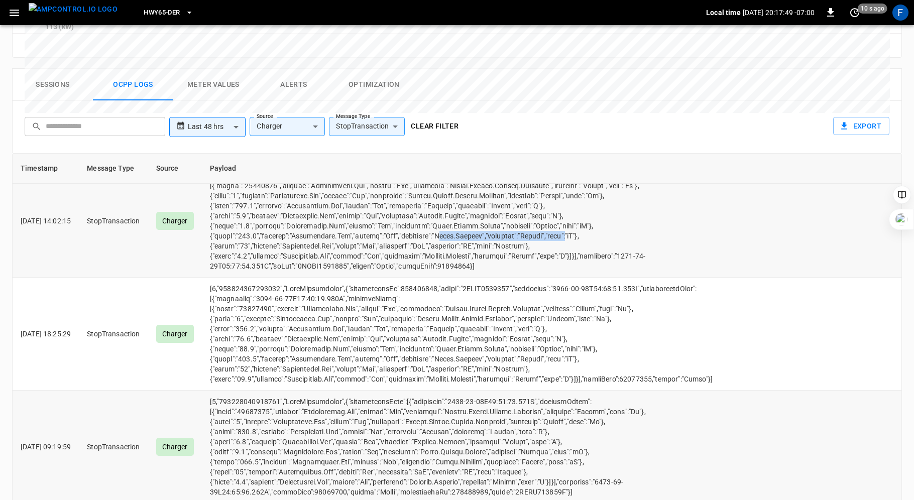
scroll to position [478, 0]
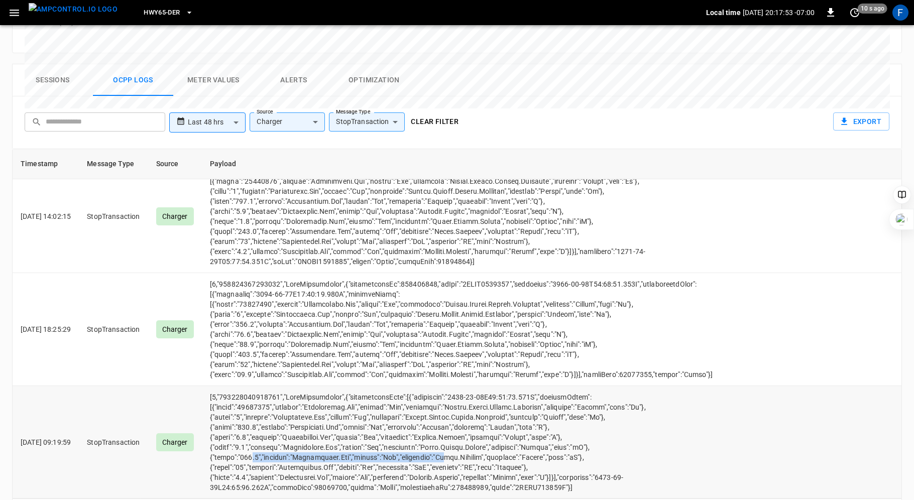
drag, startPoint x: 264, startPoint y: 420, endPoint x: 473, endPoint y: 422, distance: 209.9
click at [473, 422] on td "opcc-messages-table" at bounding box center [461, 442] width 519 height 113
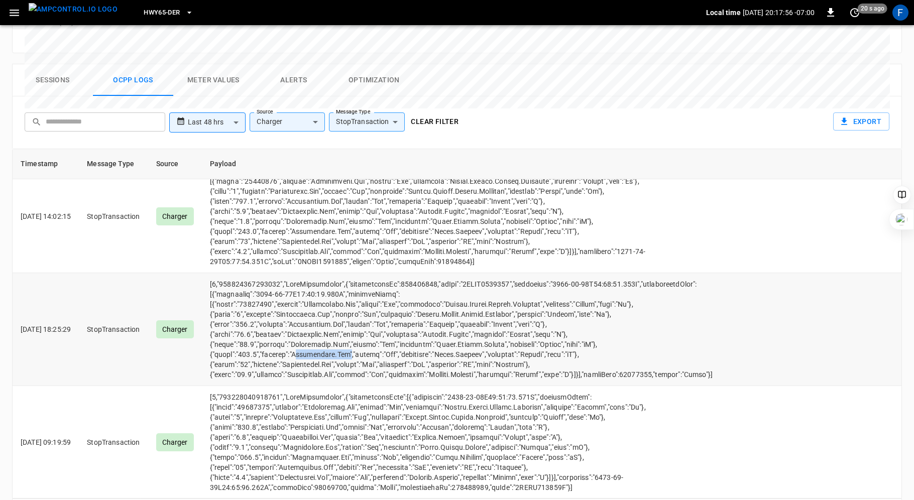
drag, startPoint x: 309, startPoint y: 319, endPoint x: 361, endPoint y: 316, distance: 51.3
click at [361, 316] on td "opcc-messages-table" at bounding box center [461, 329] width 519 height 113
click at [293, 193] on td "opcc-messages-table" at bounding box center [461, 216] width 519 height 113
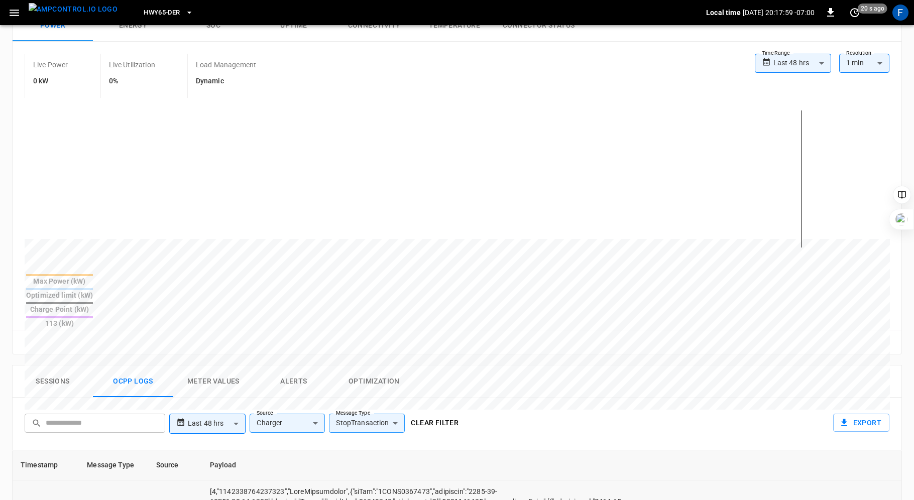
scroll to position [0, 0]
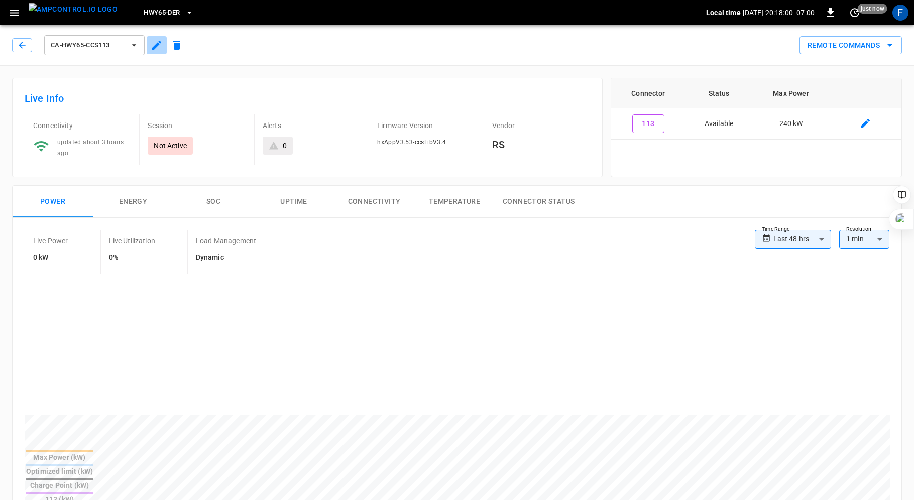
click at [155, 45] on icon "button" at bounding box center [156, 45] width 9 height 9
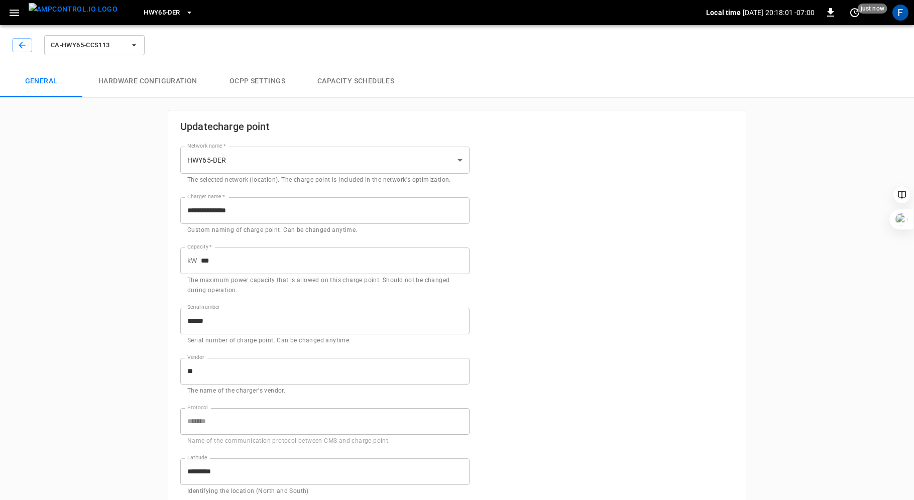
type input "**********"
click at [169, 84] on button "Hardware configuration" at bounding box center [147, 81] width 131 height 32
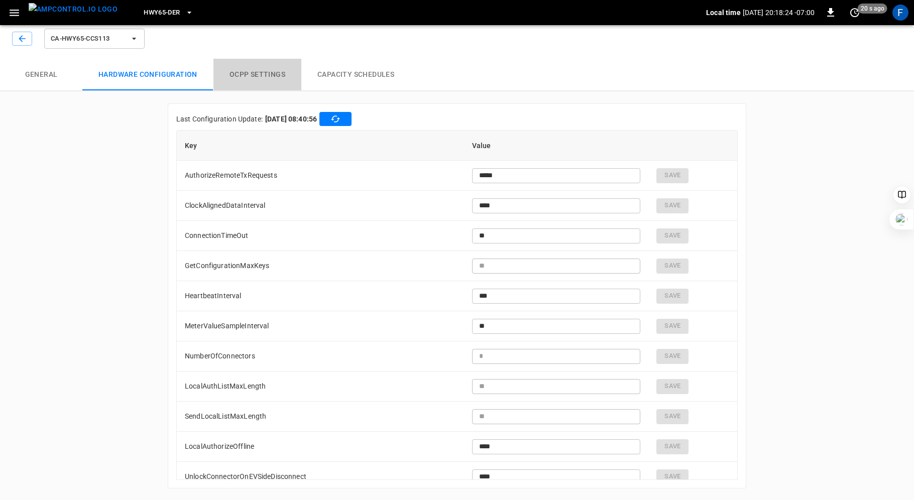
click at [260, 83] on button "OCPP settings" at bounding box center [257, 75] width 88 height 32
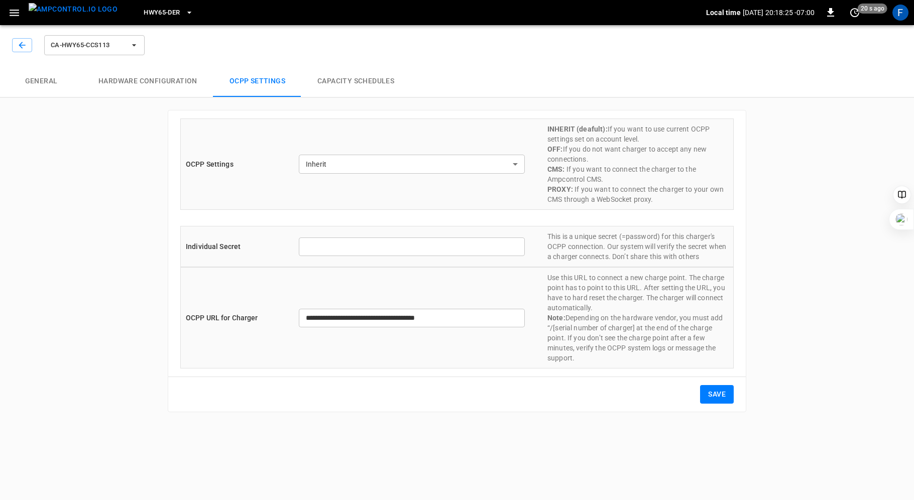
type input "**********"
type input "*******"
click at [355, 75] on button "Capacity Schedules" at bounding box center [355, 81] width 109 height 32
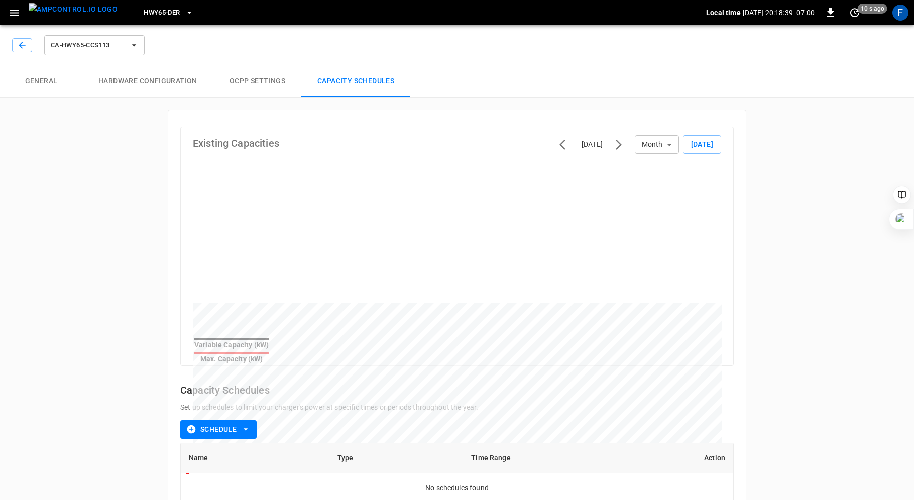
click at [40, 77] on button "General" at bounding box center [41, 81] width 82 height 32
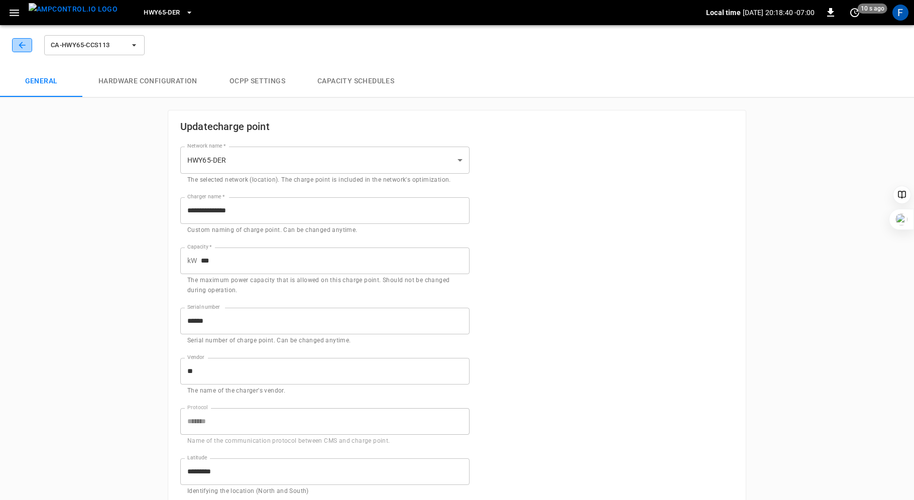
click at [23, 48] on icon "button" at bounding box center [22, 45] width 10 height 10
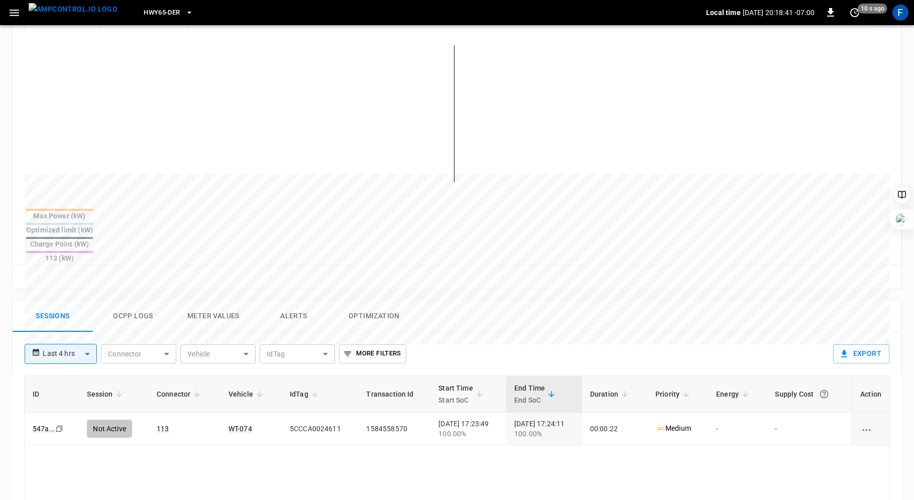
scroll to position [468, 0]
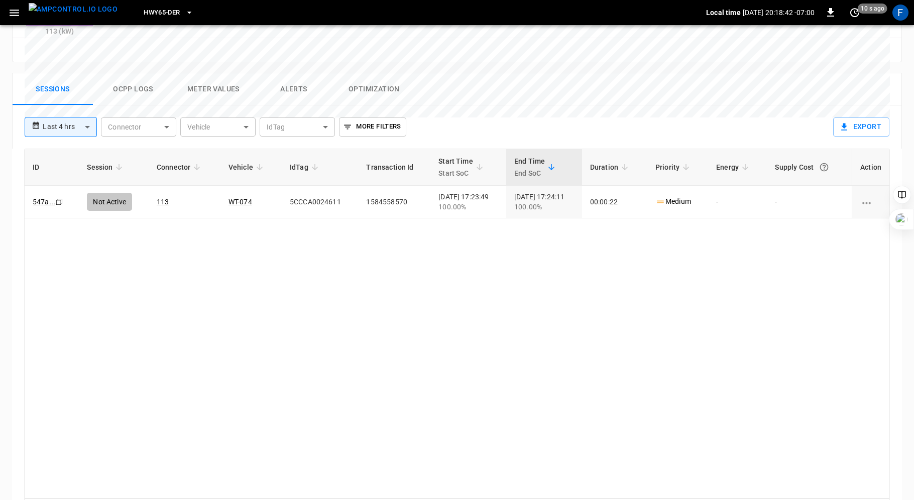
click at [125, 73] on button "Ocpp logs" at bounding box center [133, 89] width 80 height 32
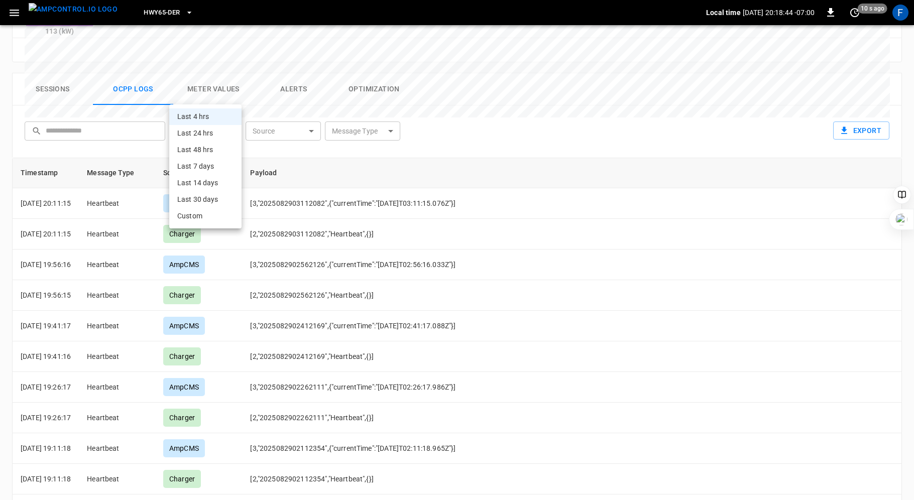
click at [223, 92] on body "**********" at bounding box center [457, 39] width 914 height 1015
click at [218, 151] on li "Last 48 hrs" at bounding box center [205, 150] width 72 height 17
type input "**********"
click at [312, 94] on body "**********" at bounding box center [457, 39] width 914 height 1015
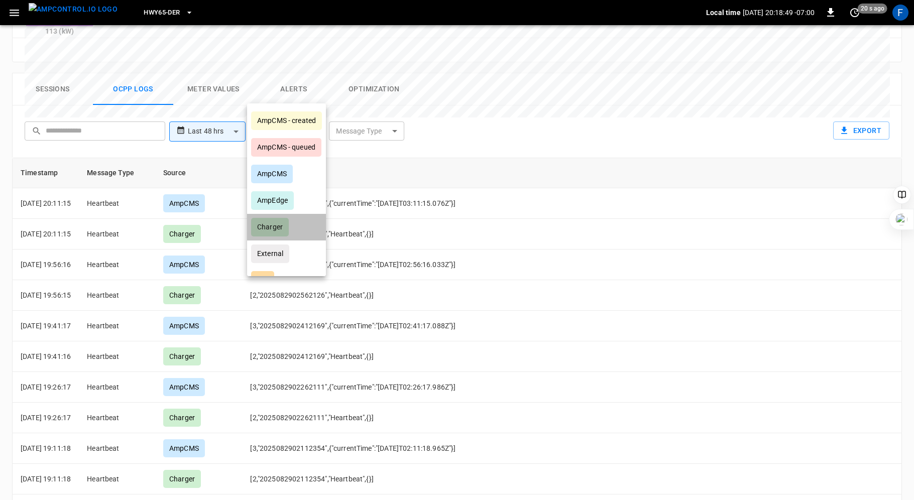
click at [281, 225] on div "Charger" at bounding box center [270, 227] width 38 height 19
type input "*******"
click at [393, 90] on div at bounding box center [457, 250] width 914 height 500
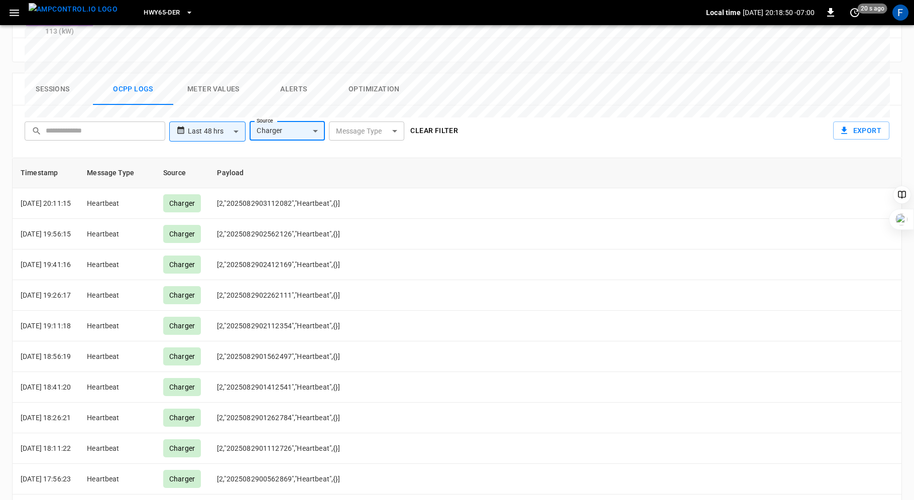
click at [394, 91] on body "**********" at bounding box center [457, 39] width 914 height 1015
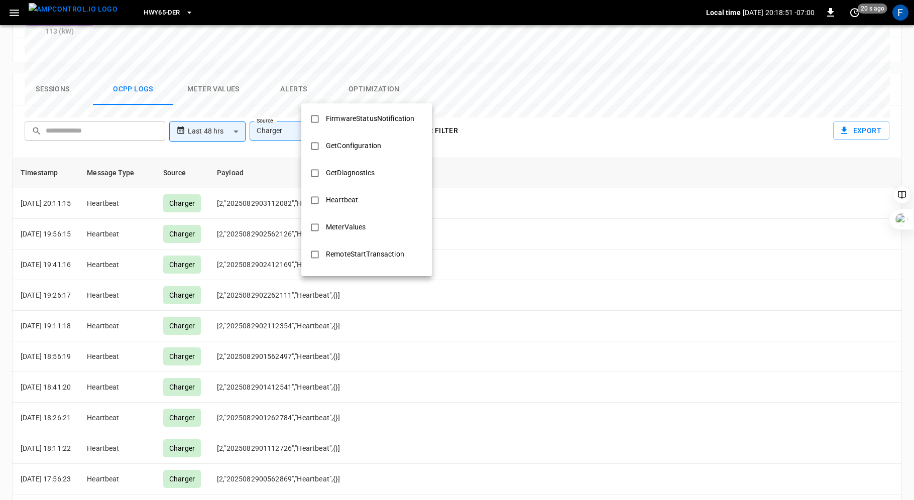
scroll to position [486, 0]
click at [343, 174] on div "StopTransaction" at bounding box center [352, 177] width 65 height 19
type input "**********"
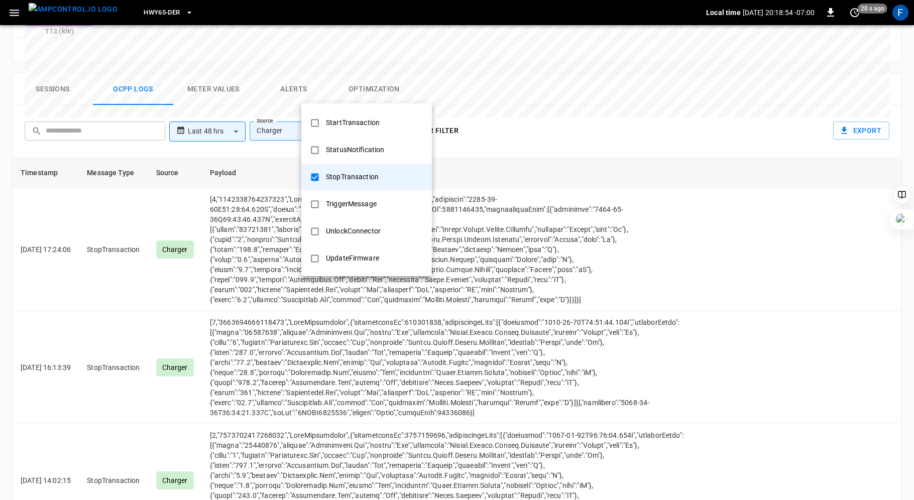
click at [555, 79] on div at bounding box center [457, 250] width 914 height 500
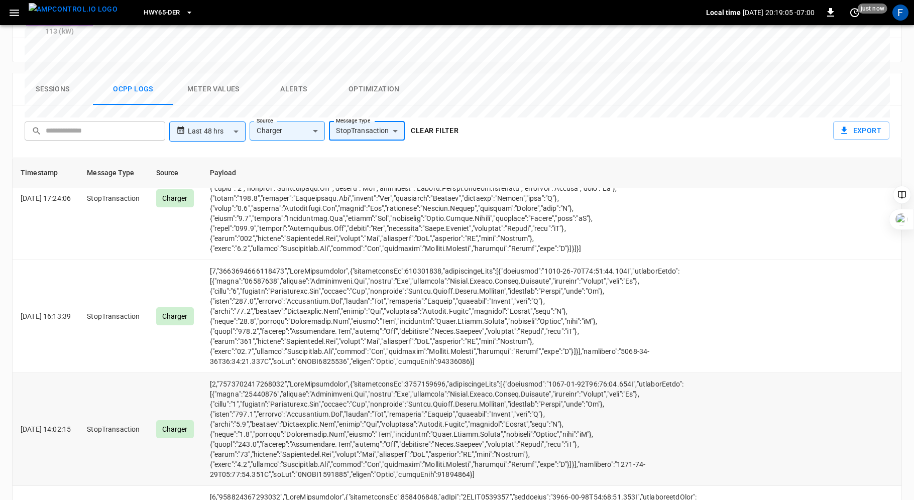
scroll to position [49, 0]
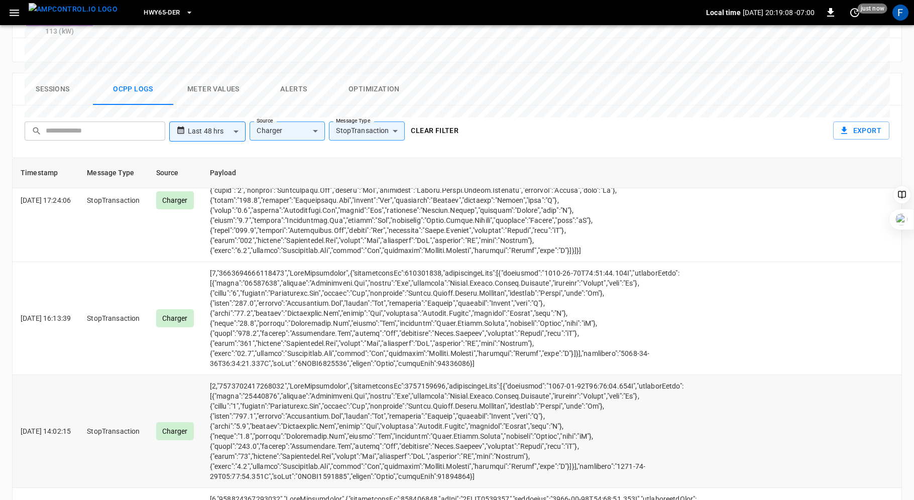
click at [430, 375] on td "opcc-messages-table" at bounding box center [461, 431] width 519 height 113
copy td "1849786186"
drag, startPoint x: 55, startPoint y: 3, endPoint x: 431, endPoint y: 0, distance: 376.6
click at [0, 0] on div "HWY65-DER Local time [DATE] 20:19:13 -07:00 0 10 s ago F" at bounding box center [457, 12] width 914 height 25
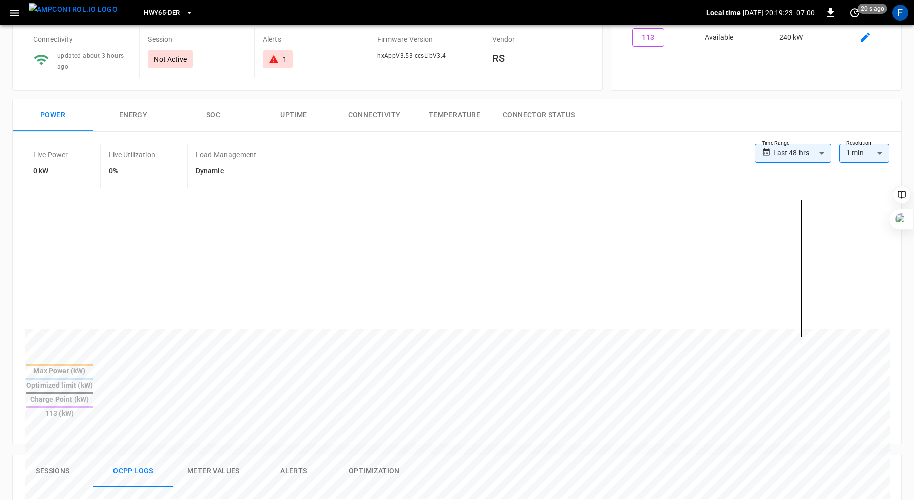
scroll to position [0, 0]
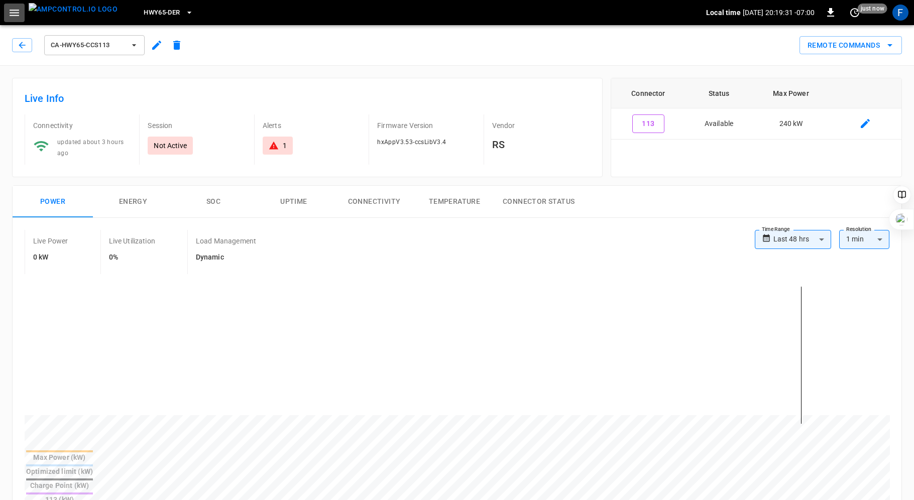
click at [16, 14] on icon "button" at bounding box center [14, 13] width 13 height 13
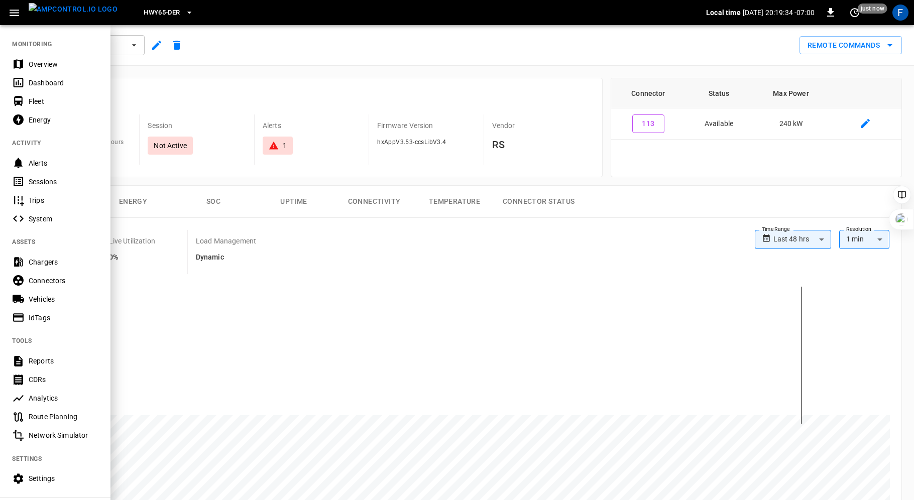
drag, startPoint x: 38, startPoint y: 61, endPoint x: 279, endPoint y: 5, distance: 248.0
click at [0, 0] on body "**********" at bounding box center [457, 507] width 914 height 1015
click at [166, 87] on div at bounding box center [457, 250] width 914 height 500
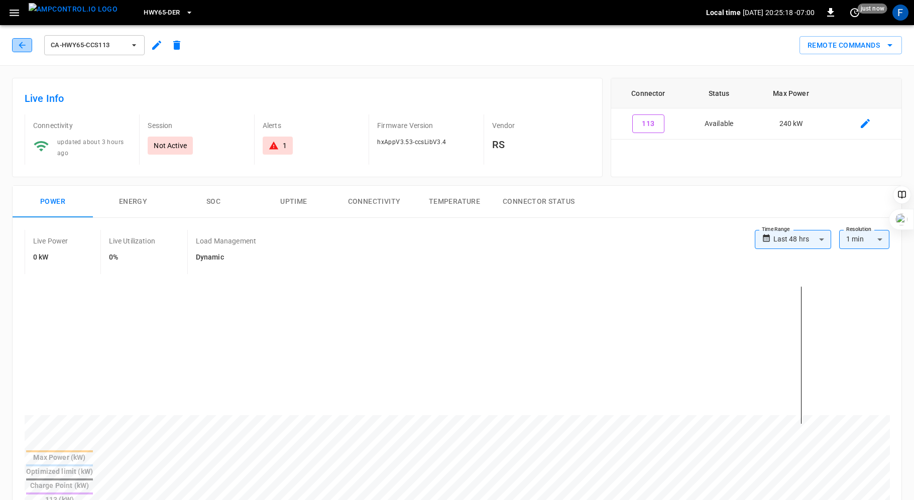
click at [26, 42] on icon "button" at bounding box center [22, 45] width 10 height 10
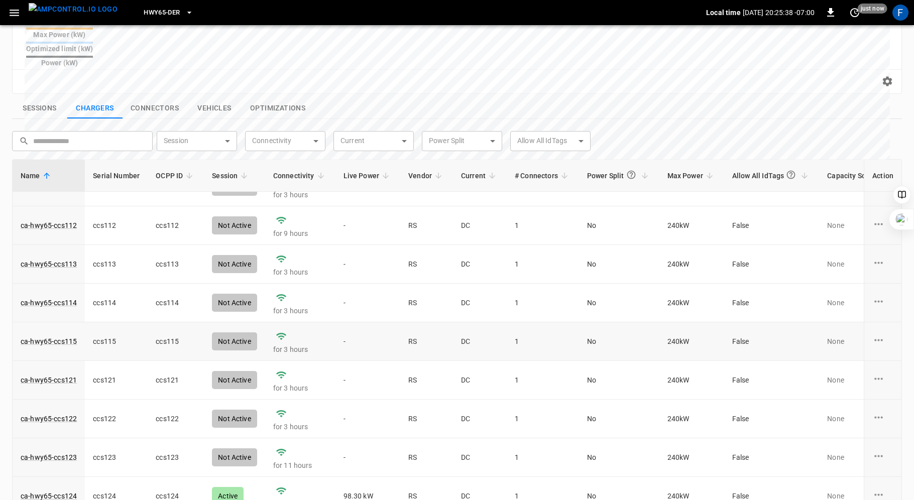
scroll to position [67, 0]
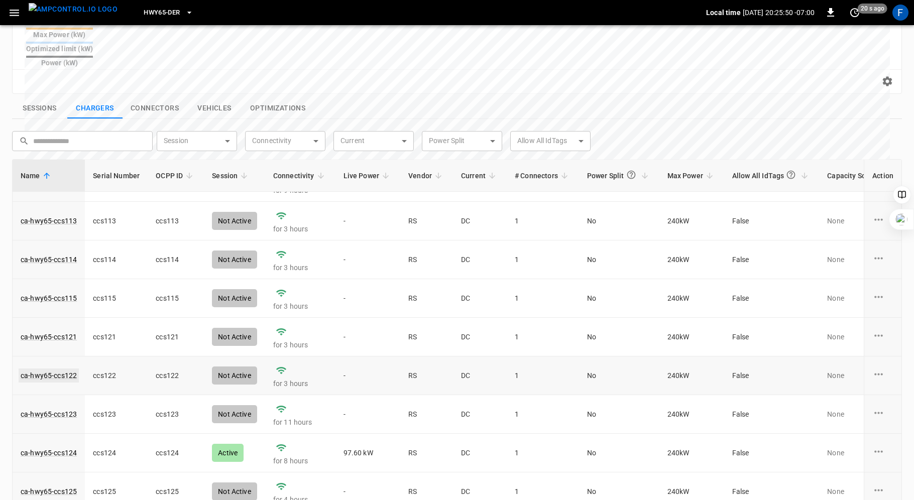
click at [45, 369] on link "ca-hwy65-ccs122" at bounding box center [49, 376] width 60 height 14
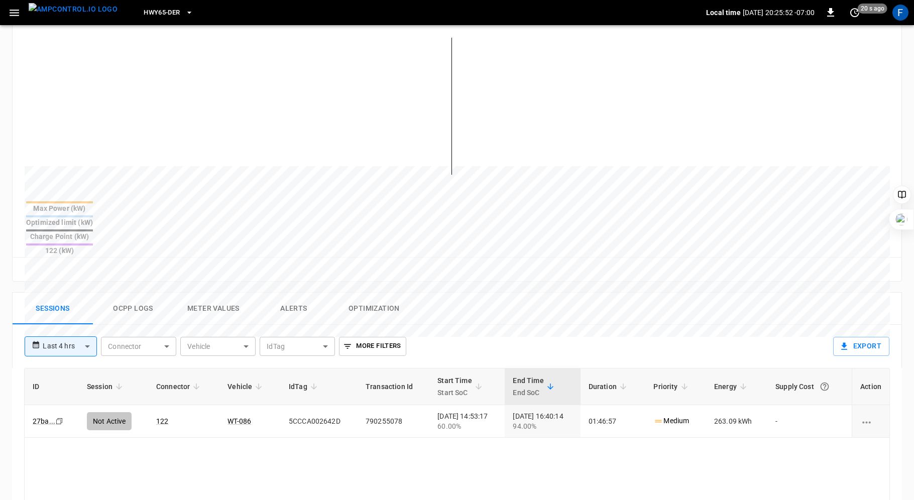
scroll to position [250, 0]
click at [131, 292] on button "Ocpp logs" at bounding box center [133, 308] width 80 height 32
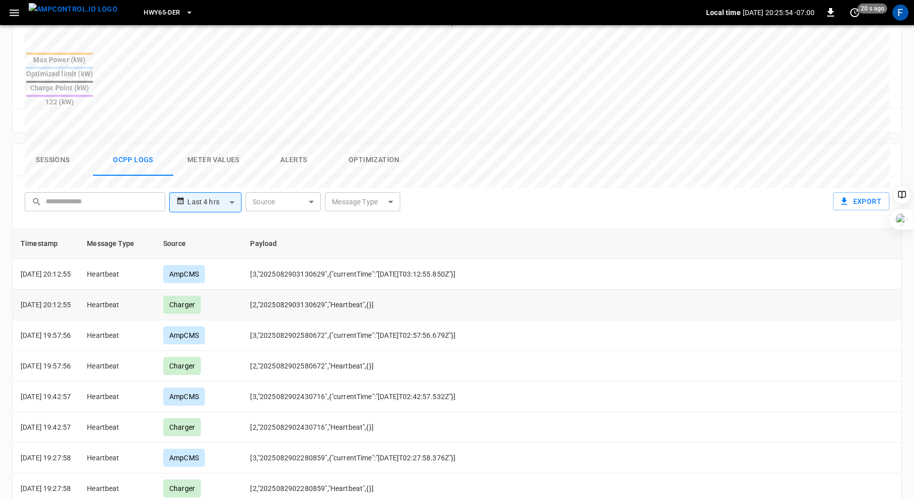
scroll to position [405, 0]
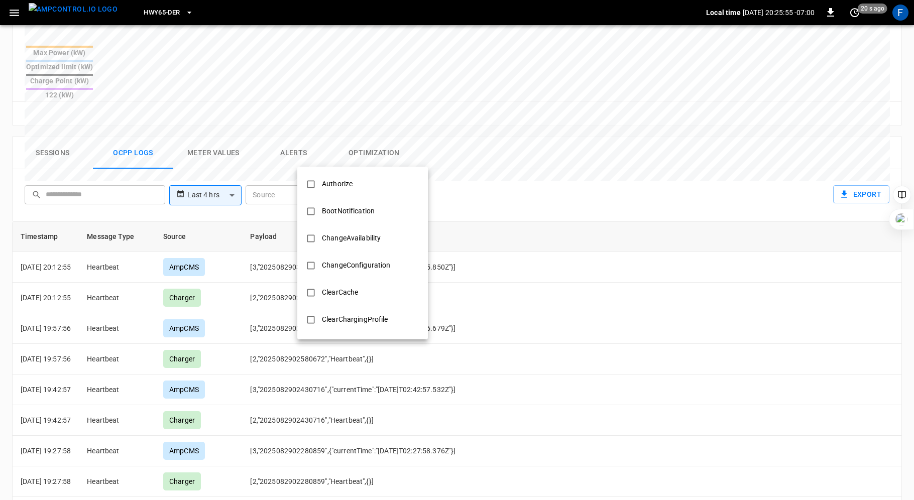
click at [371, 159] on body "**********" at bounding box center [457, 102] width 914 height 1015
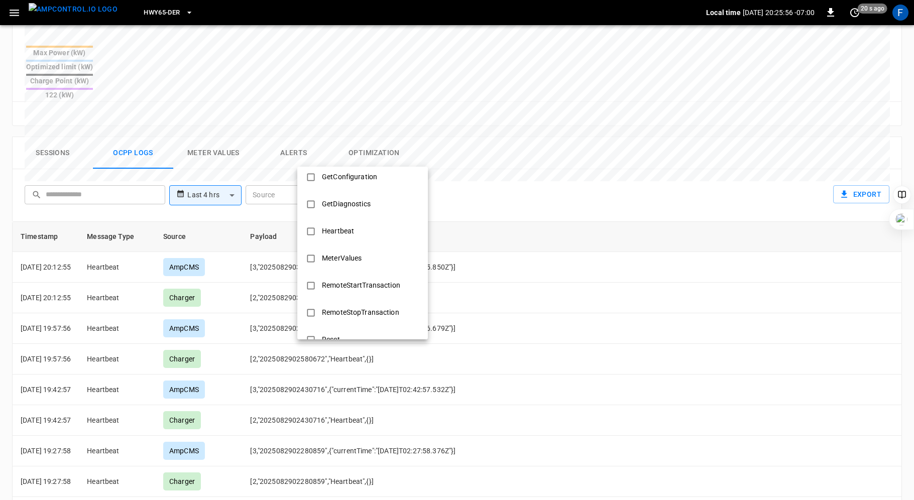
scroll to position [486, 0]
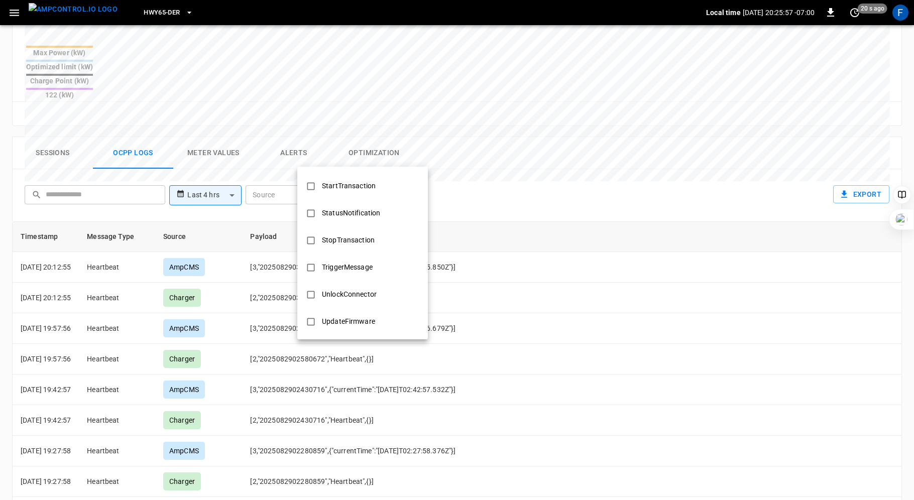
click at [342, 235] on div "StopTransaction" at bounding box center [348, 240] width 65 height 19
type input "**********"
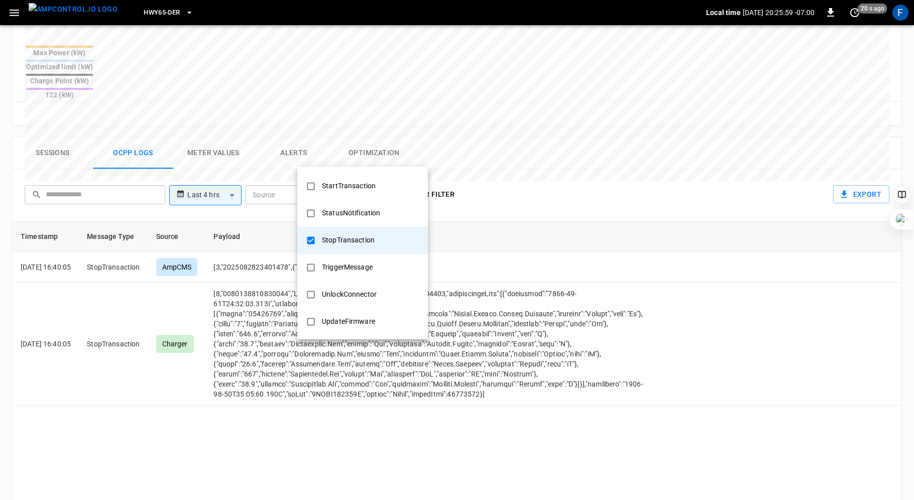
click at [555, 118] on div at bounding box center [457, 250] width 914 height 500
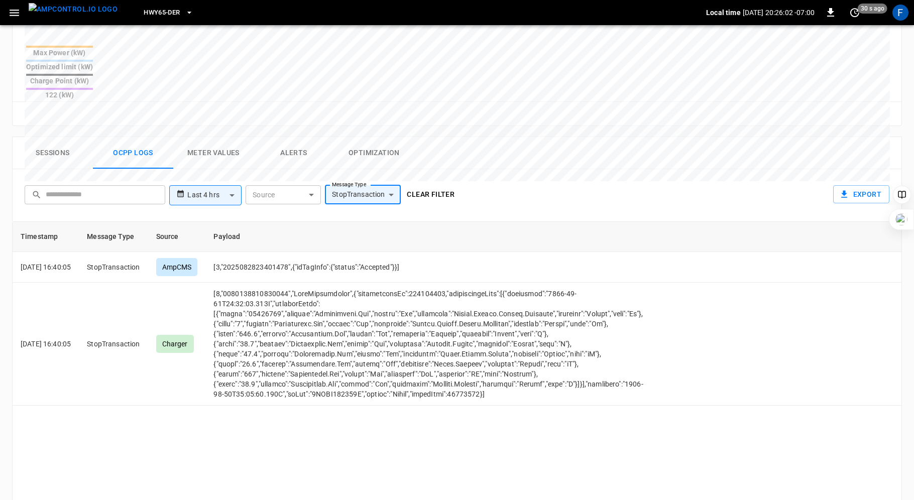
click at [230, 161] on body "**********" at bounding box center [457, 102] width 914 height 1015
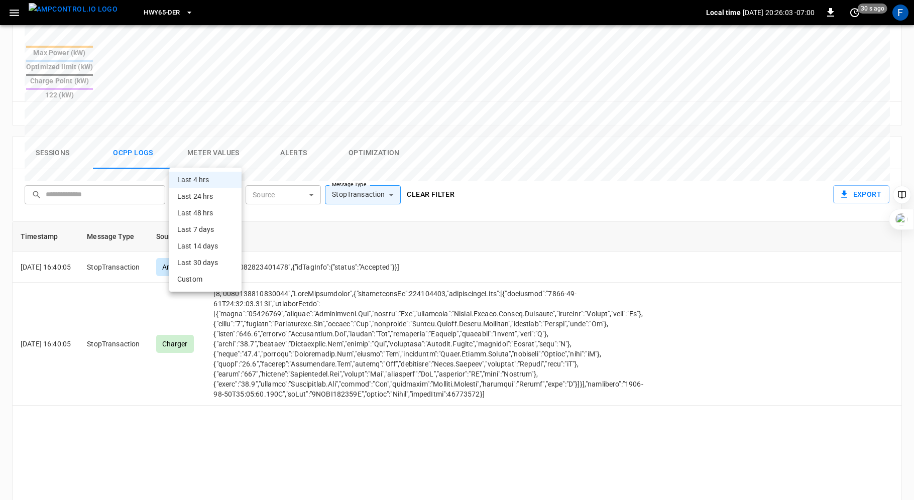
click at [211, 201] on li "Last 24 hrs" at bounding box center [205, 196] width 72 height 17
type input "**********"
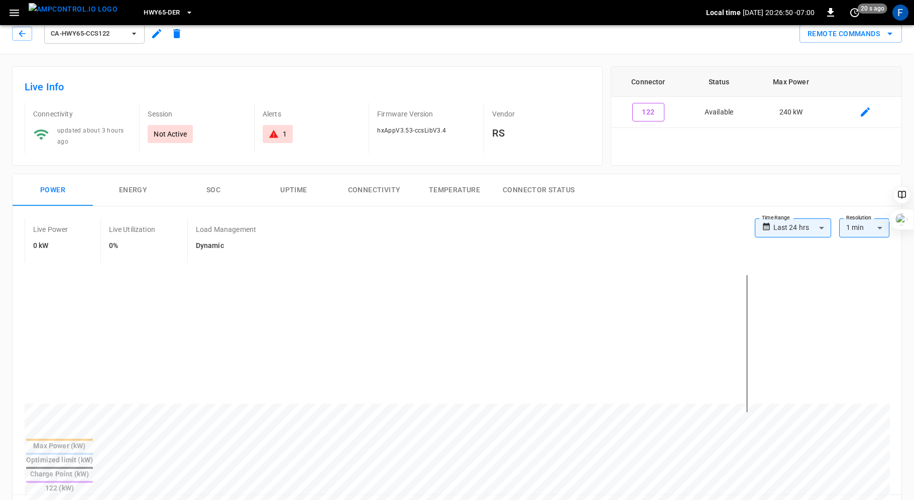
scroll to position [0, 0]
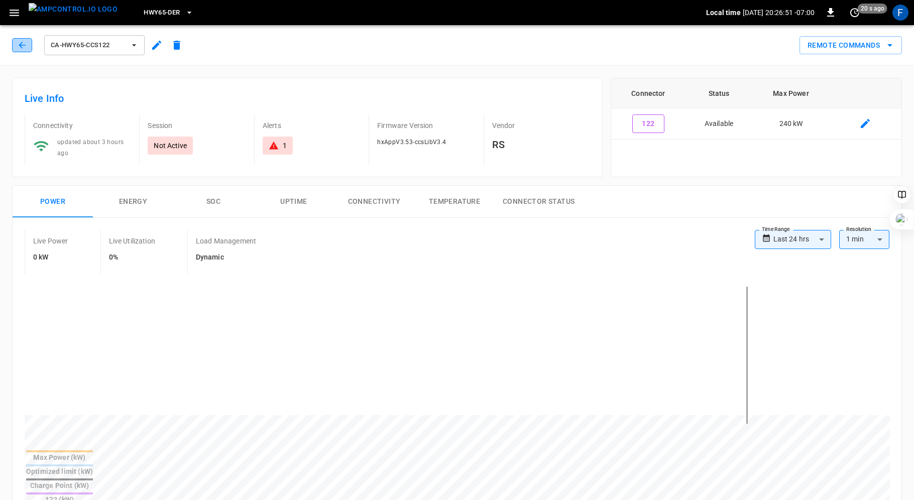
click at [20, 45] on icon "button" at bounding box center [22, 45] width 7 height 7
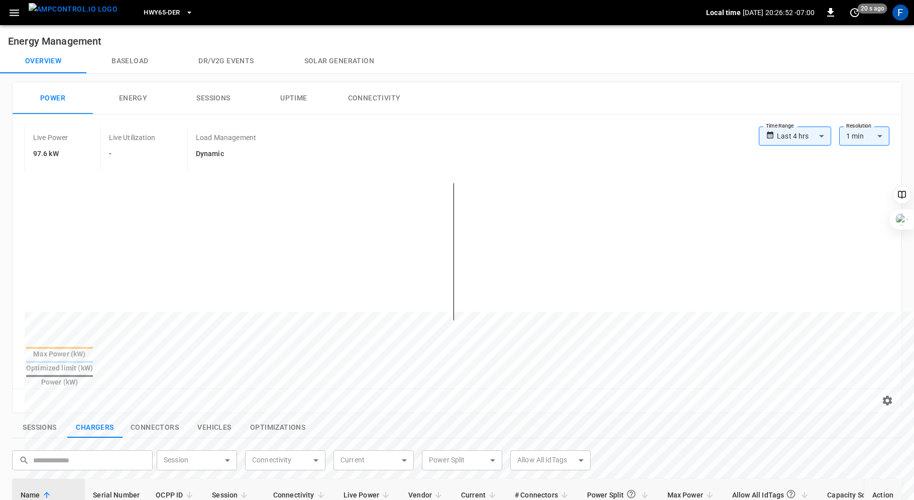
scroll to position [319, 0]
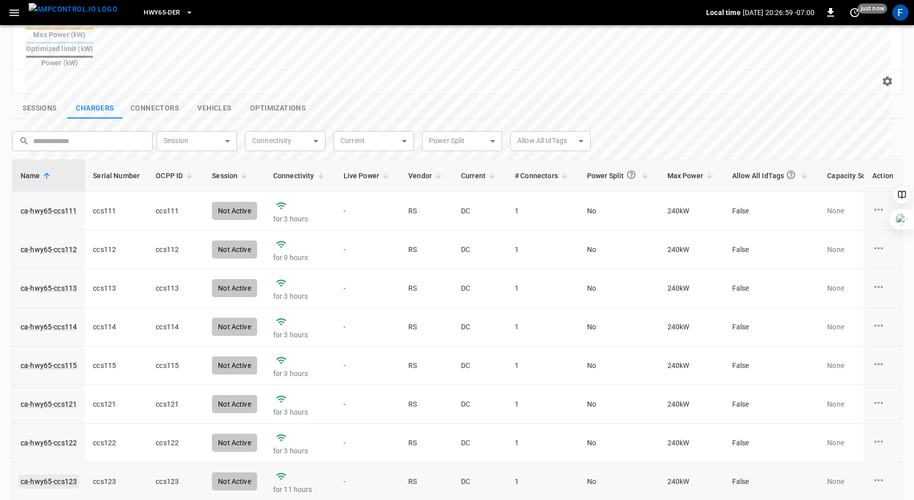
click at [46, 474] on link "ca-hwy65-ccs123" at bounding box center [49, 481] width 60 height 14
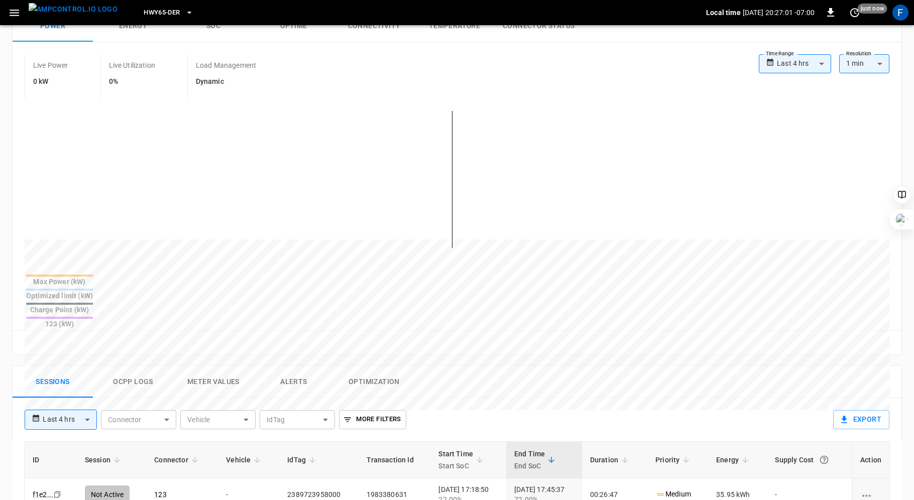
scroll to position [468, 0]
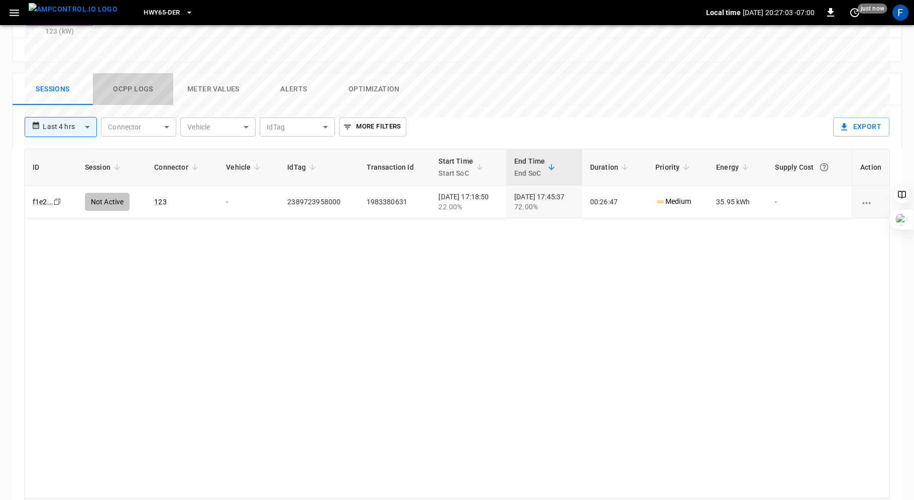
click at [133, 73] on button "Ocpp logs" at bounding box center [133, 89] width 80 height 32
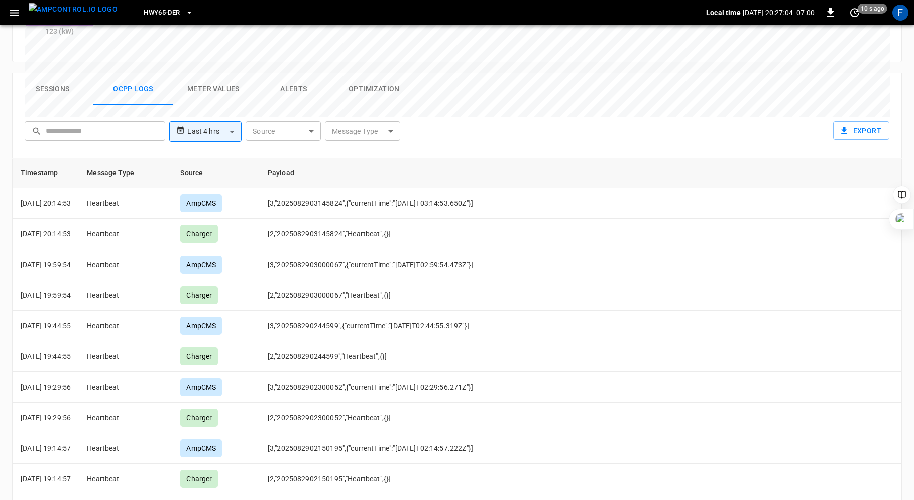
click at [363, 92] on body "**********" at bounding box center [457, 39] width 914 height 1015
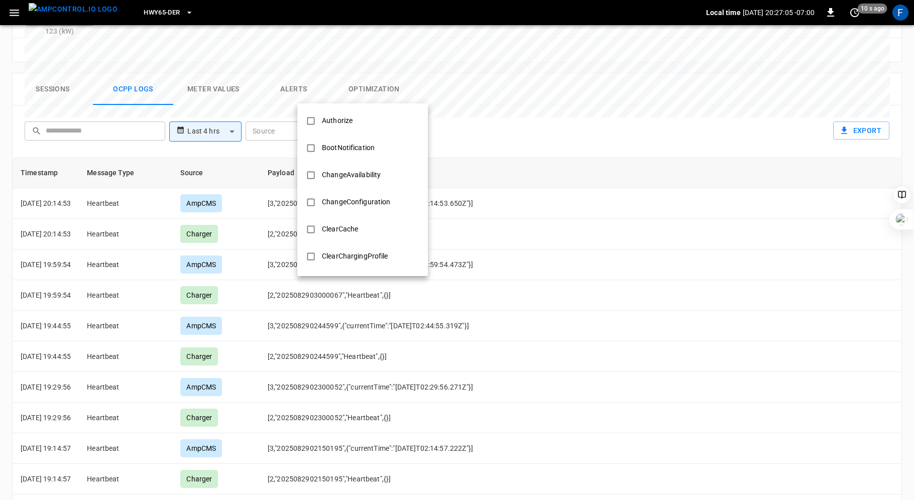
scroll to position [486, 0]
click at [329, 179] on div "StopTransaction" at bounding box center [348, 177] width 65 height 19
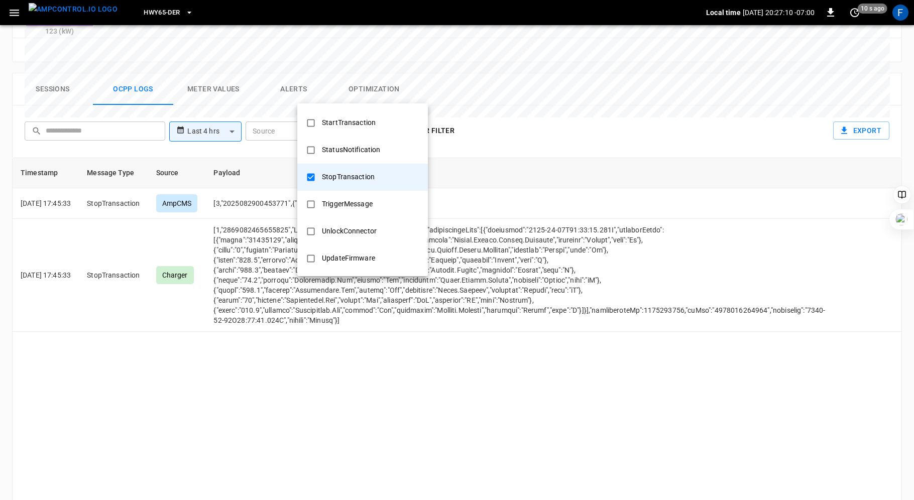
click at [358, 329] on div at bounding box center [457, 250] width 914 height 500
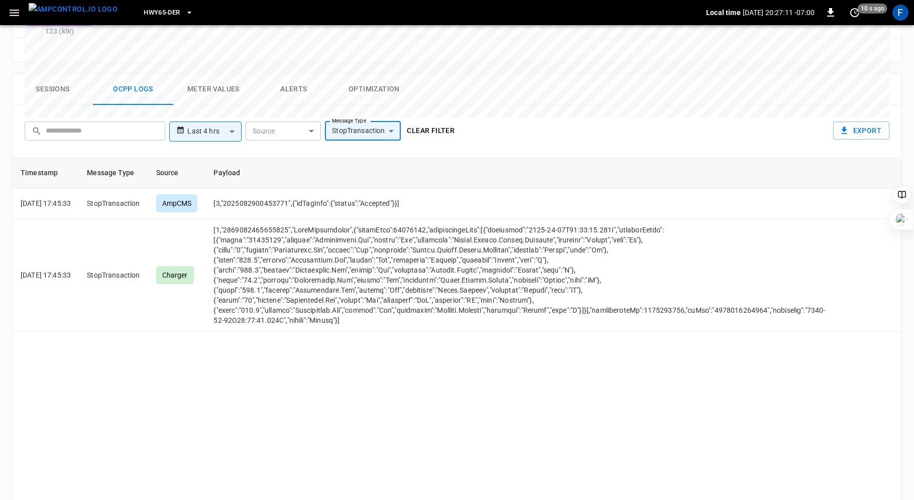
click at [386, 98] on body "**********" at bounding box center [457, 39] width 914 height 1015
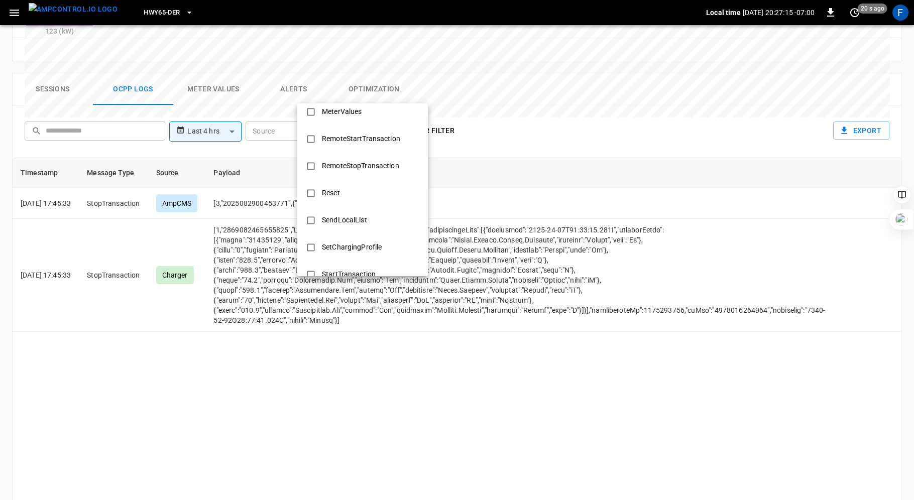
scroll to position [326, 0]
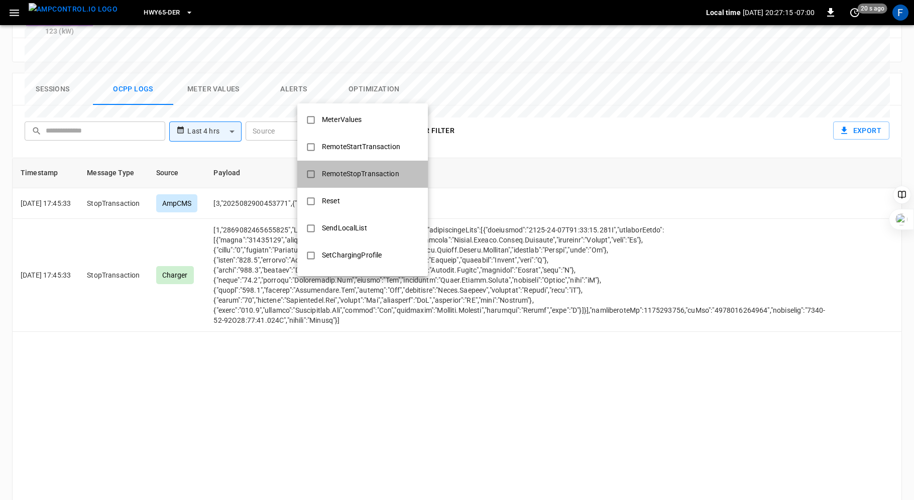
click at [374, 165] on div "RemoteStopTransaction" at bounding box center [360, 174] width 89 height 19
type input "**********"
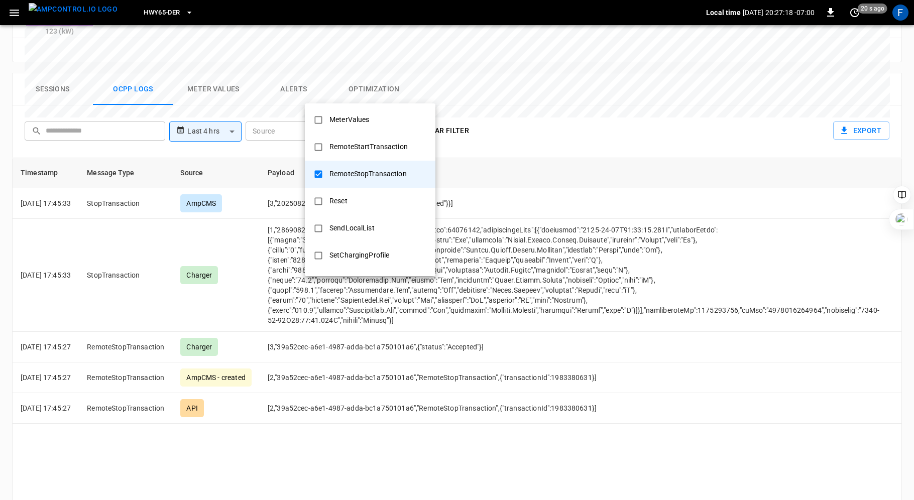
click at [370, 410] on div at bounding box center [457, 250] width 914 height 500
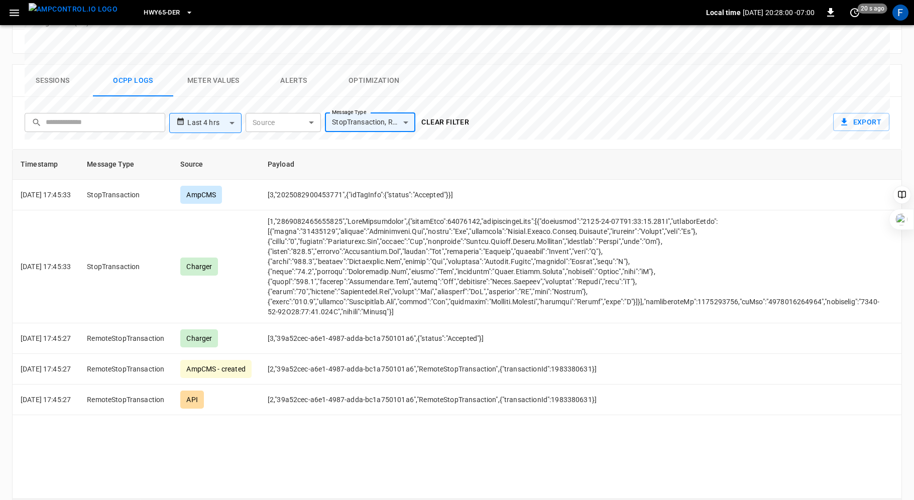
scroll to position [454, 0]
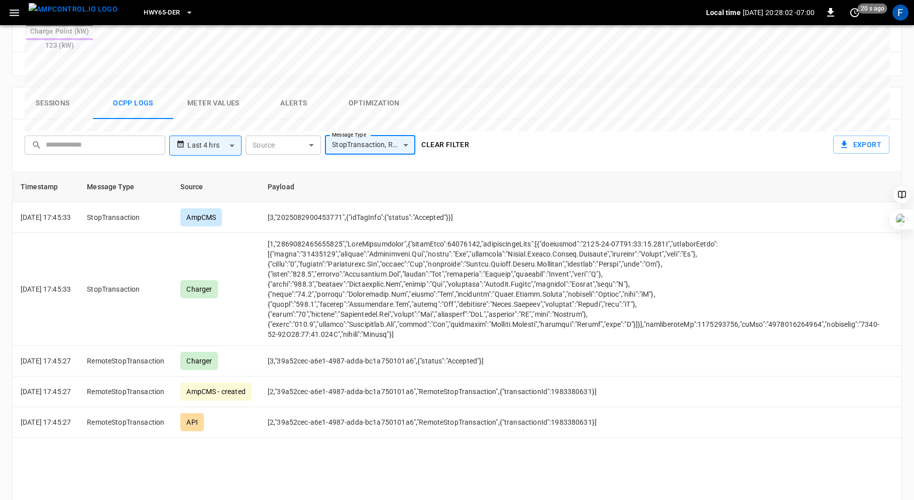
click at [226, 100] on body "**********" at bounding box center [457, 53] width 914 height 1015
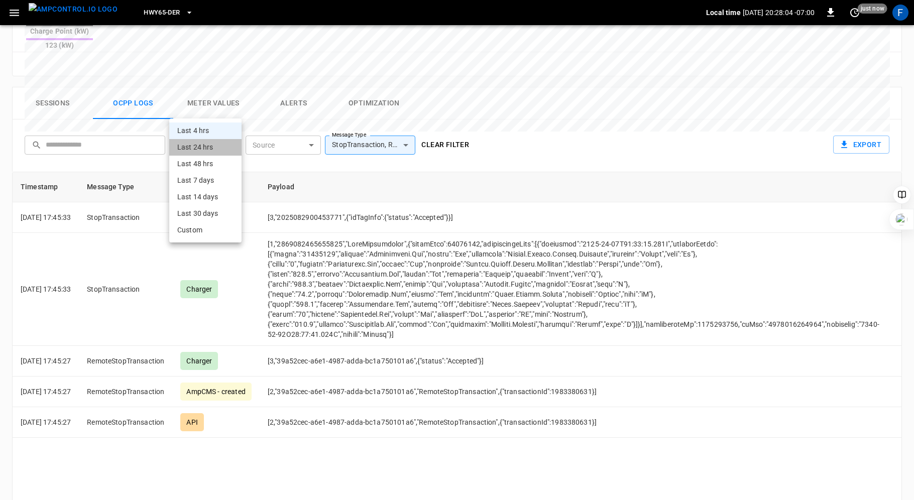
click at [214, 152] on li "Last 24 hrs" at bounding box center [205, 147] width 72 height 17
type input "**********"
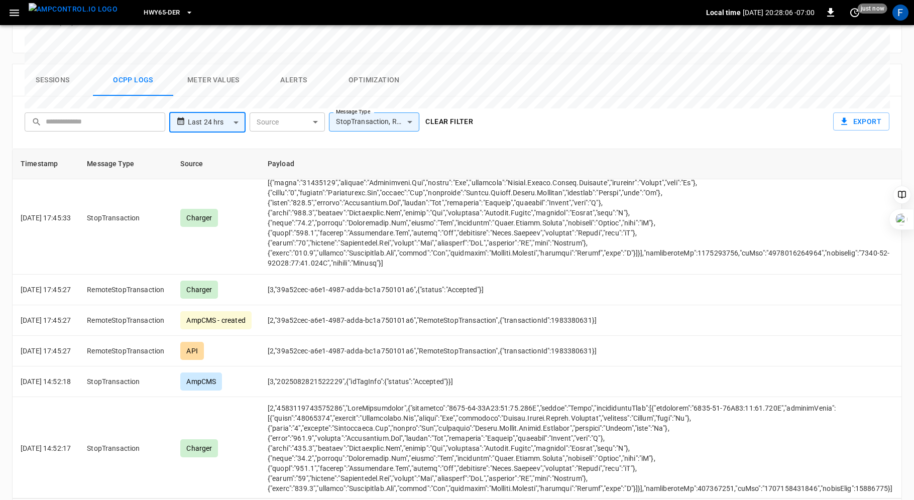
scroll to position [48, 0]
click at [410, 85] on body "**********" at bounding box center [457, 29] width 914 height 1015
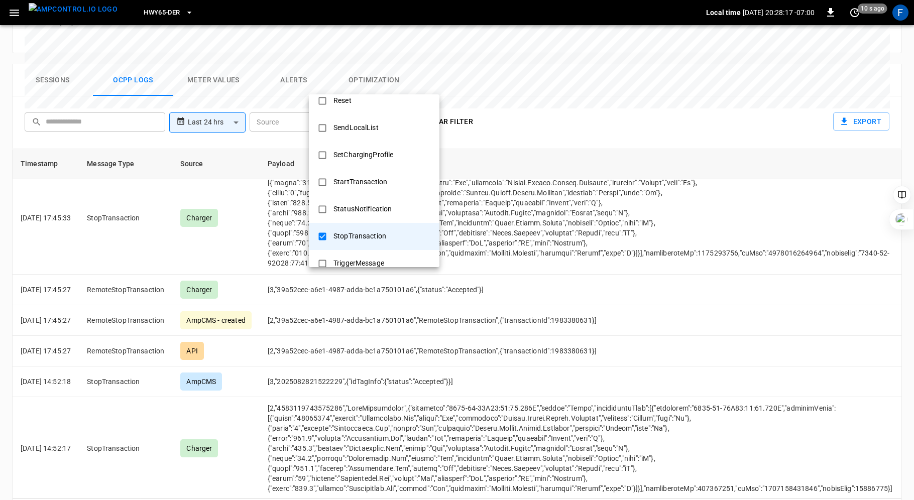
scroll to position [420, 0]
click at [260, 393] on div at bounding box center [457, 250] width 914 height 500
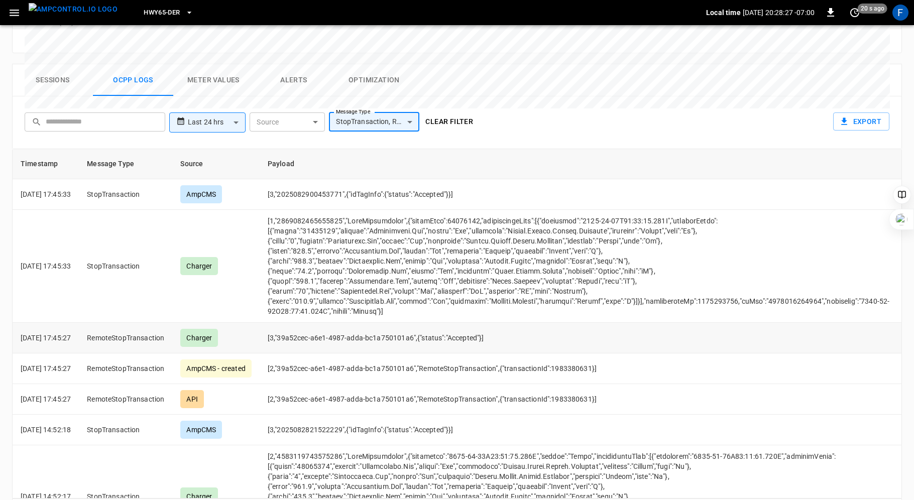
scroll to position [48, 0]
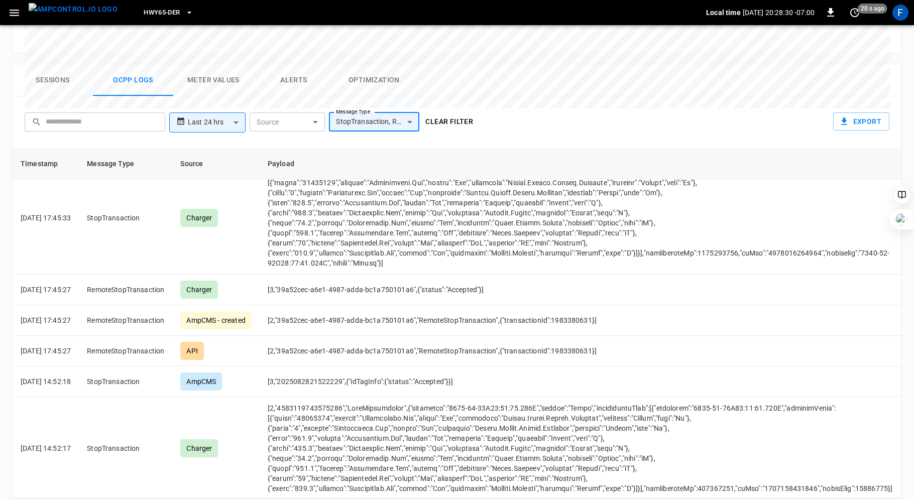
click at [404, 88] on body "**********" at bounding box center [457, 29] width 914 height 1015
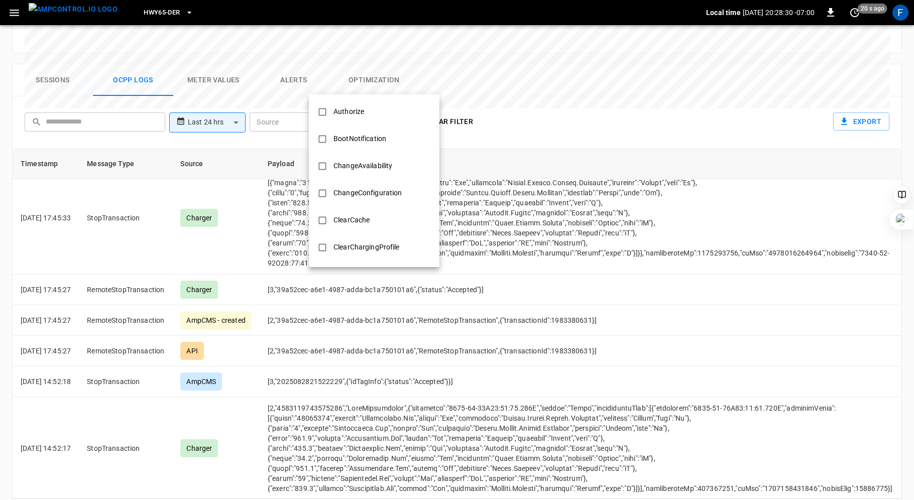
scroll to position [473, 0]
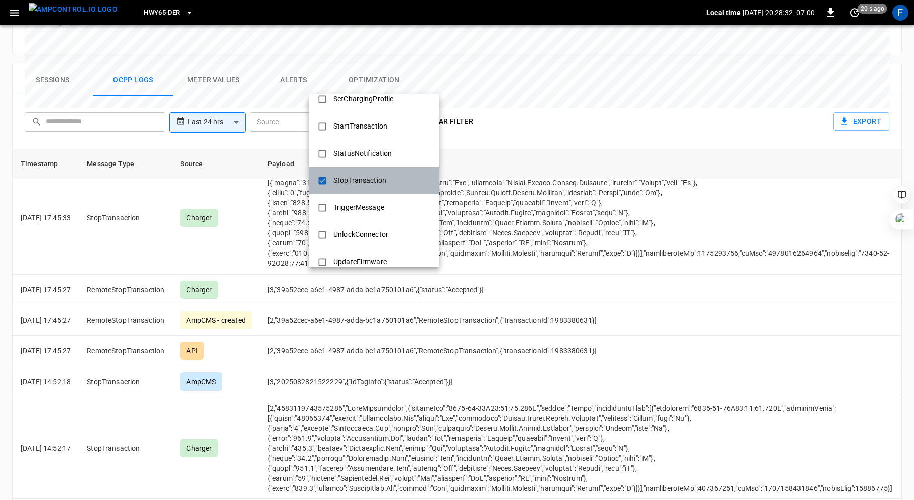
click at [370, 179] on div "StopTransaction" at bounding box center [359, 180] width 65 height 19
type input "**********"
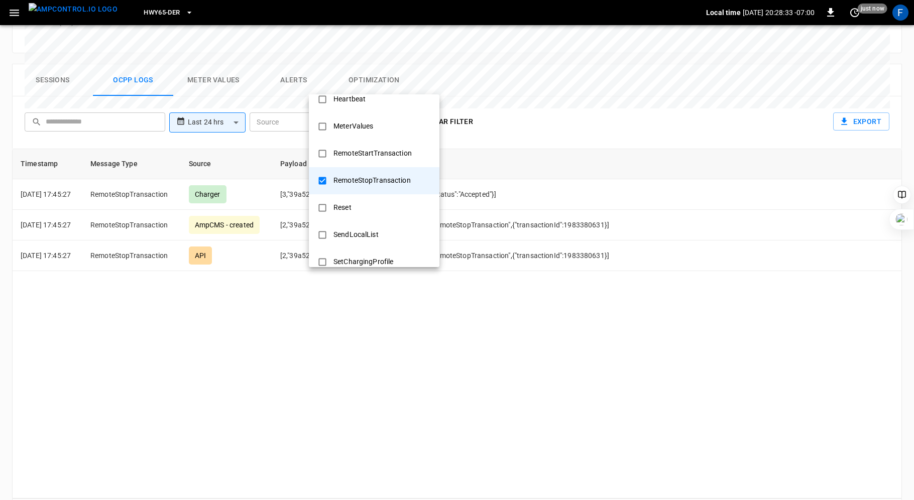
scroll to position [0, 0]
click at [370, 178] on div "RemoteStopTransaction" at bounding box center [371, 180] width 89 height 19
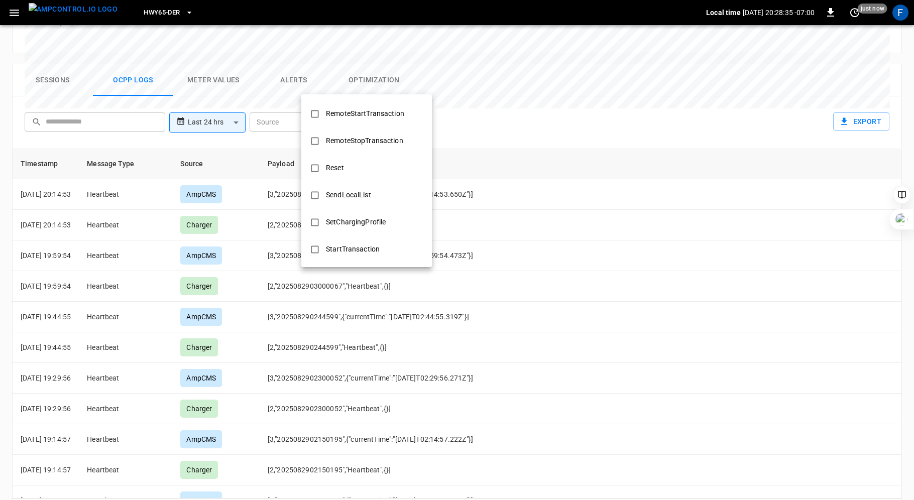
scroll to position [486, 0]
click at [348, 168] on div "StopTransaction" at bounding box center [352, 168] width 65 height 19
type input "**********"
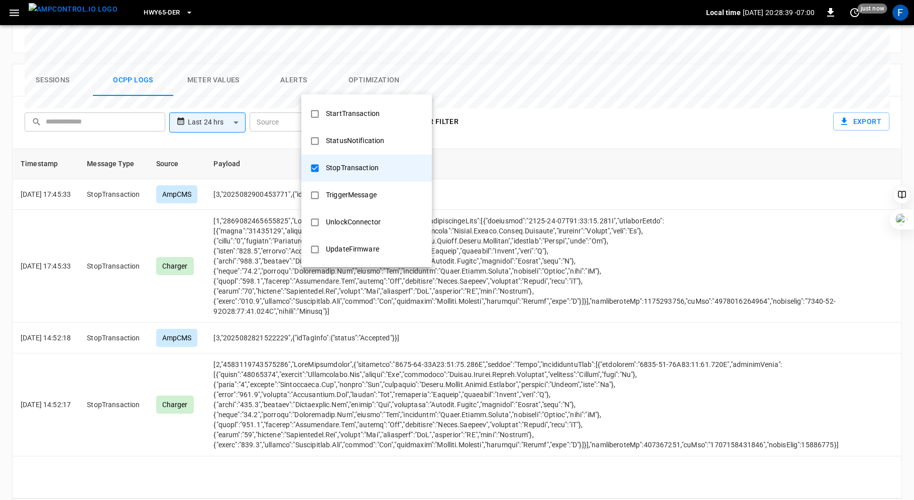
click at [351, 452] on div at bounding box center [457, 250] width 914 height 500
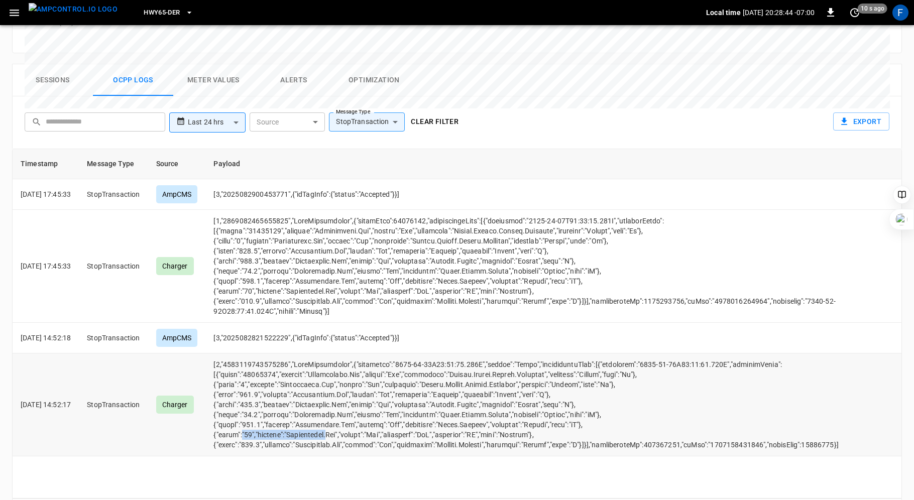
drag, startPoint x: 255, startPoint y: 397, endPoint x: 342, endPoint y: 395, distance: 87.4
click at [342, 395] on td "opcc-messages-table" at bounding box center [525, 404] width 641 height 103
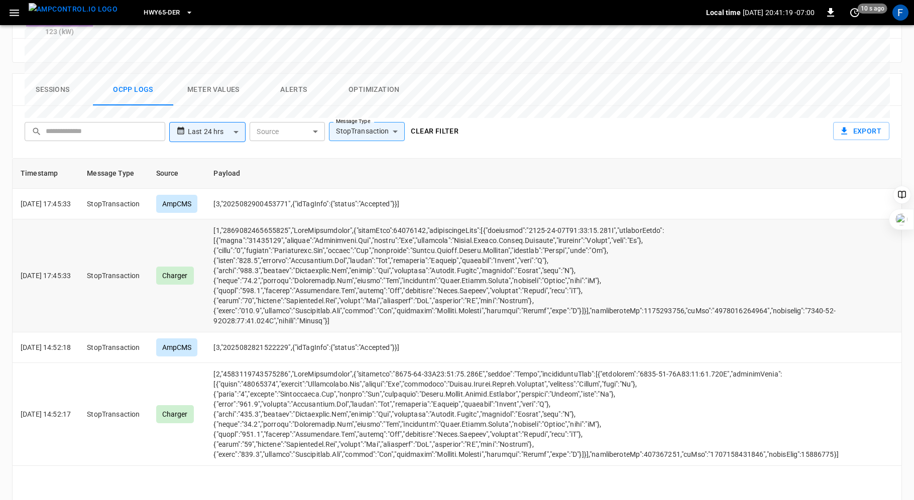
scroll to position [478, 0]
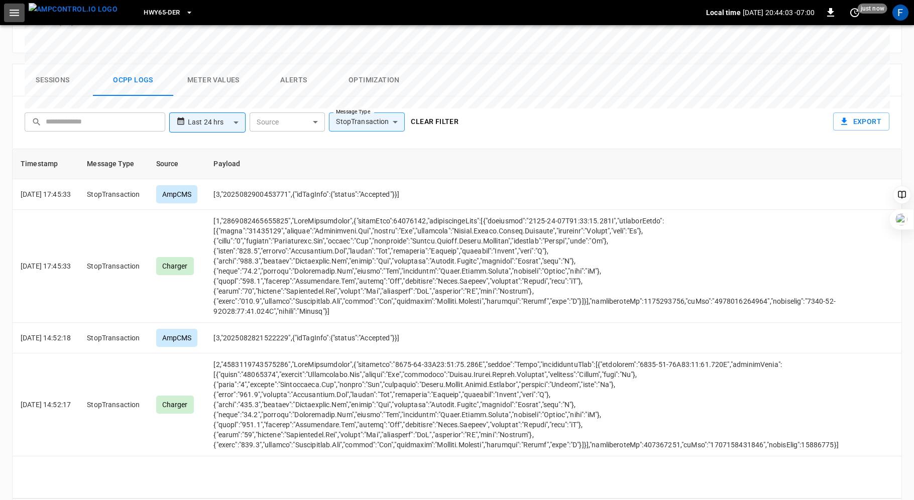
click at [12, 7] on icon "button" at bounding box center [14, 13] width 13 height 13
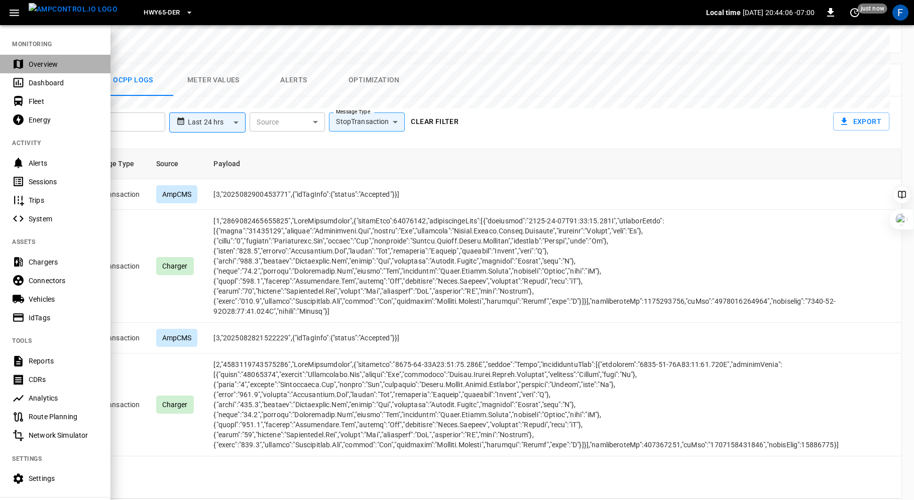
click at [46, 65] on div "Overview" at bounding box center [64, 64] width 70 height 10
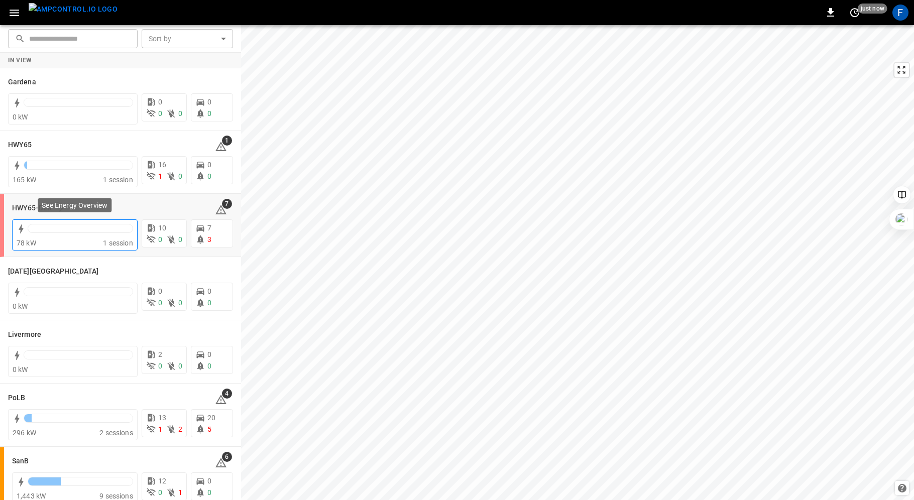
click at [39, 231] on div at bounding box center [80, 228] width 105 height 9
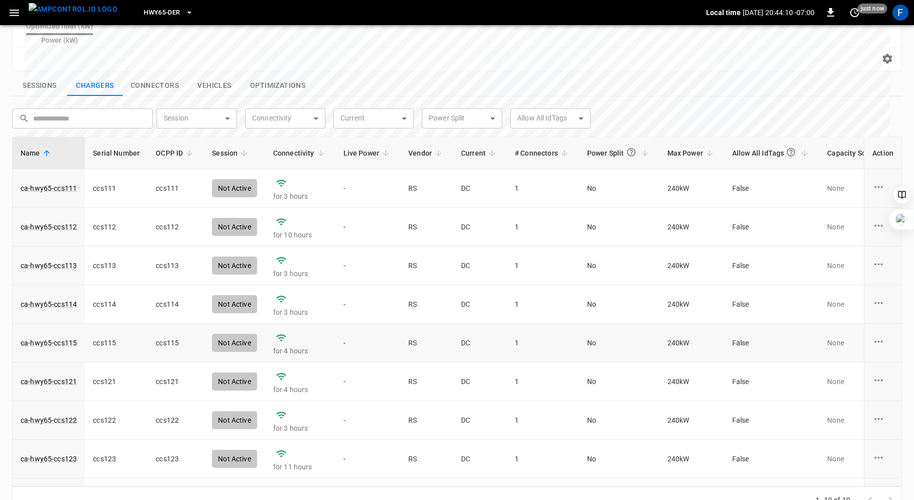
scroll to position [21, 0]
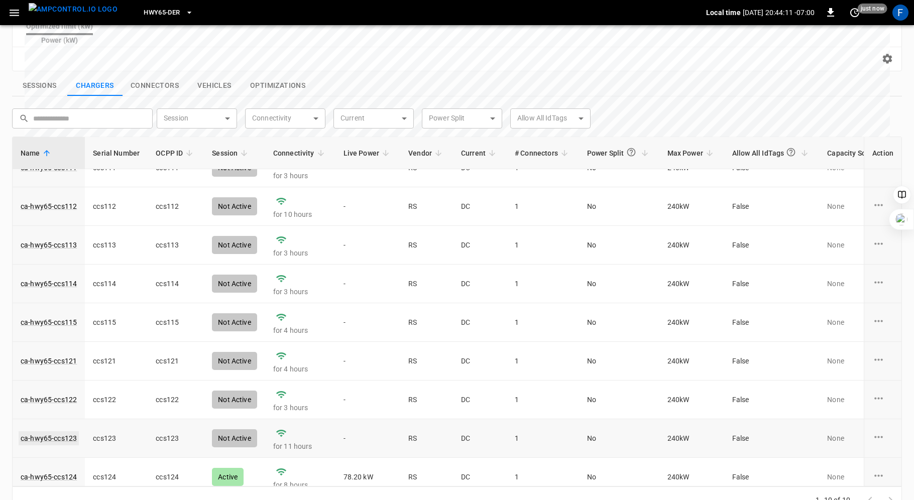
click at [55, 431] on link "ca-hwy65-ccs123" at bounding box center [49, 438] width 60 height 14
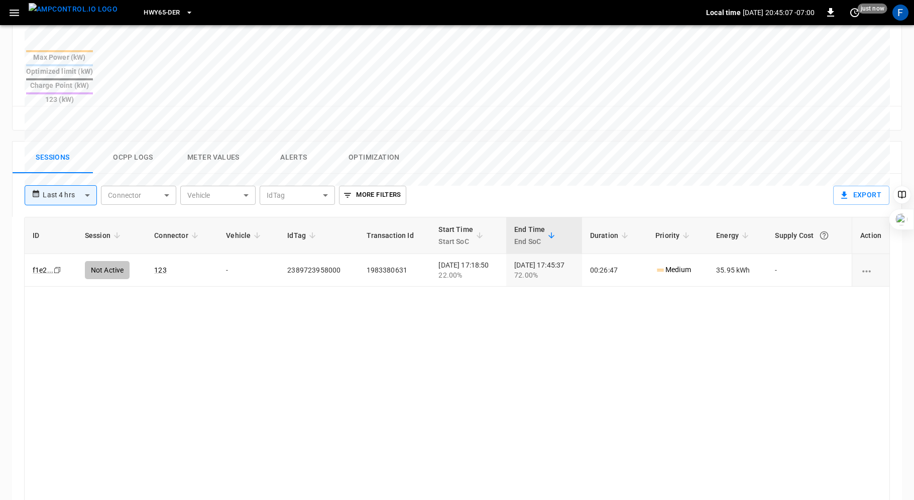
scroll to position [468, 0]
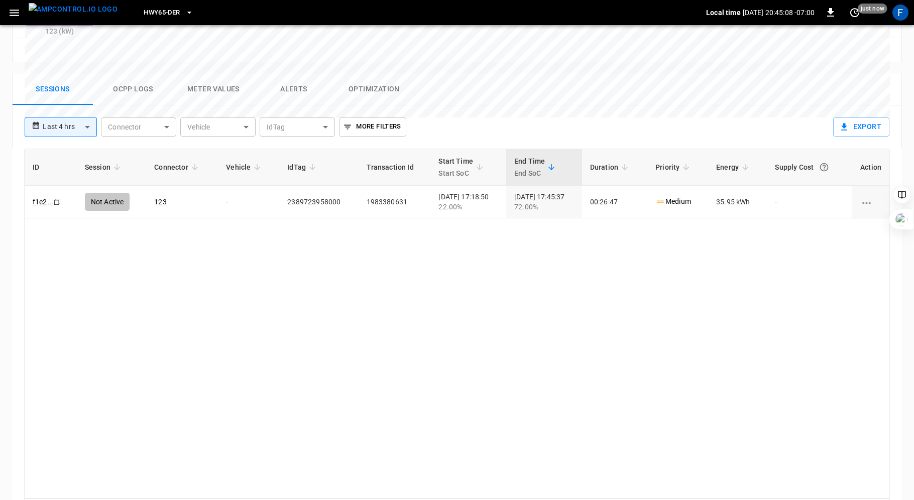
click at [93, 89] on body "**********" at bounding box center [457, 35] width 914 height 1006
click at [68, 129] on li "Last 24 hrs" at bounding box center [61, 129] width 72 height 17
type input "**********"
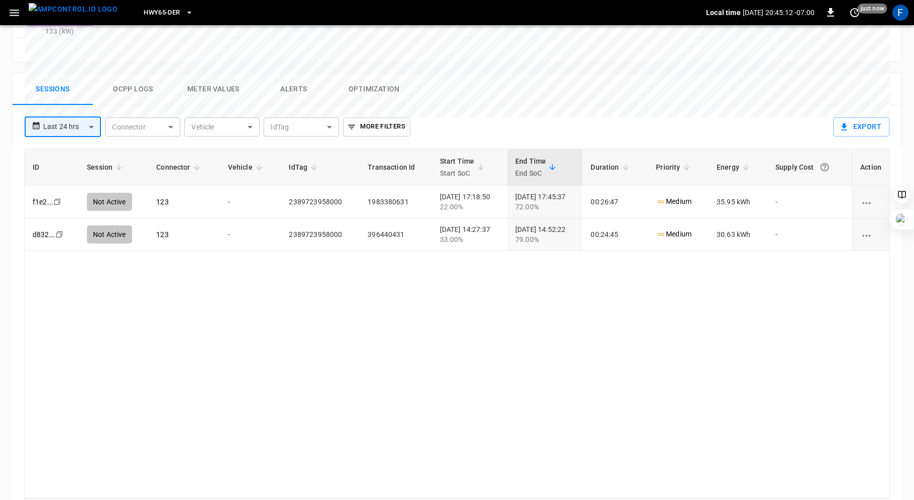
click at [139, 73] on button "Ocpp logs" at bounding box center [133, 89] width 80 height 32
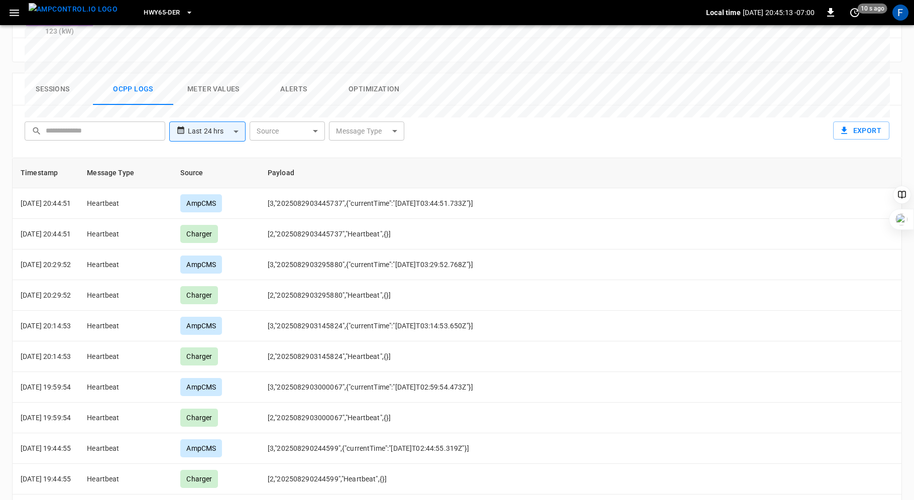
click at [390, 91] on body "**********" at bounding box center [457, 39] width 914 height 1015
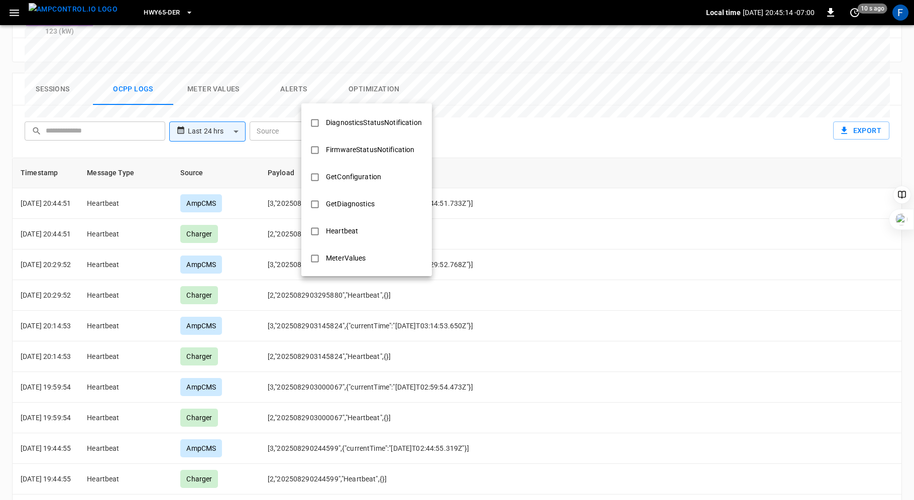
scroll to position [486, 0]
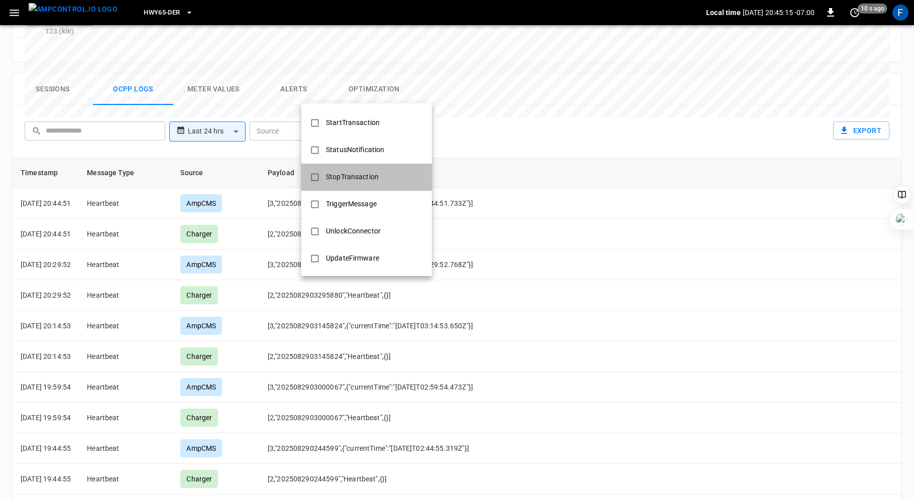
click at [343, 174] on div "StopTransaction" at bounding box center [352, 177] width 65 height 19
type input "**********"
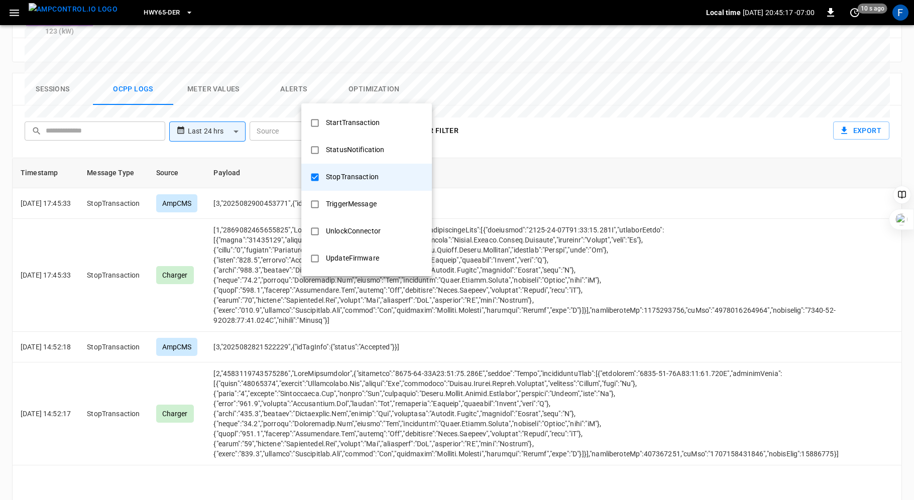
click at [260, 339] on div at bounding box center [457, 250] width 914 height 500
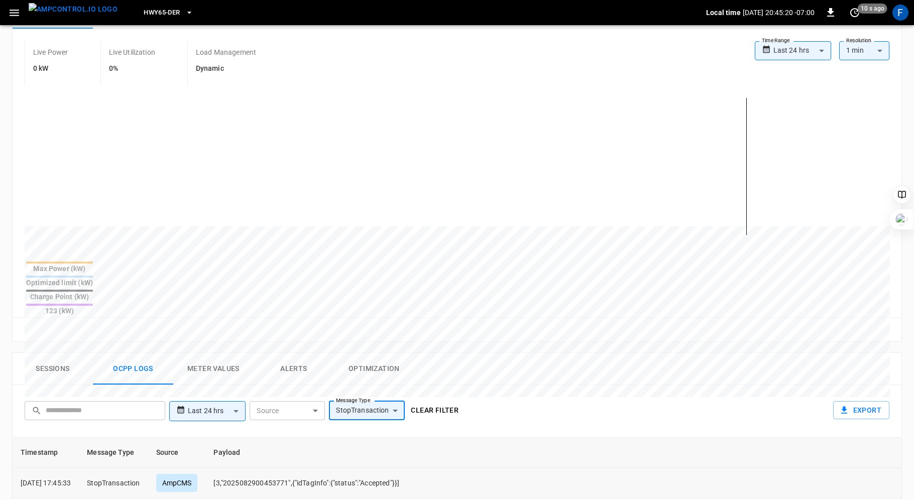
scroll to position [478, 0]
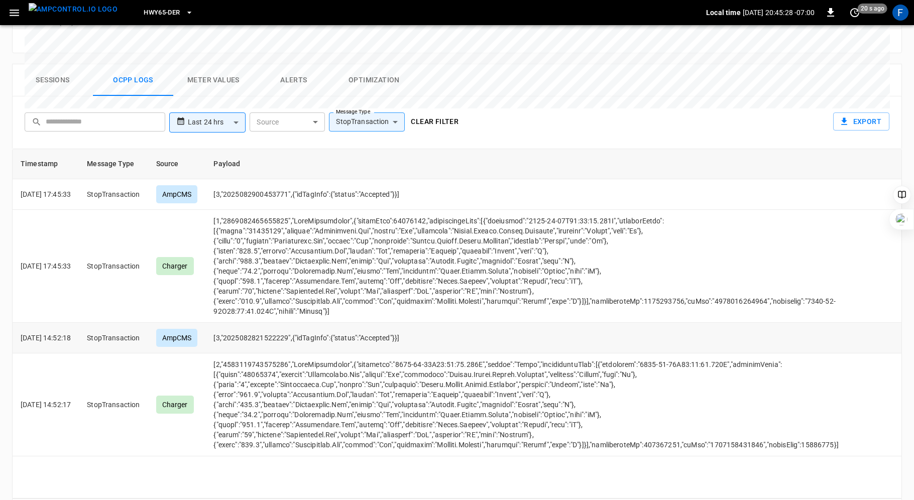
drag, startPoint x: 20, startPoint y: 299, endPoint x: 91, endPoint y: 300, distance: 71.3
click at [79, 323] on td "[DATE] 14:52:18" at bounding box center [46, 338] width 66 height 31
drag, startPoint x: 411, startPoint y: 328, endPoint x: 492, endPoint y: 325, distance: 80.9
click at [492, 353] on td "opcc-messages-table" at bounding box center [525, 404] width 641 height 103
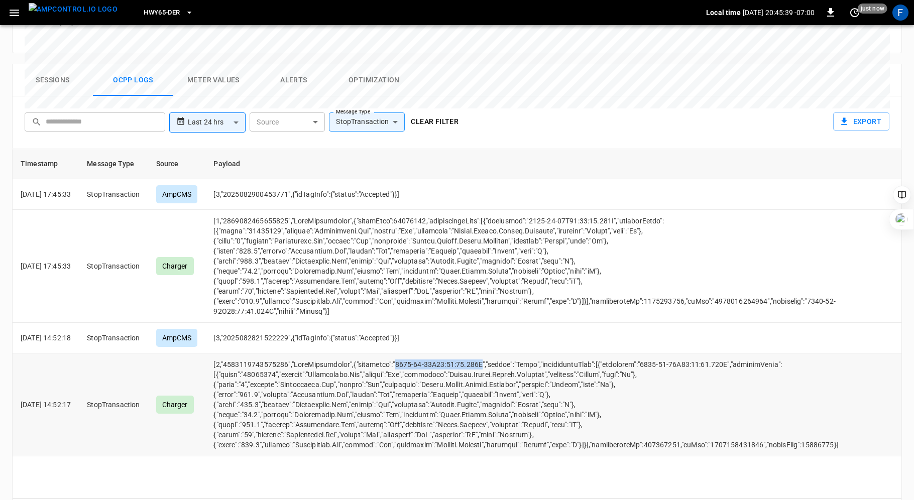
drag, startPoint x: 494, startPoint y: 325, endPoint x: 409, endPoint y: 326, distance: 84.9
click at [409, 353] on td "opcc-messages-table" at bounding box center [525, 404] width 641 height 103
copy td "[DATE]T21:52:22.000Z"
